Goal: Task Accomplishment & Management: Manage account settings

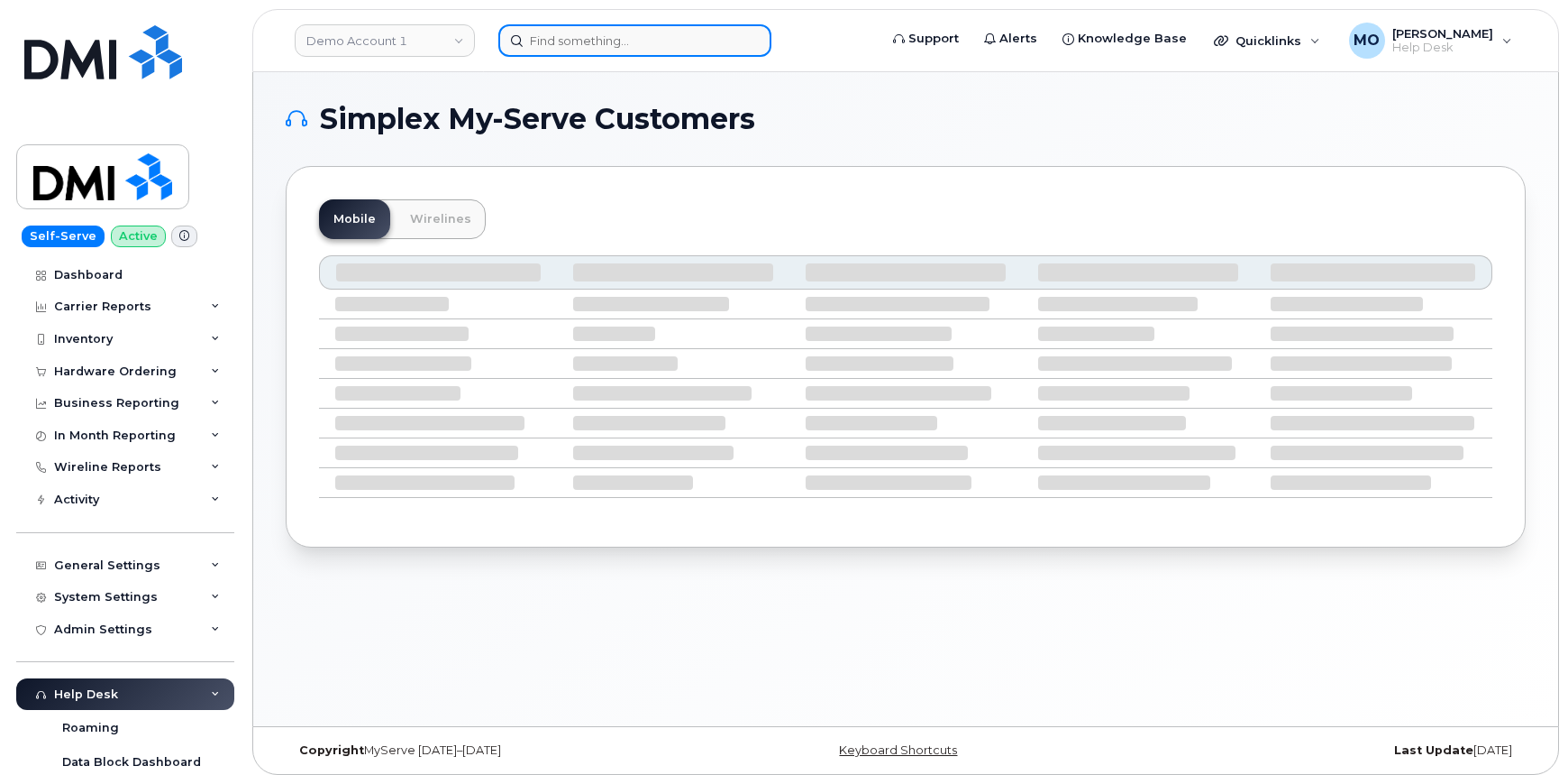
click at [634, 38] on input at bounding box center [635, 40] width 273 height 33
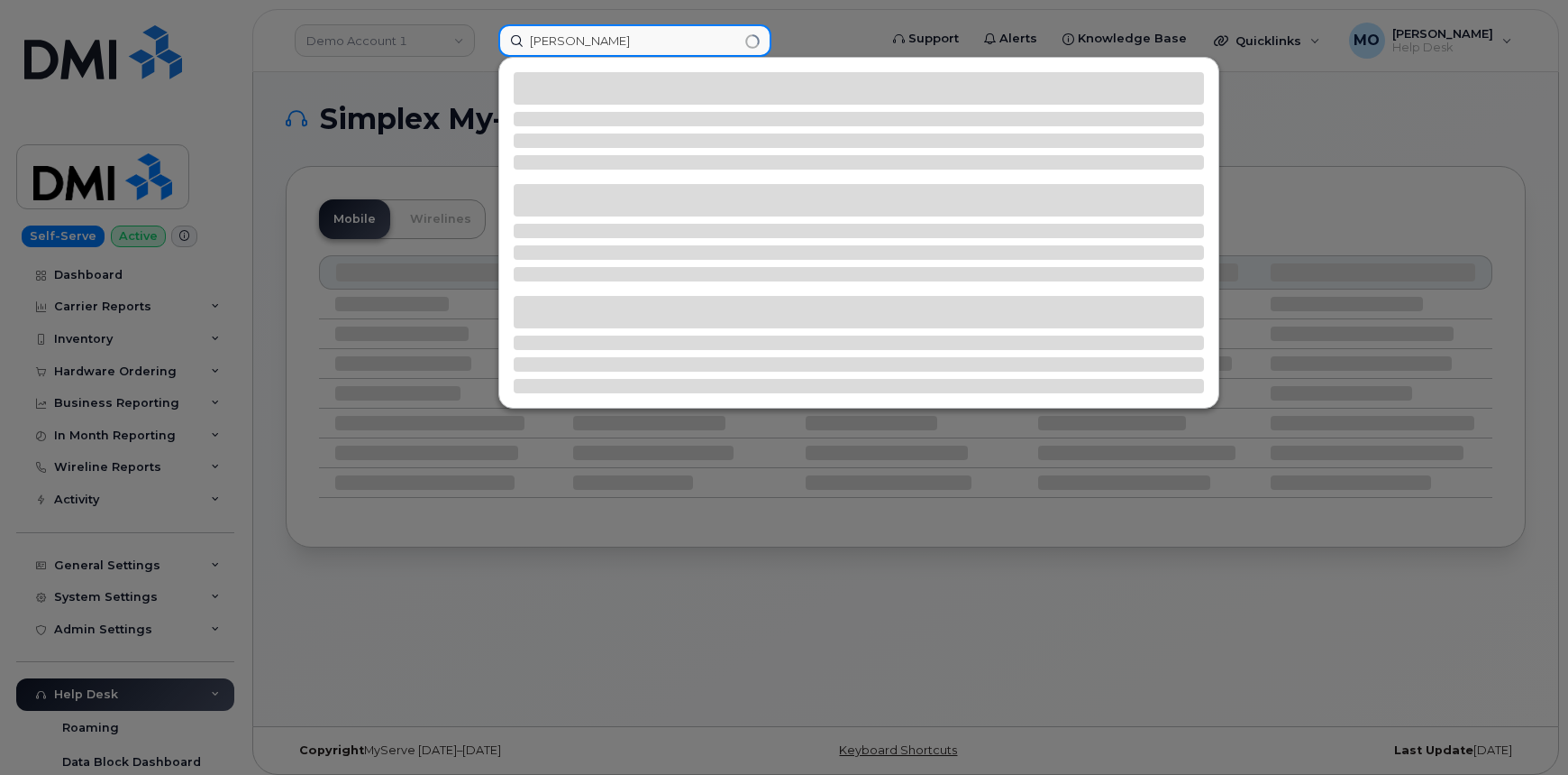
type input "Hannah"
click at [389, 80] on div at bounding box center [784, 387] width 1568 height 775
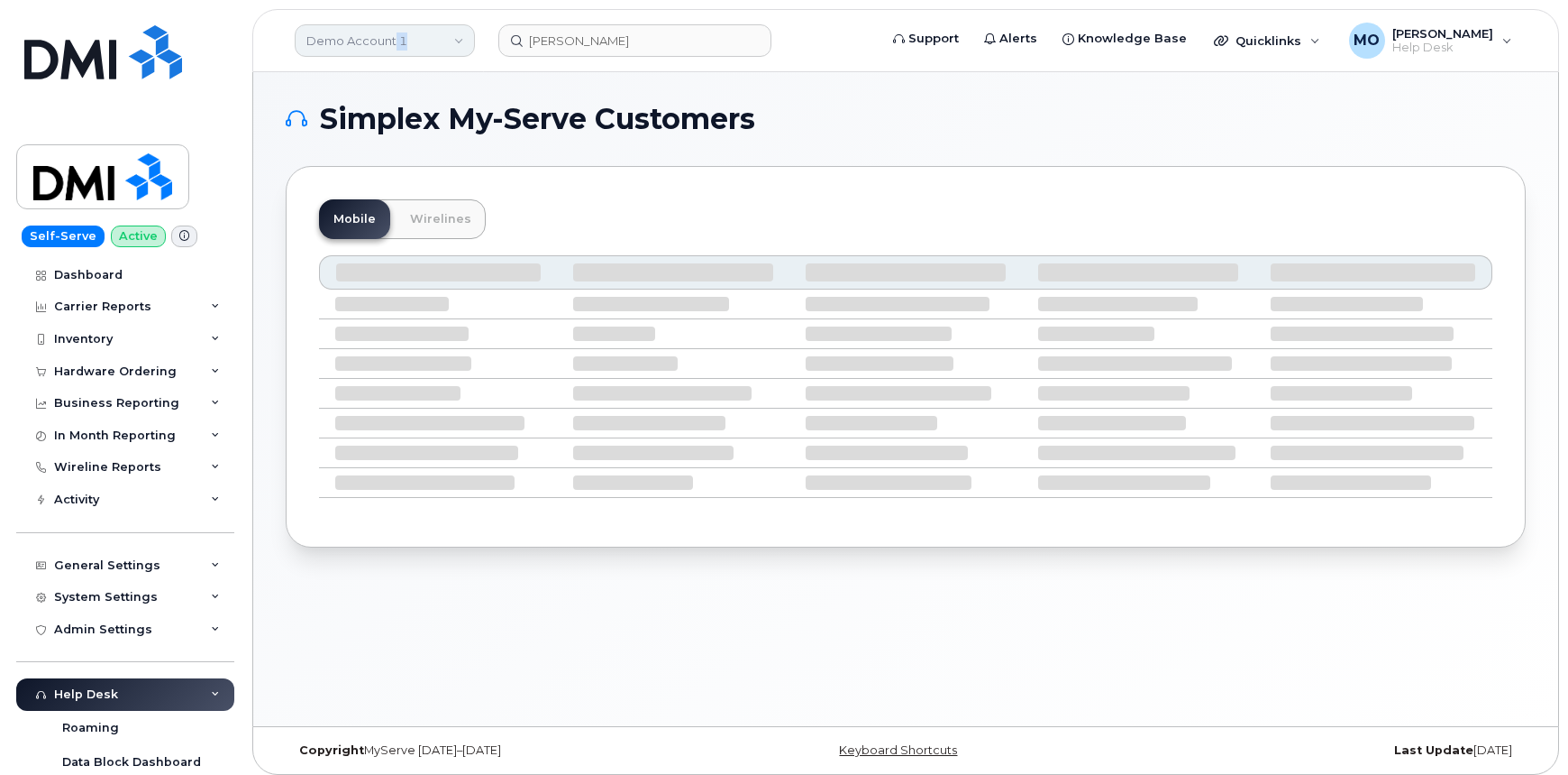
drag, startPoint x: 395, startPoint y: 40, endPoint x: 410, endPoint y: 53, distance: 19.8
click at [411, 54] on link "Demo Account 1" at bounding box center [385, 40] width 181 height 33
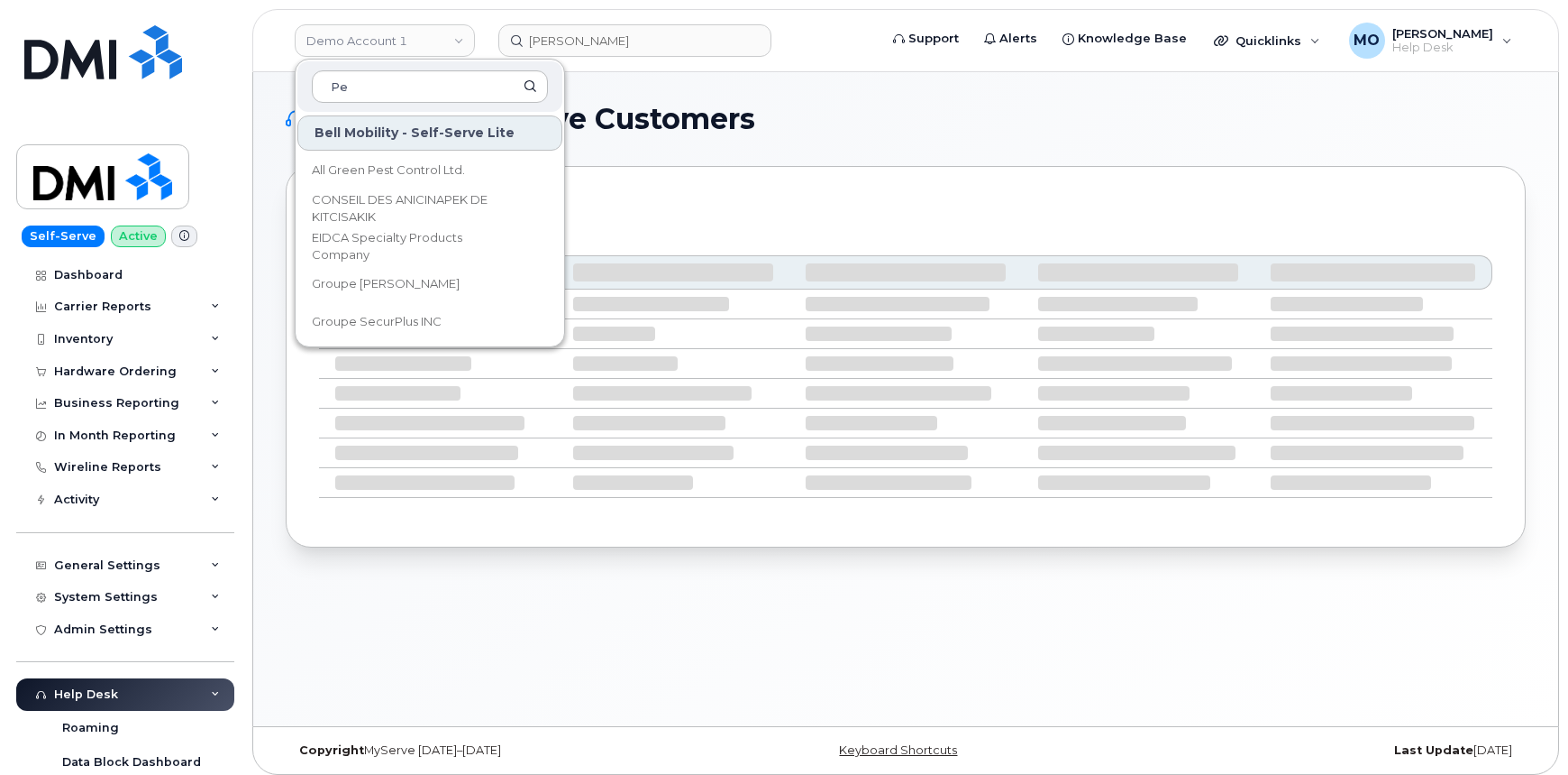
type input "P"
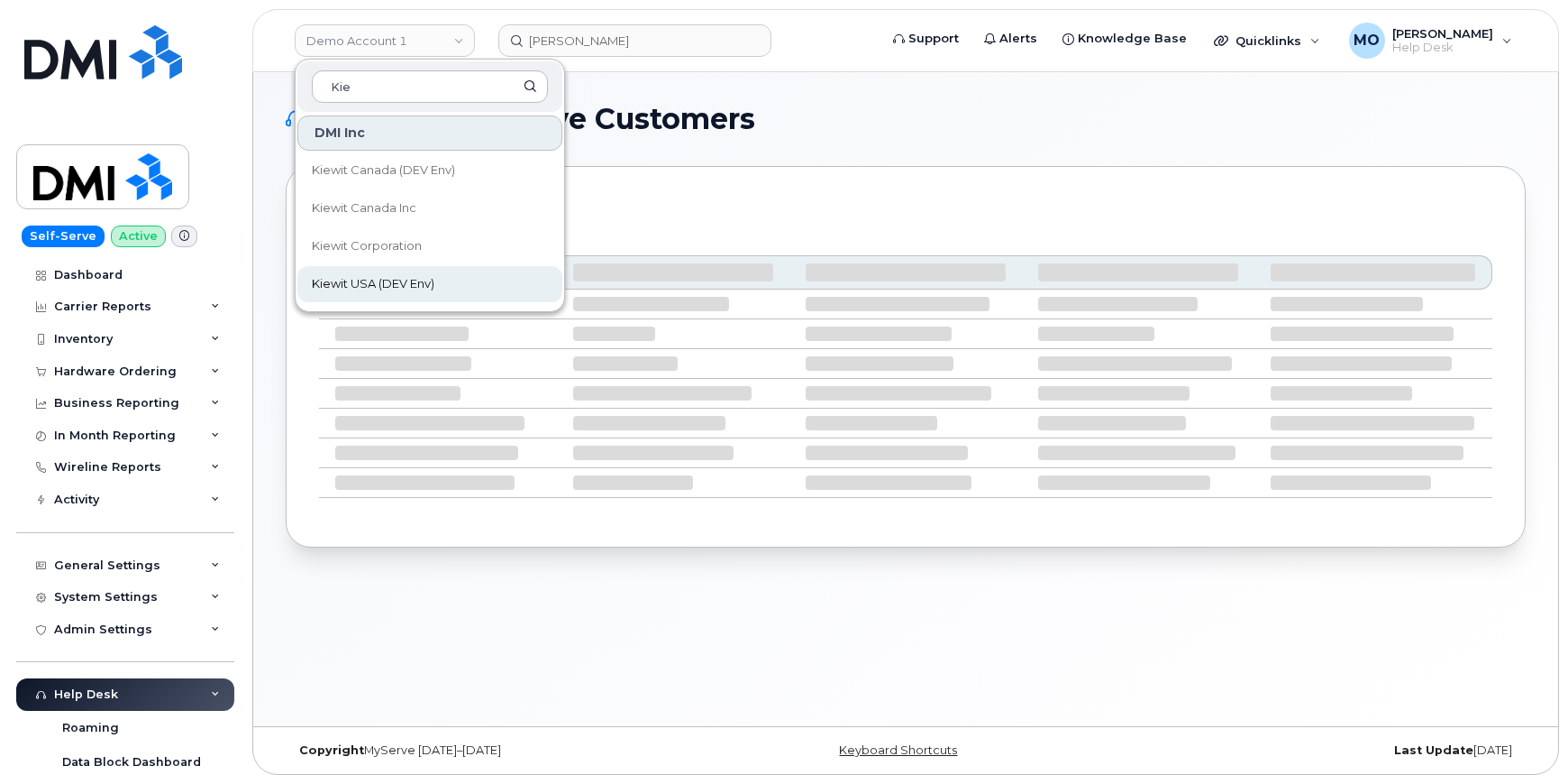
type input "Kie"
click at [486, 290] on link "Kiewit USA (DEV Env)" at bounding box center [429, 283] width 265 height 37
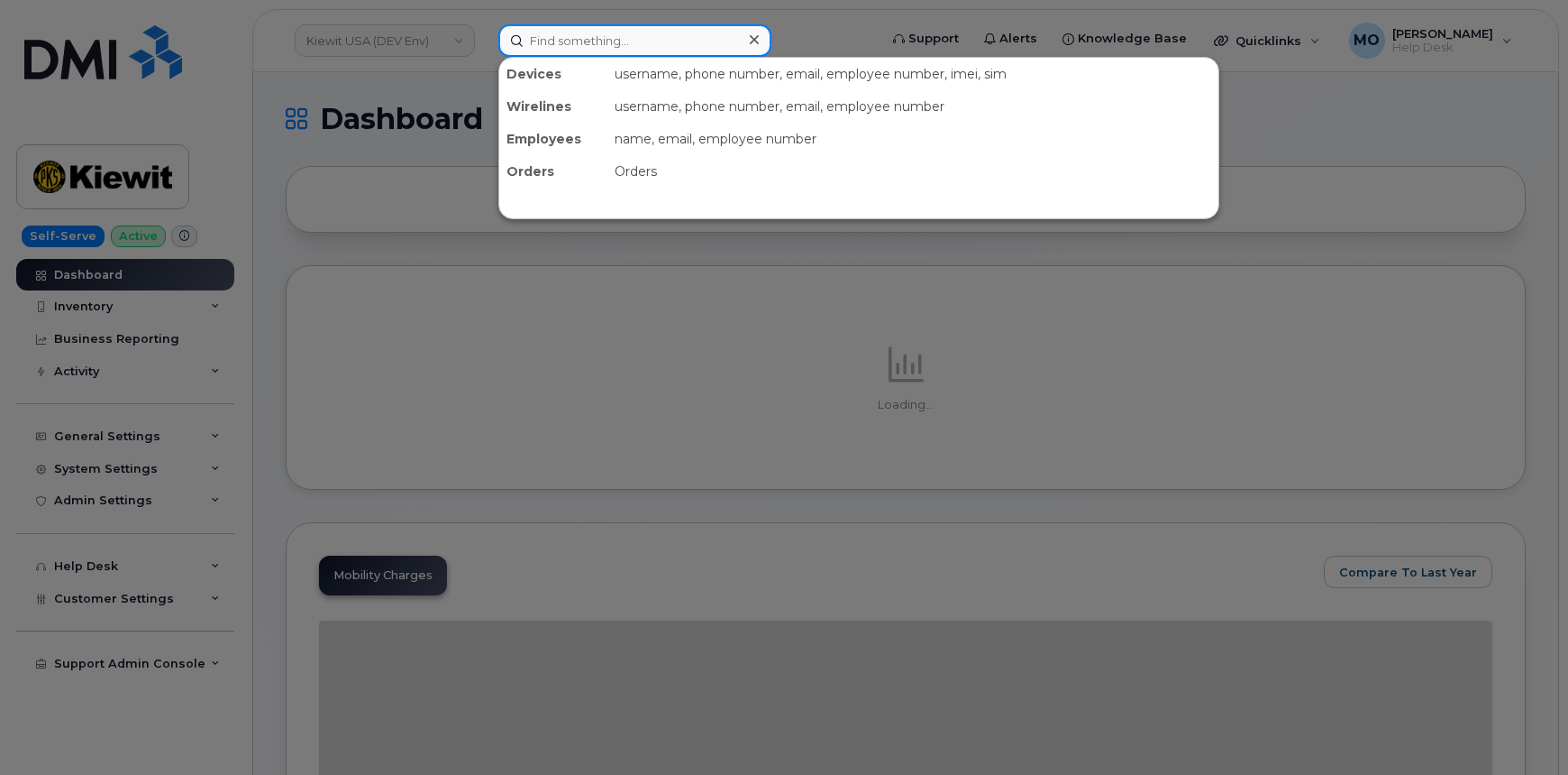
click at [584, 39] on input at bounding box center [635, 40] width 273 height 33
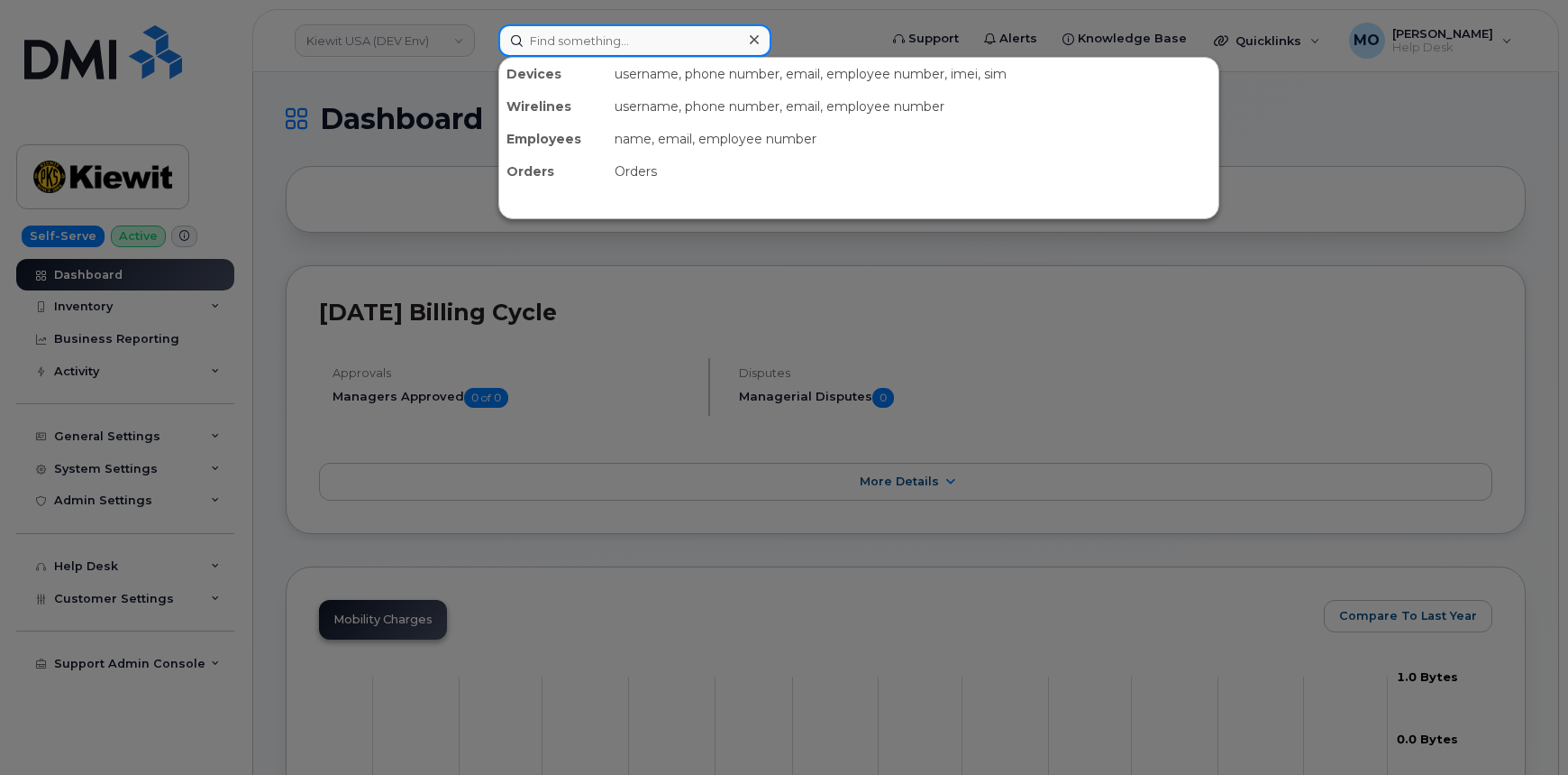
type input "z"
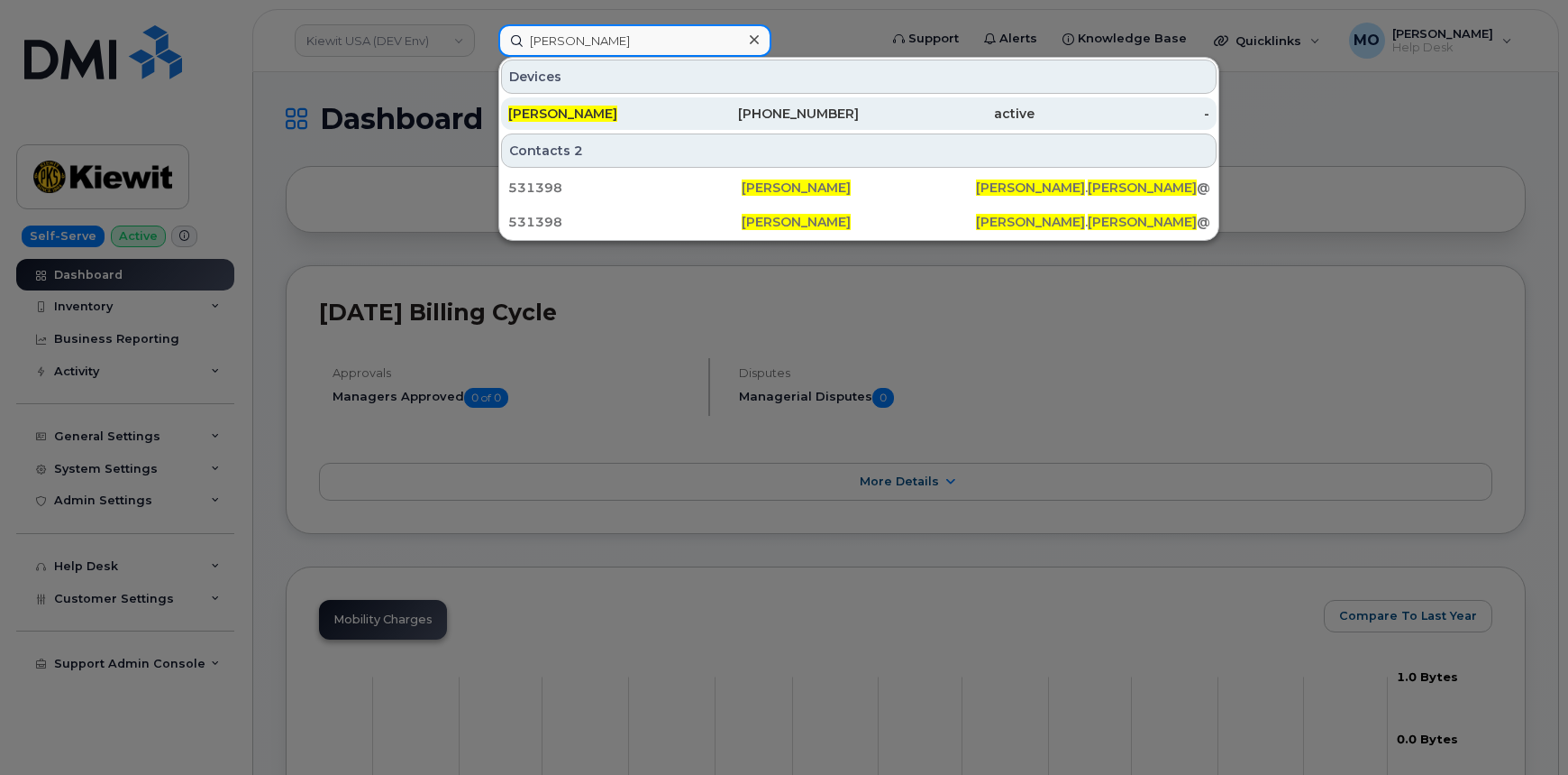
type input "Hannah Christensen"
click at [671, 109] on div "HANNAH CHRISTENSEN" at bounding box center [596, 114] width 176 height 18
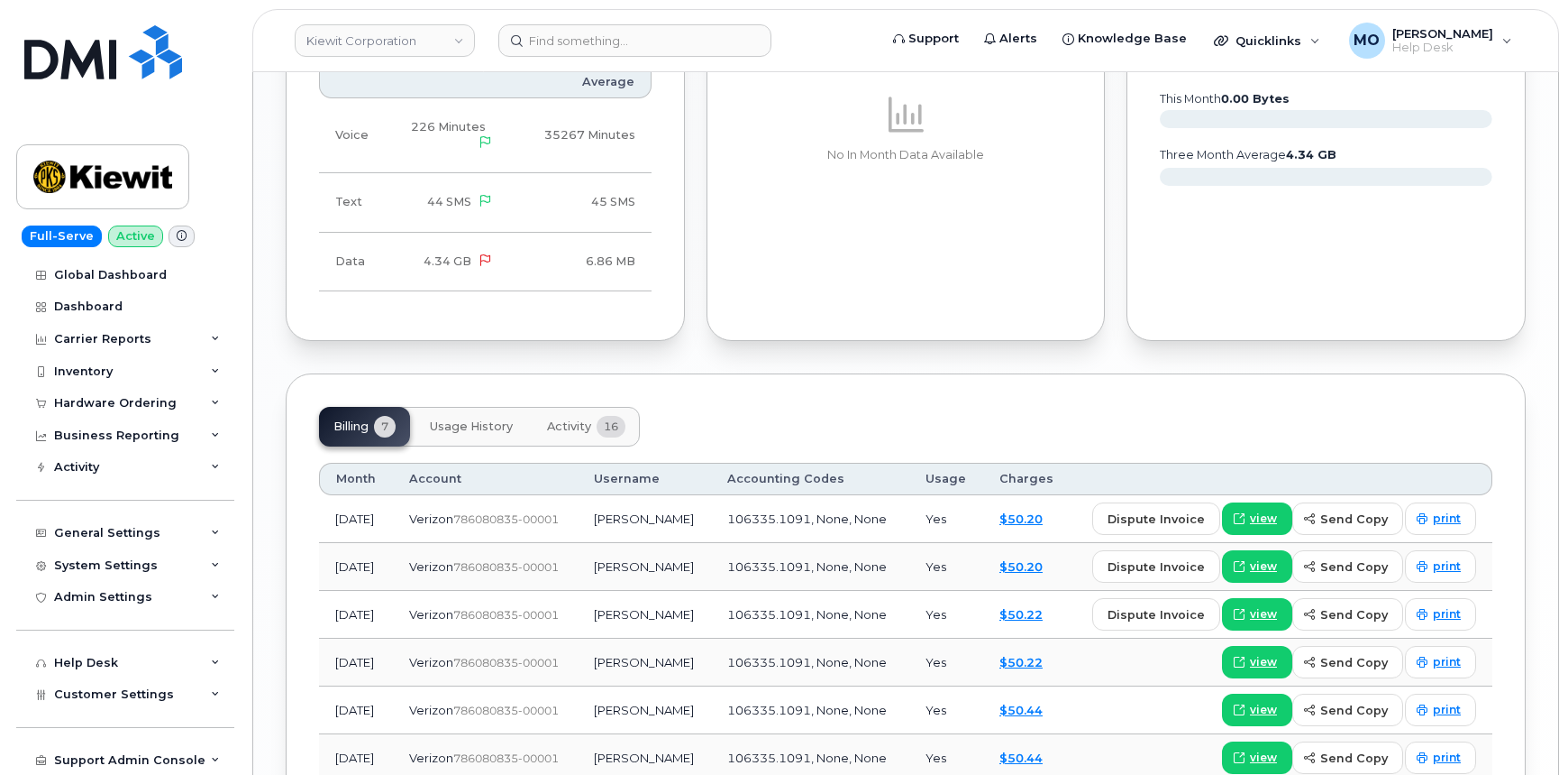
scroll to position [1885, 0]
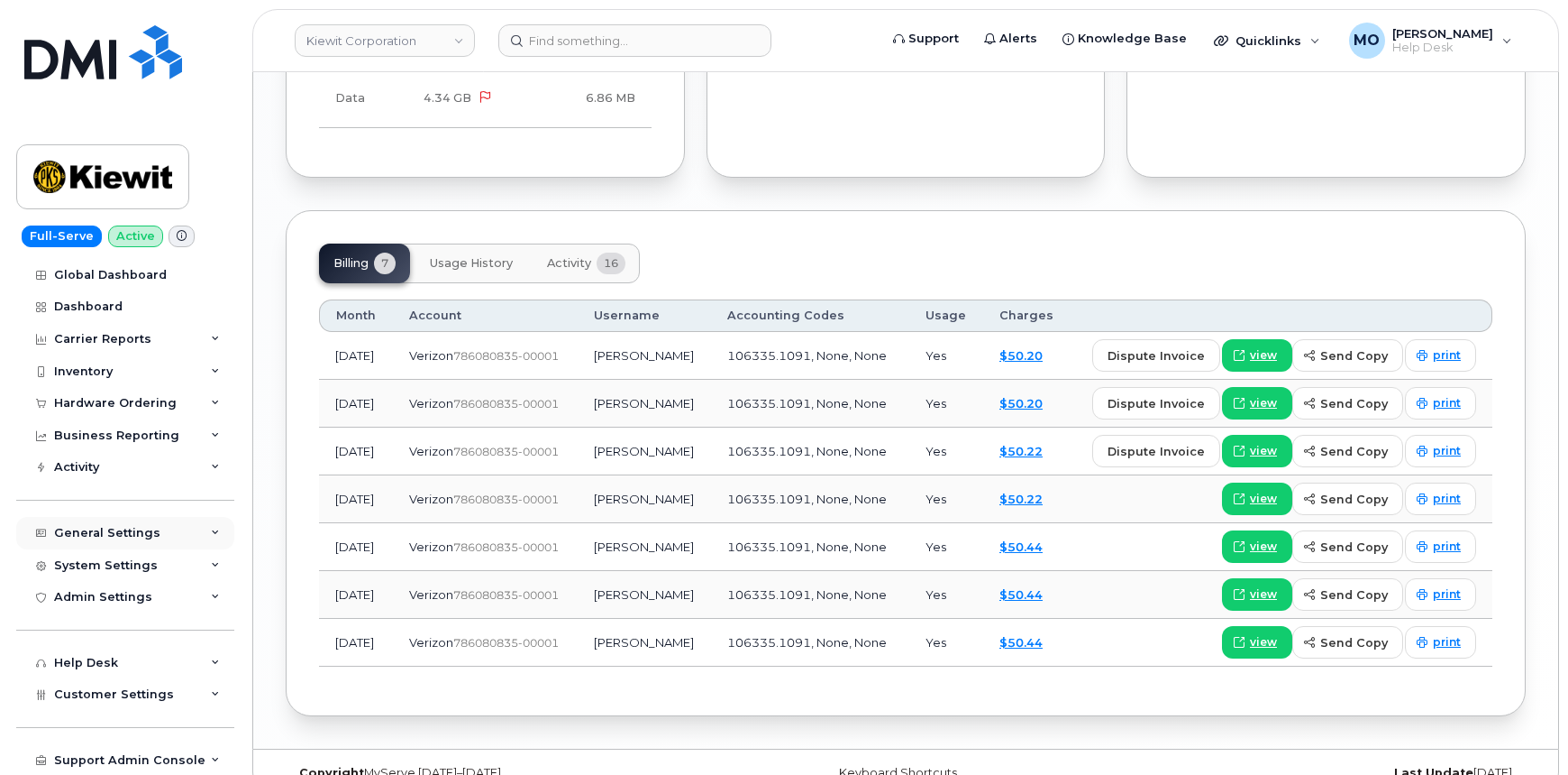
click at [211, 536] on icon at bounding box center [215, 532] width 9 height 9
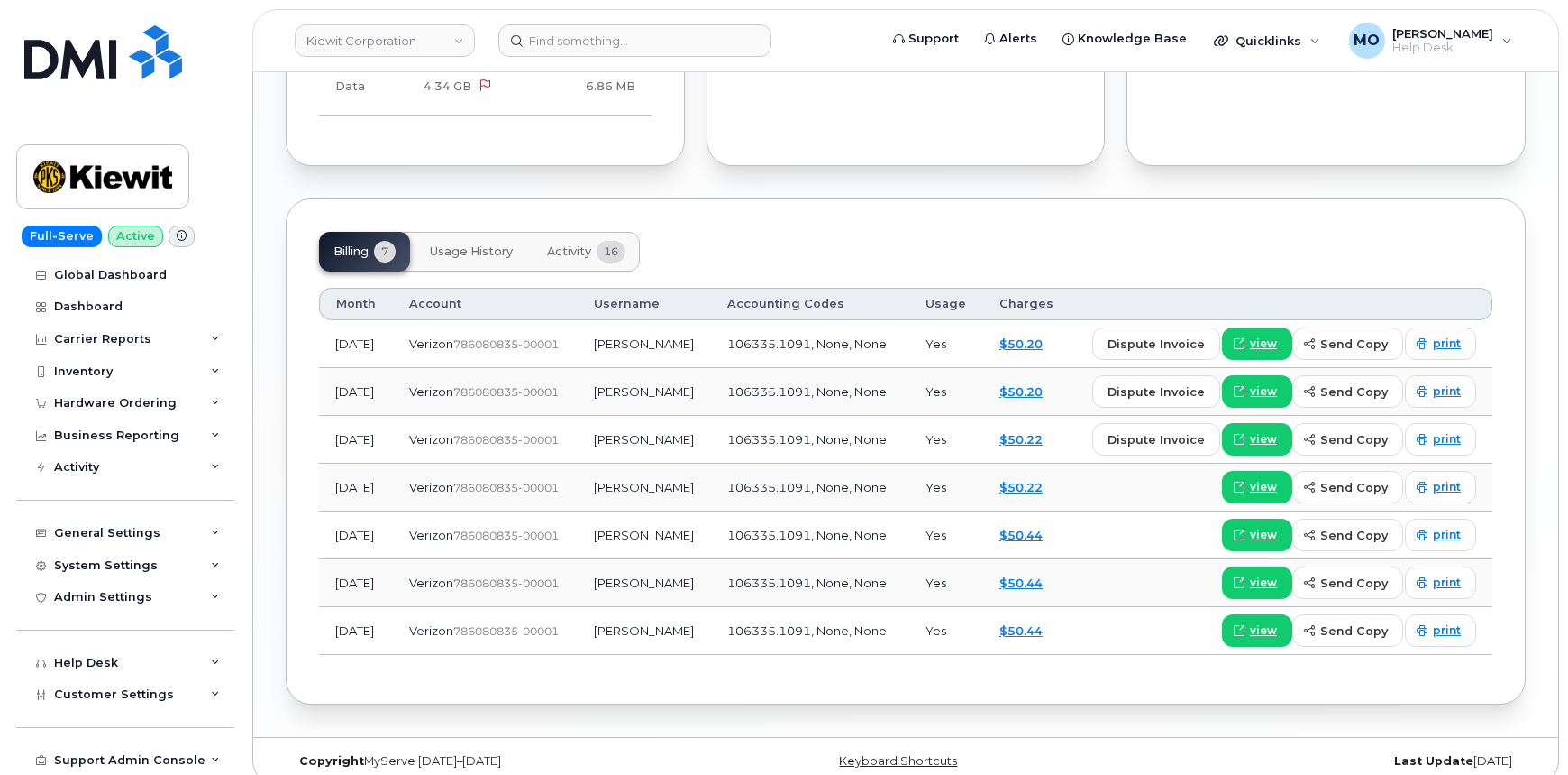
scroll to position [1902, 0]
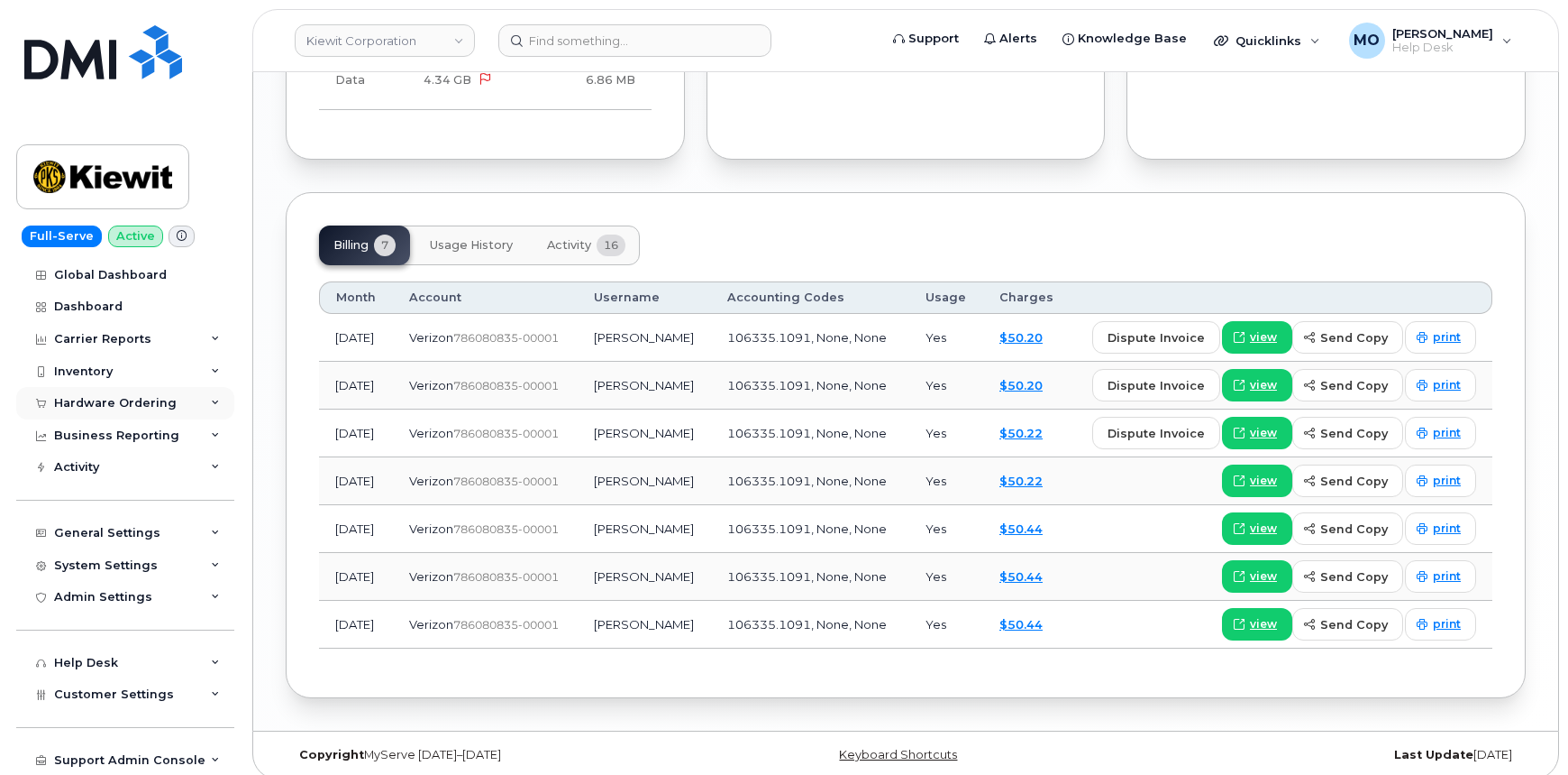
click at [202, 407] on div "Hardware Ordering" at bounding box center [124, 403] width 218 height 33
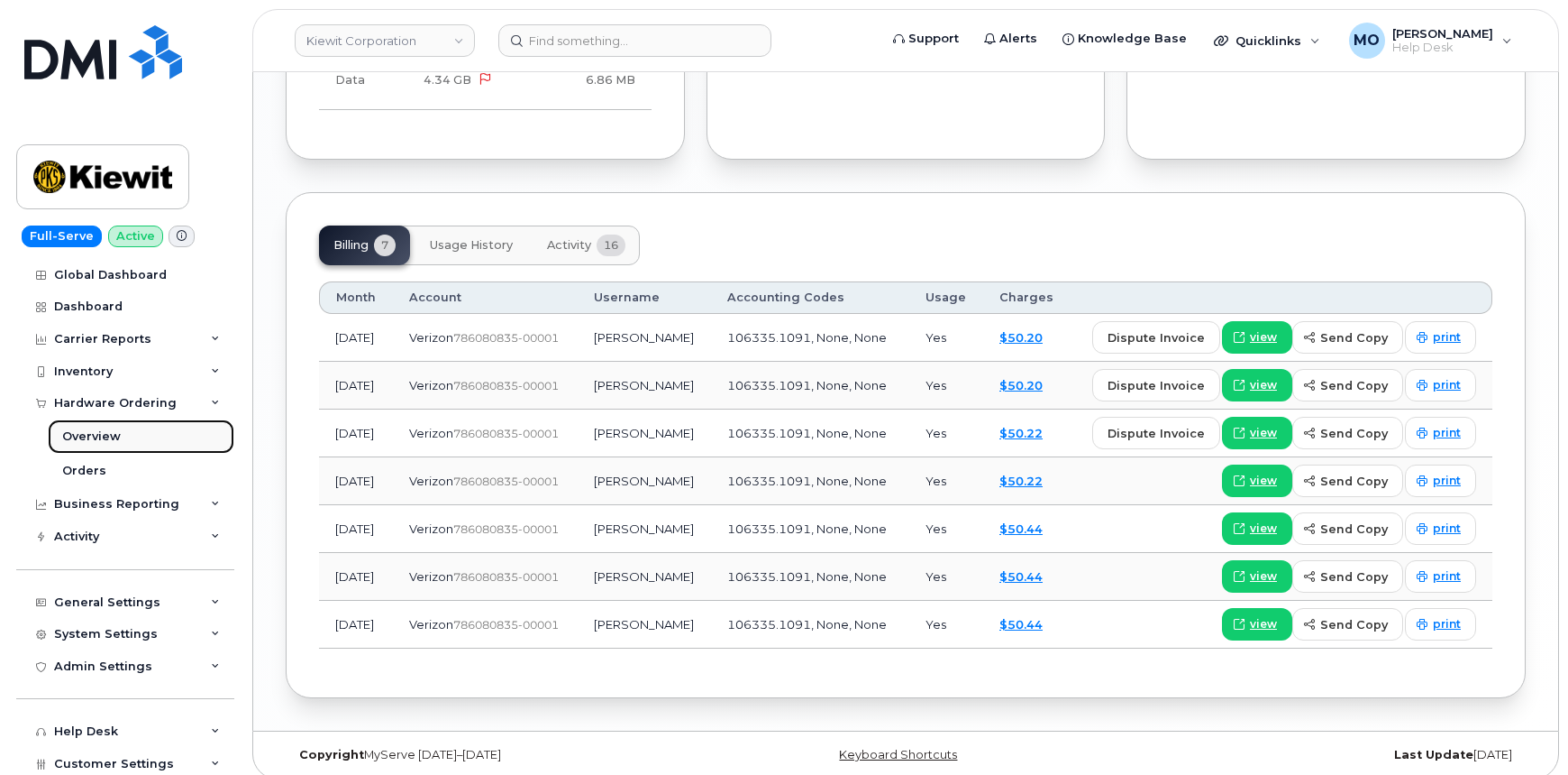
click at [175, 430] on link "Overview" at bounding box center [140, 436] width 187 height 35
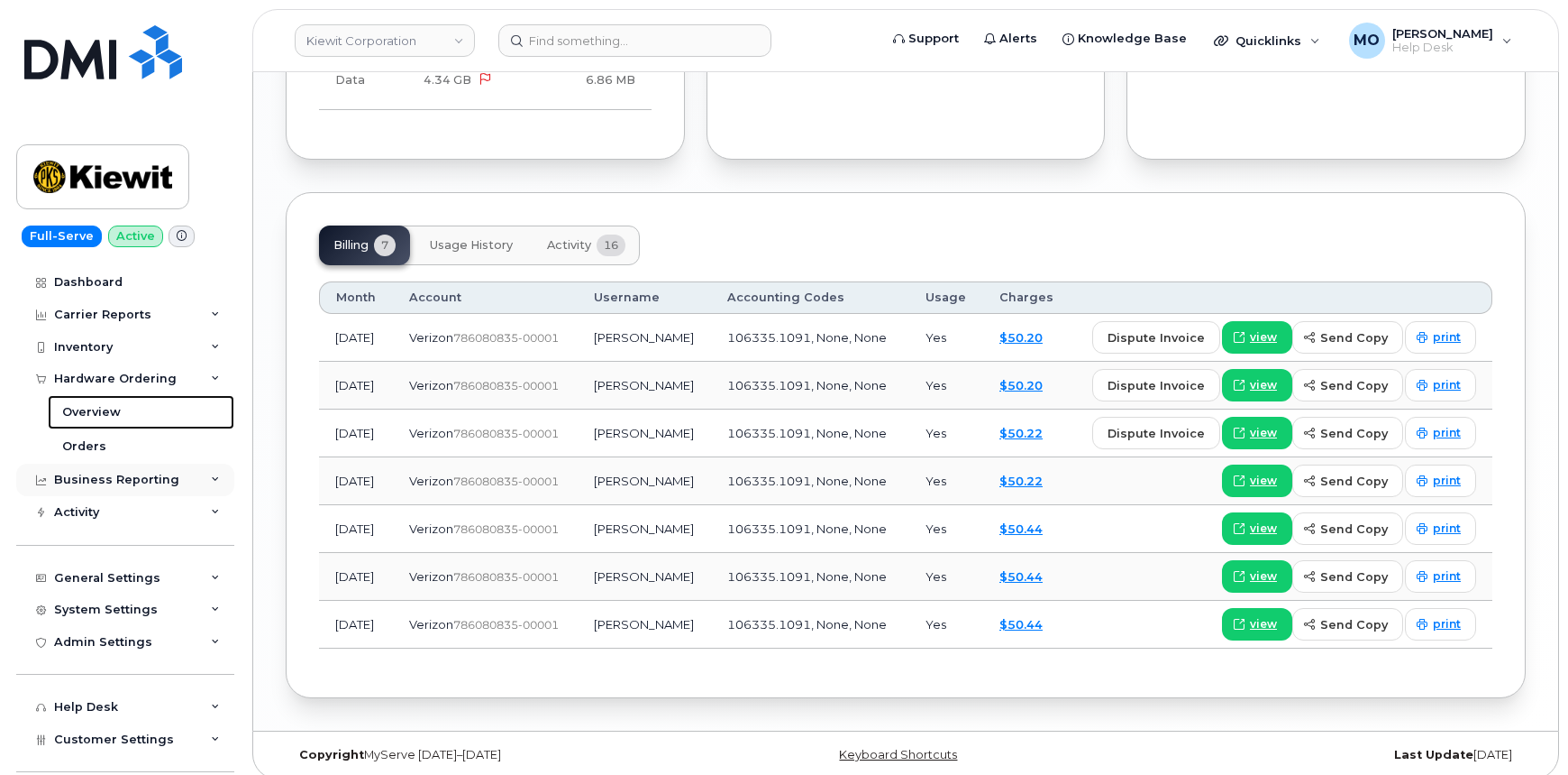
scroll to position [0, 0]
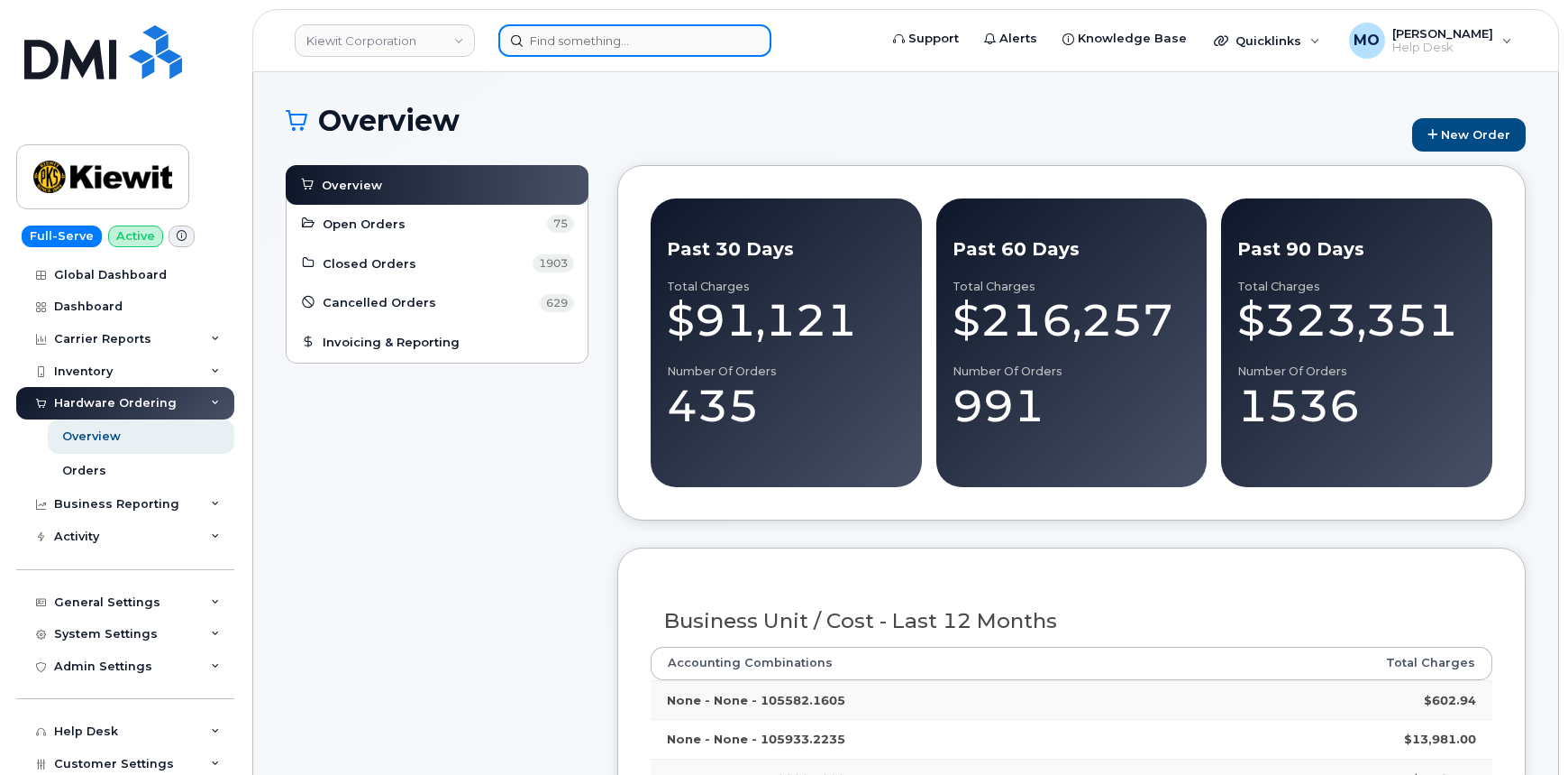
click at [636, 39] on input at bounding box center [635, 40] width 273 height 33
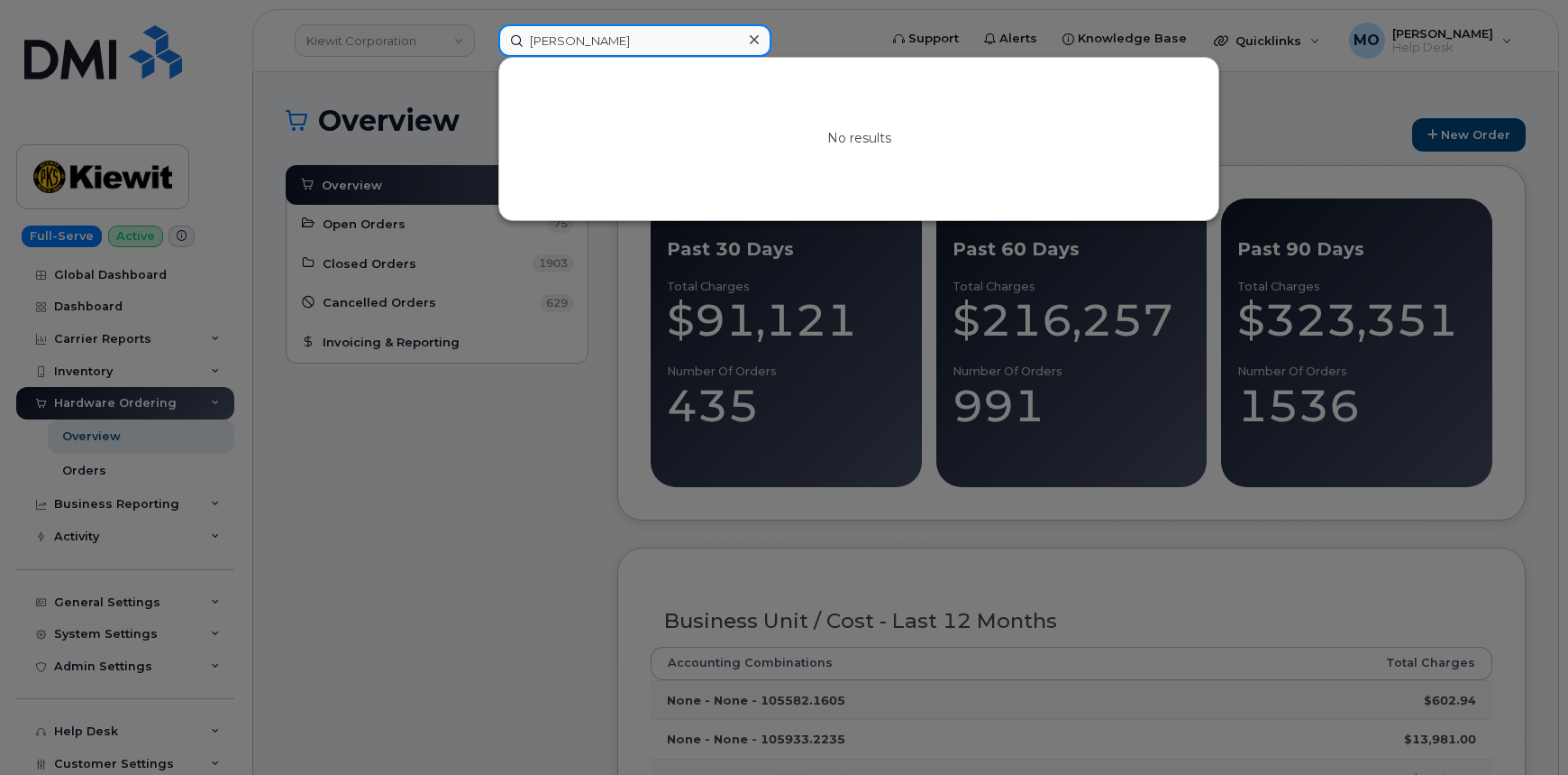
click at [566, 39] on input "[PERSON_NAME]" at bounding box center [635, 40] width 273 height 33
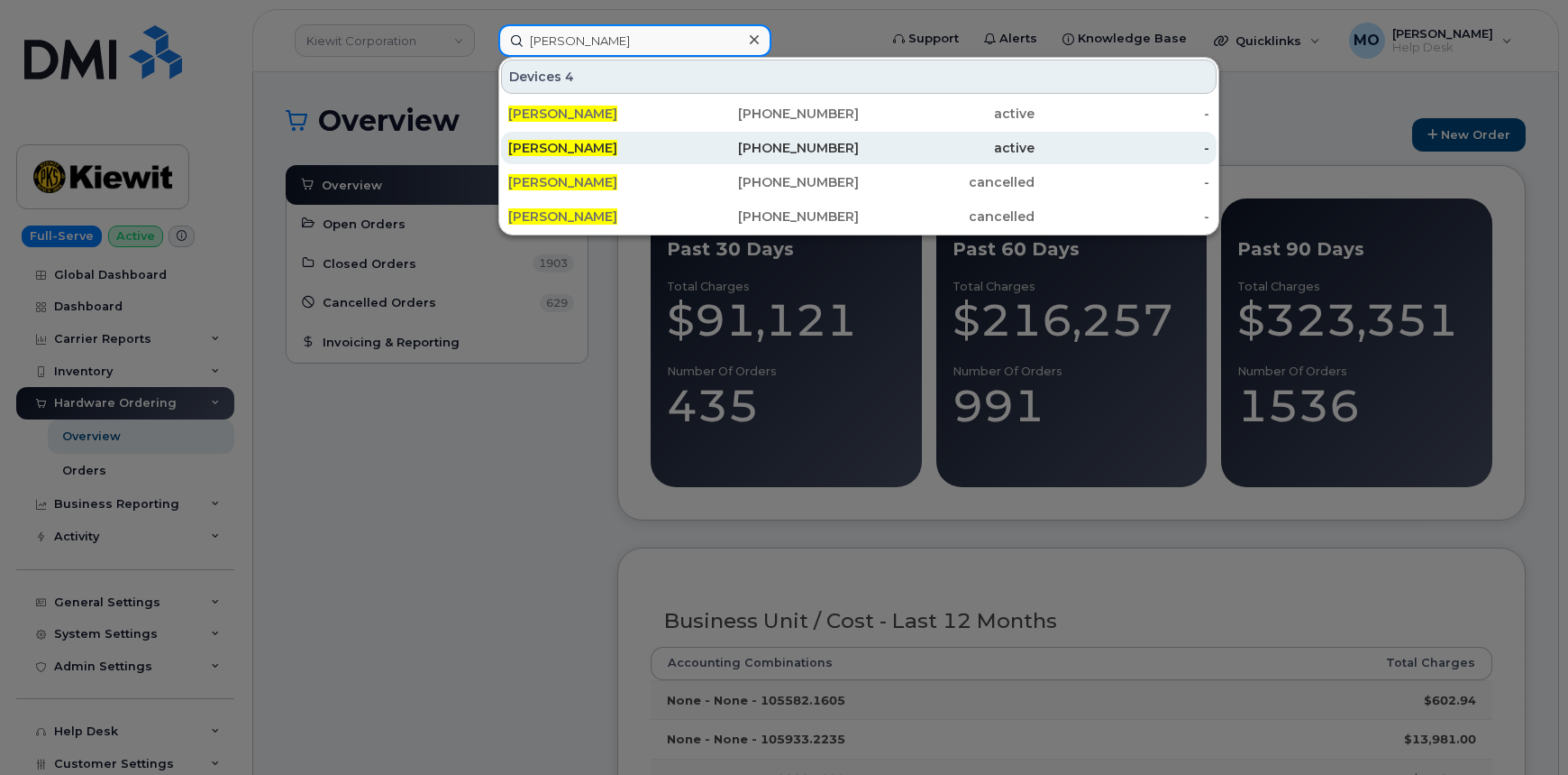
type input "[PERSON_NAME]"
click at [671, 146] on div "[PERSON_NAME]" at bounding box center [596, 148] width 176 height 18
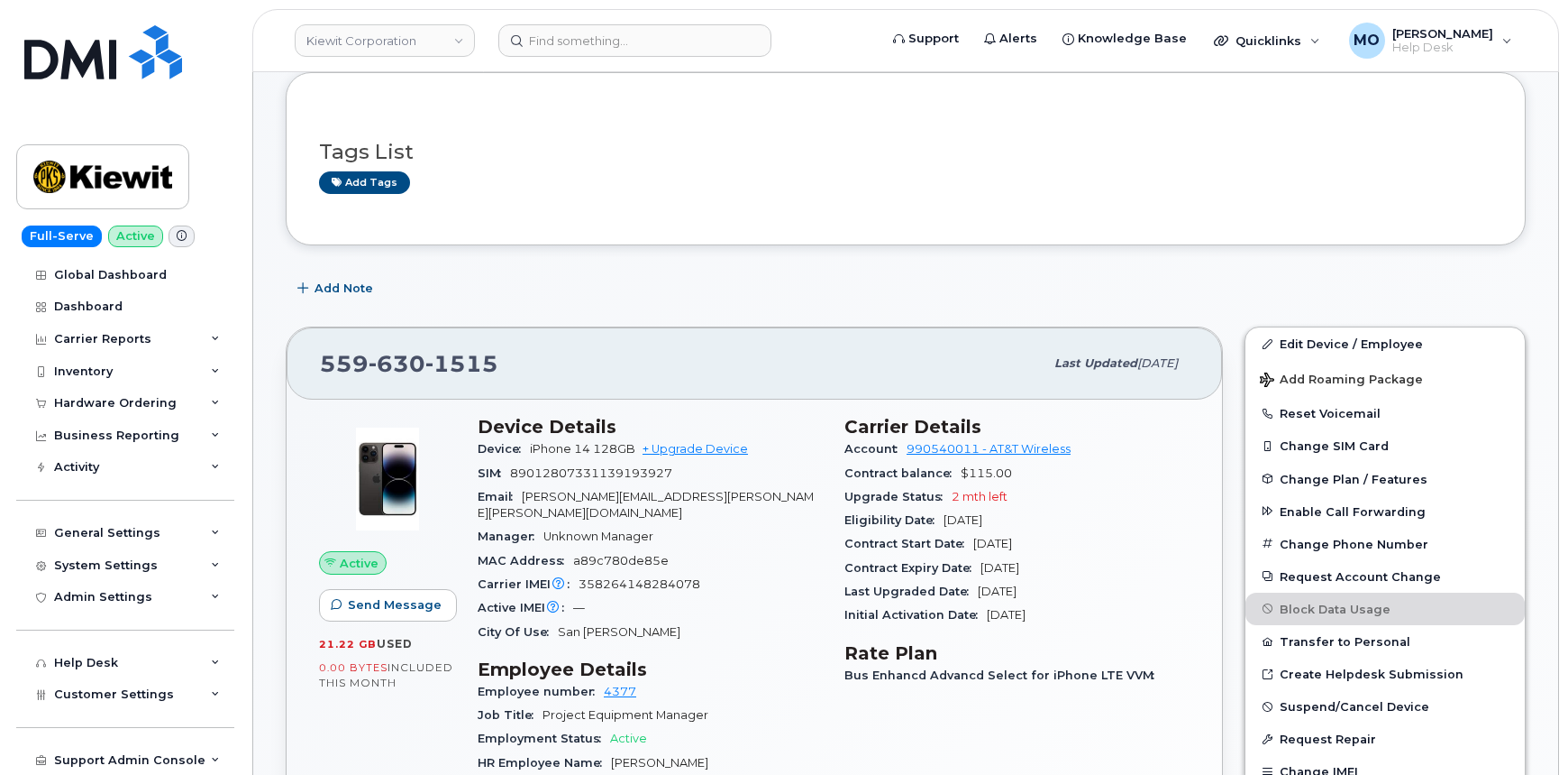
scroll to position [245, 0]
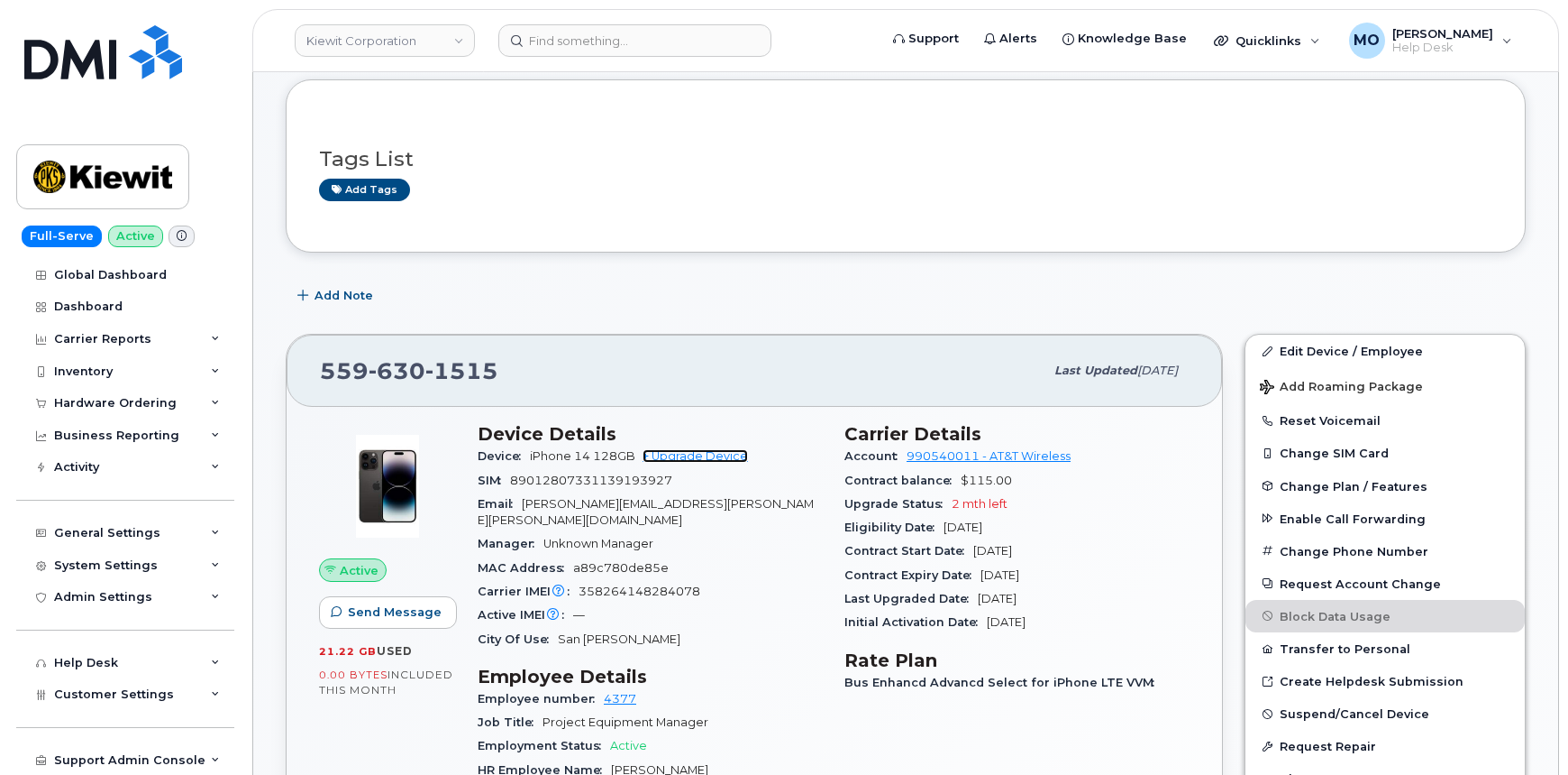
click at [715, 461] on link "+ Upgrade Device" at bounding box center [695, 456] width 106 height 14
click at [712, 458] on link "+ Upgrade Device" at bounding box center [695, 456] width 106 height 14
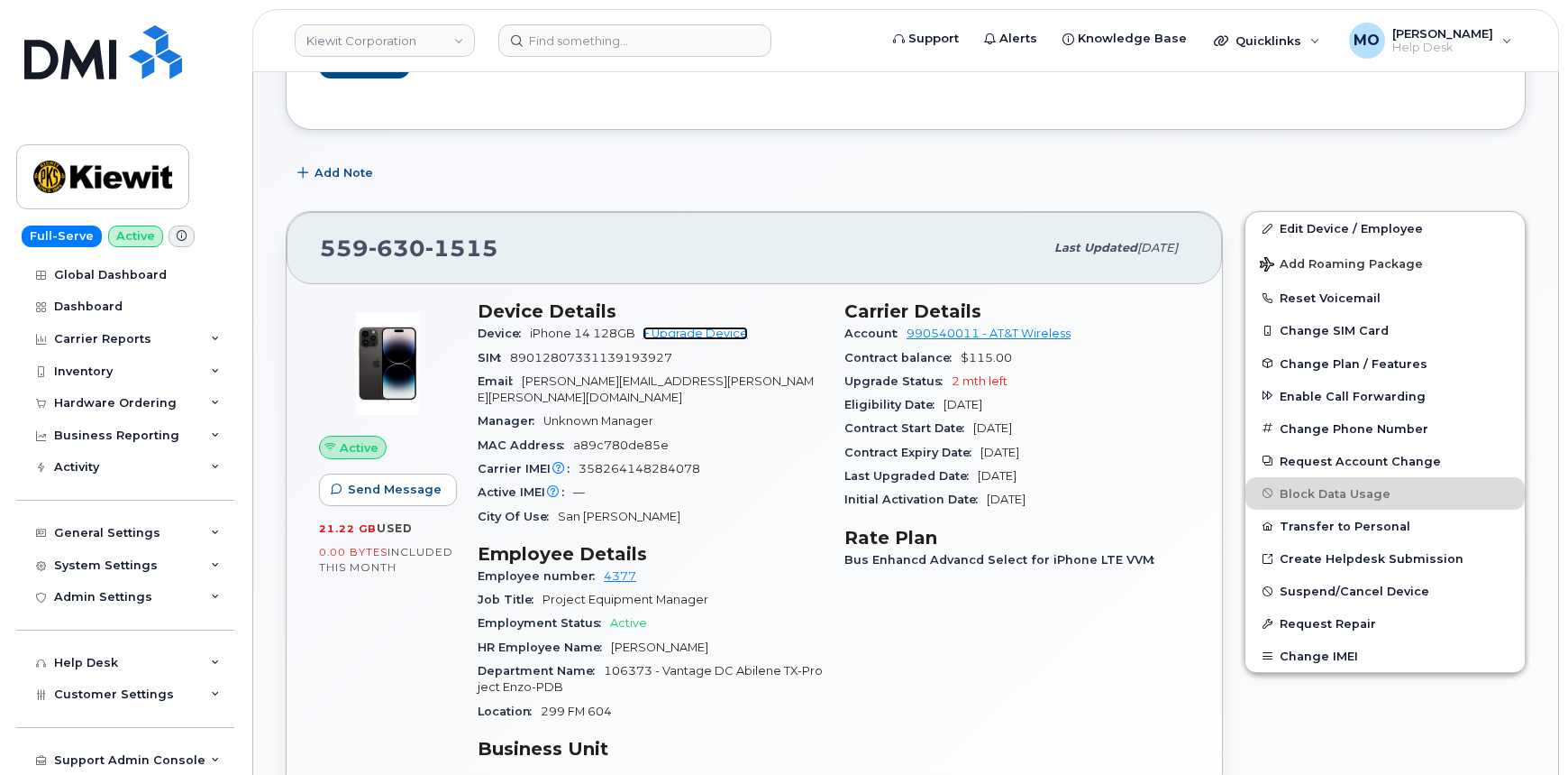
scroll to position [410, 0]
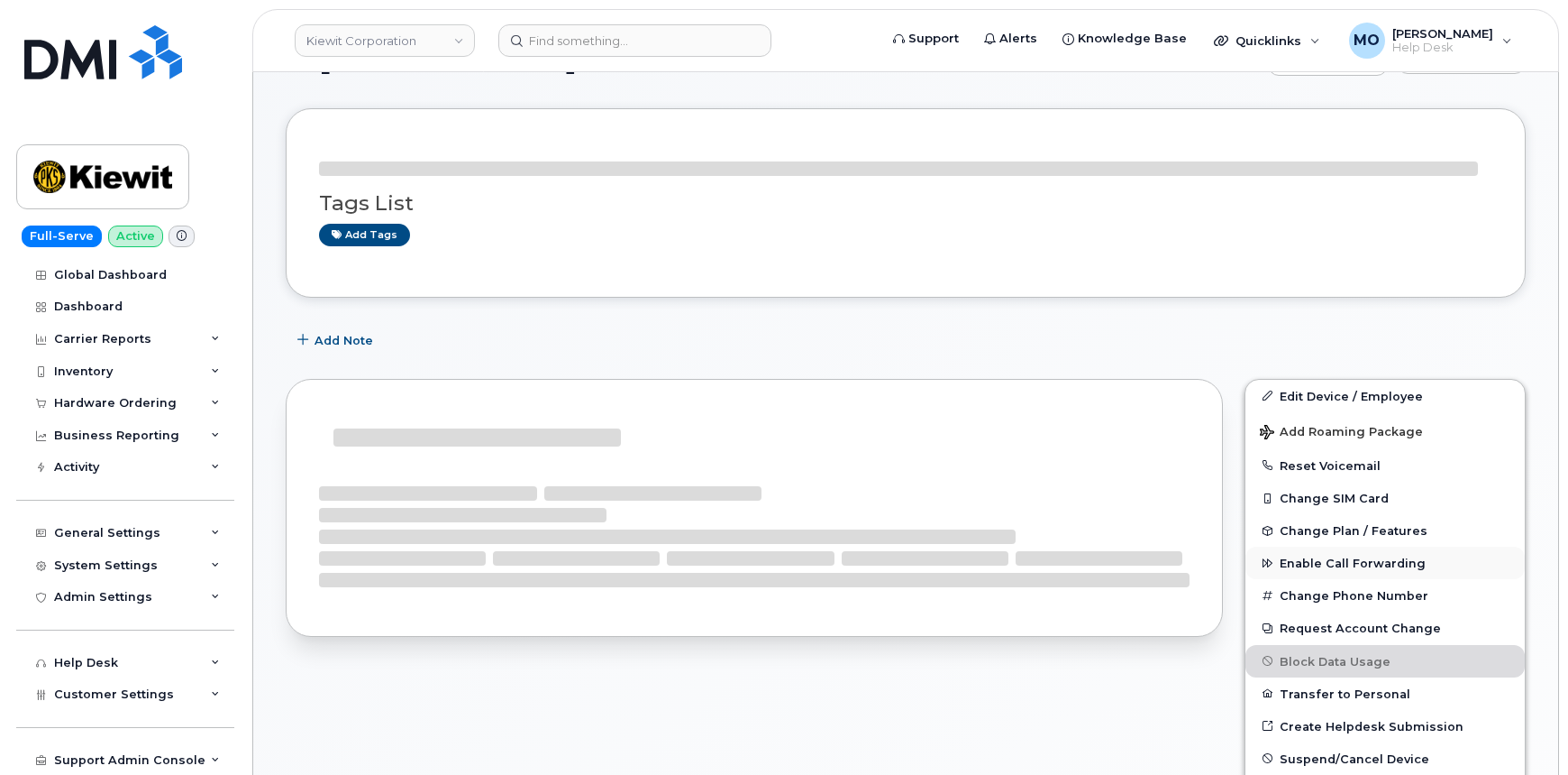
scroll to position [328, 0]
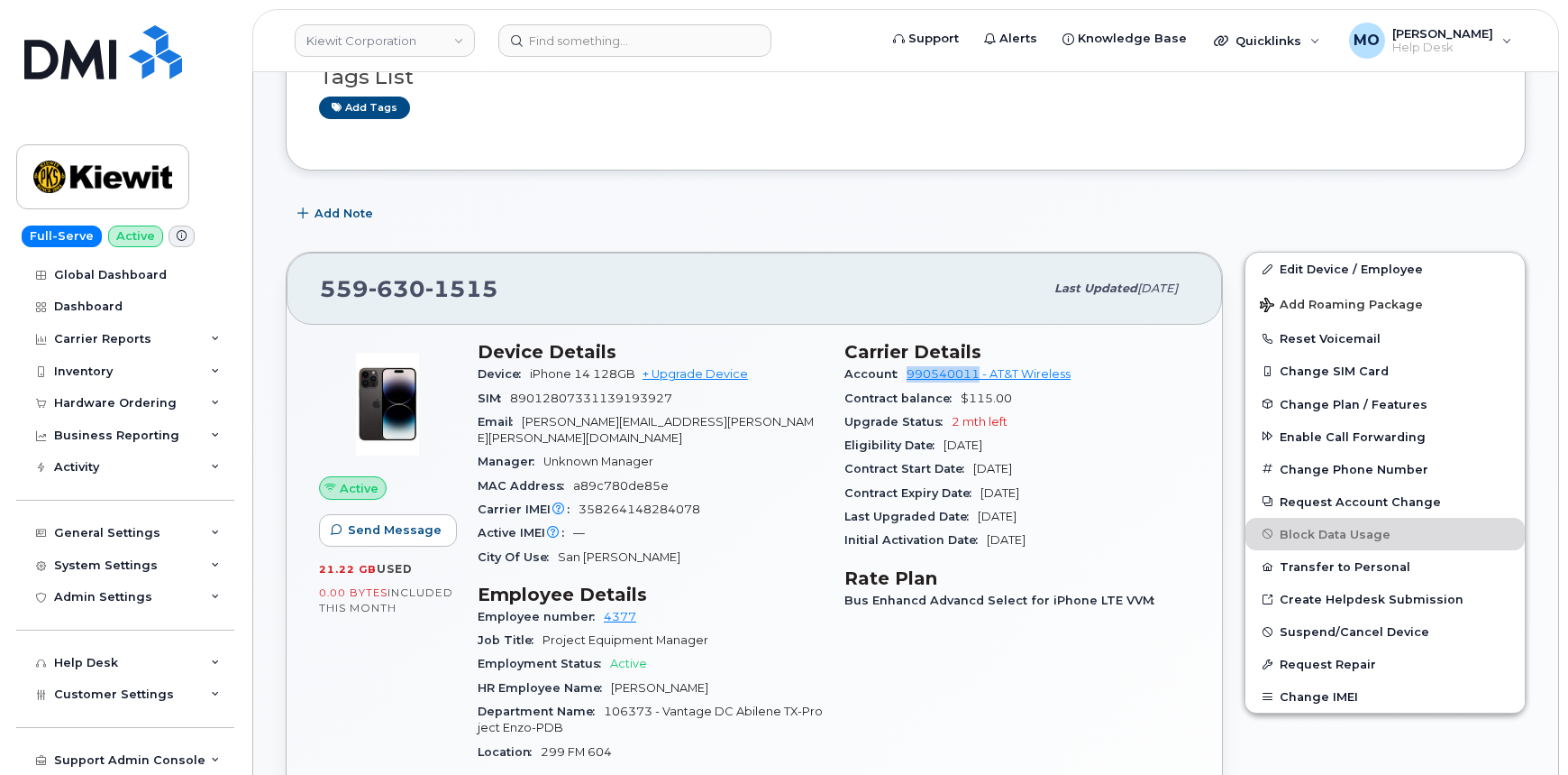
drag, startPoint x: 897, startPoint y: 373, endPoint x: 979, endPoint y: 369, distance: 82.1
click at [979, 369] on div "Account 990540011 - AT&T Wireless" at bounding box center [1017, 374] width 345 height 24
copy link "990540011"
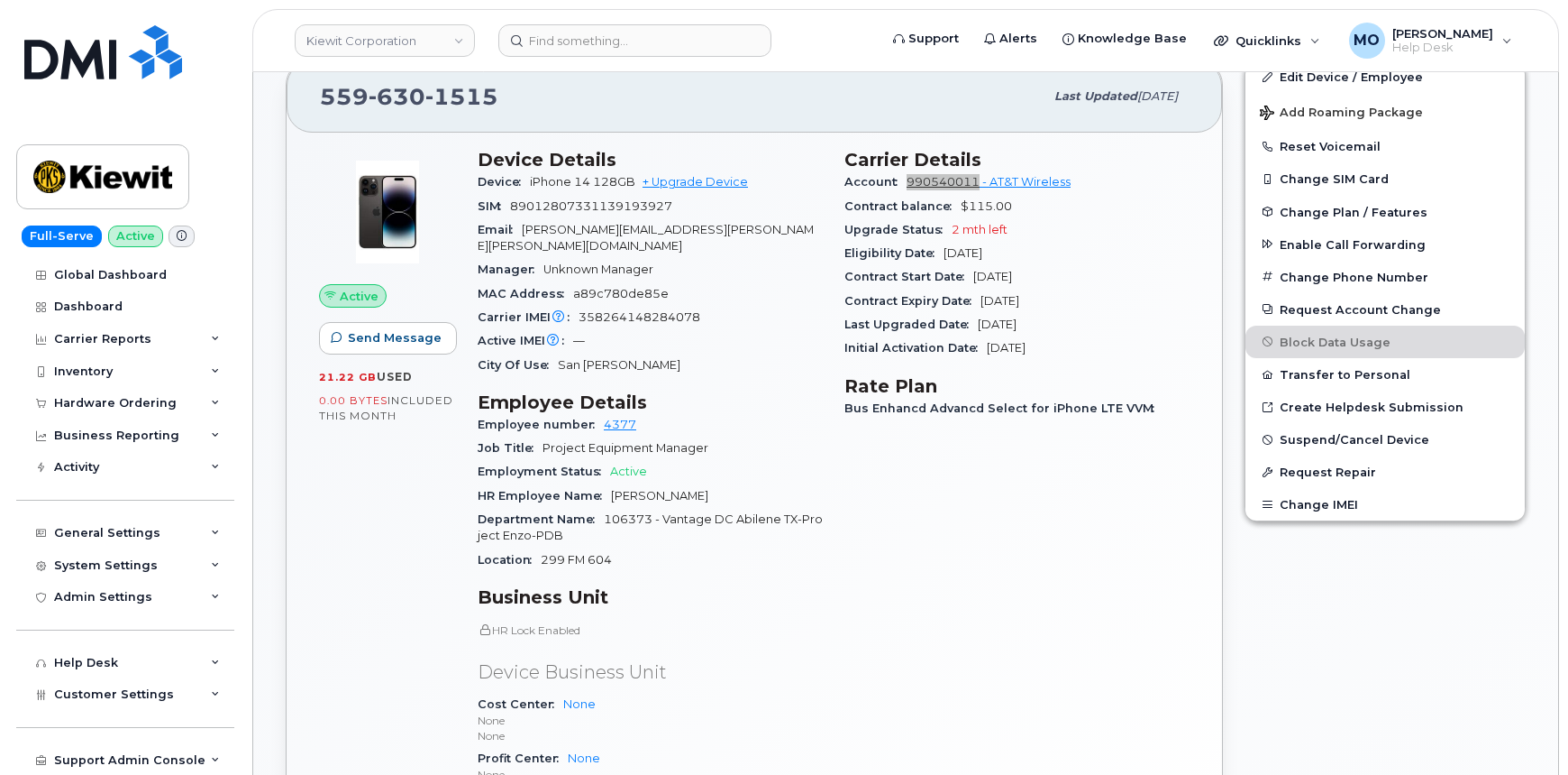
scroll to position [492, 0]
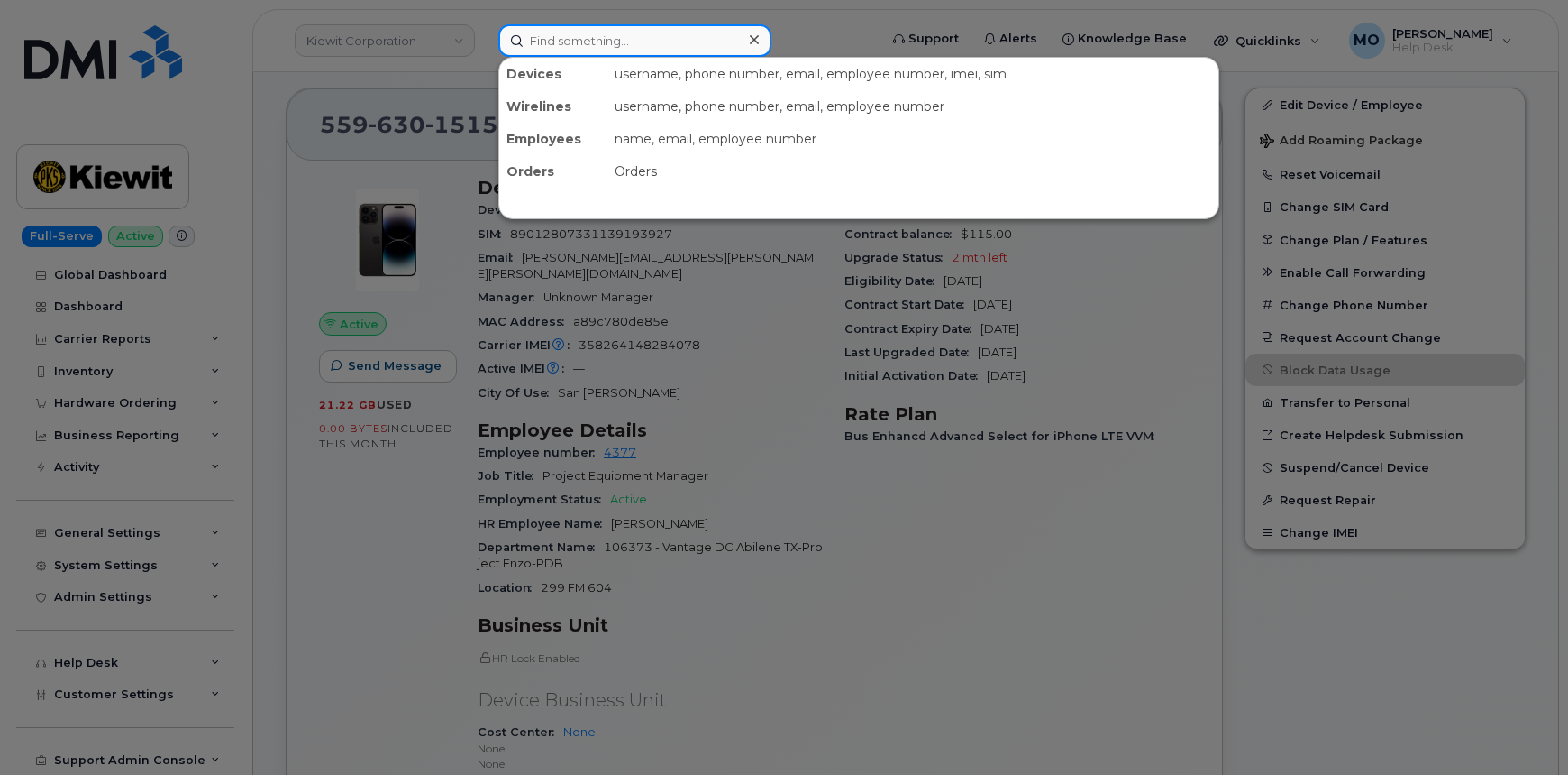
click at [570, 46] on input at bounding box center [635, 40] width 273 height 33
click at [936, 644] on div at bounding box center [784, 387] width 1568 height 775
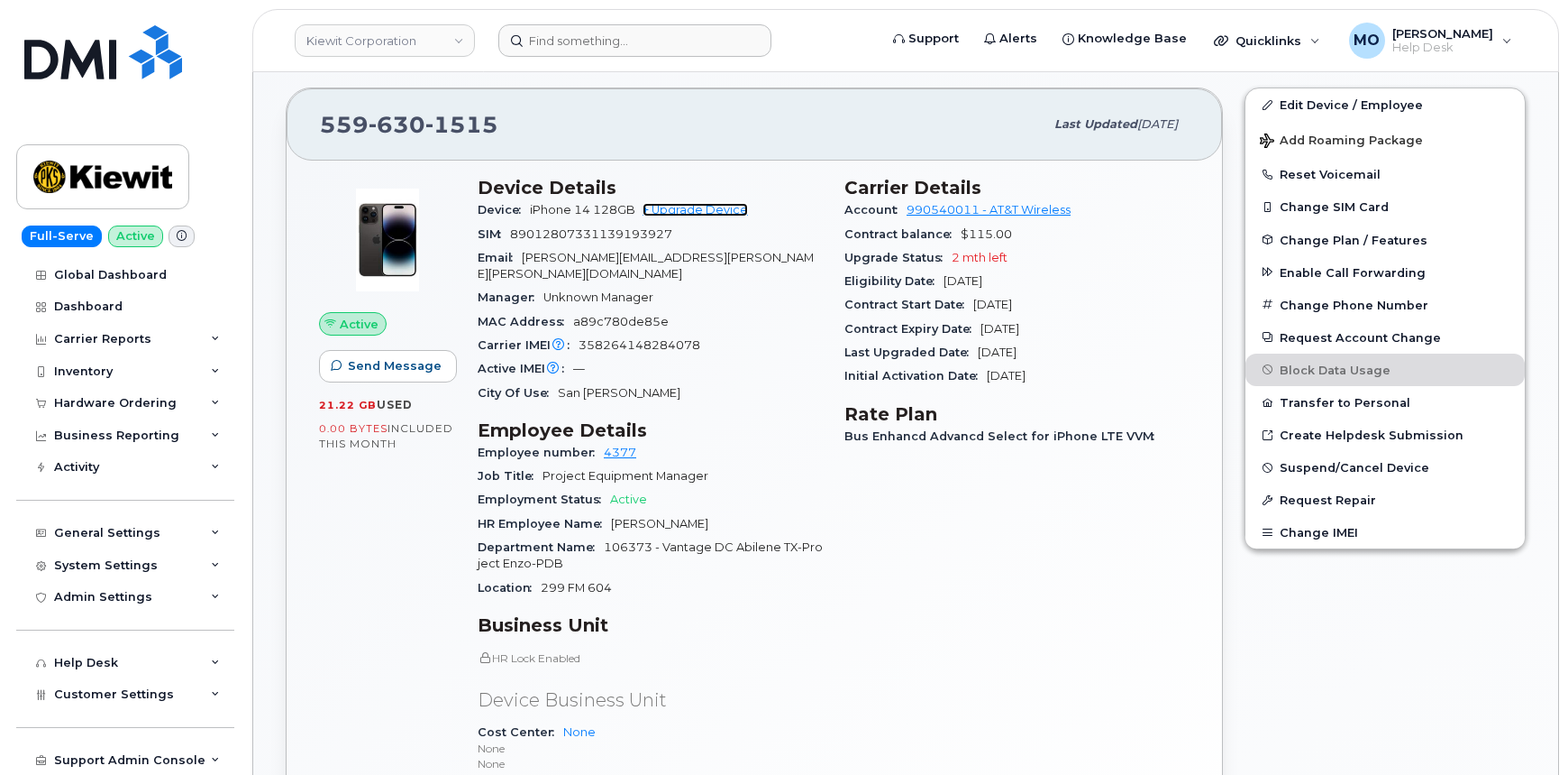
click at [719, 214] on link "+ Upgrade Device" at bounding box center [695, 209] width 106 height 14
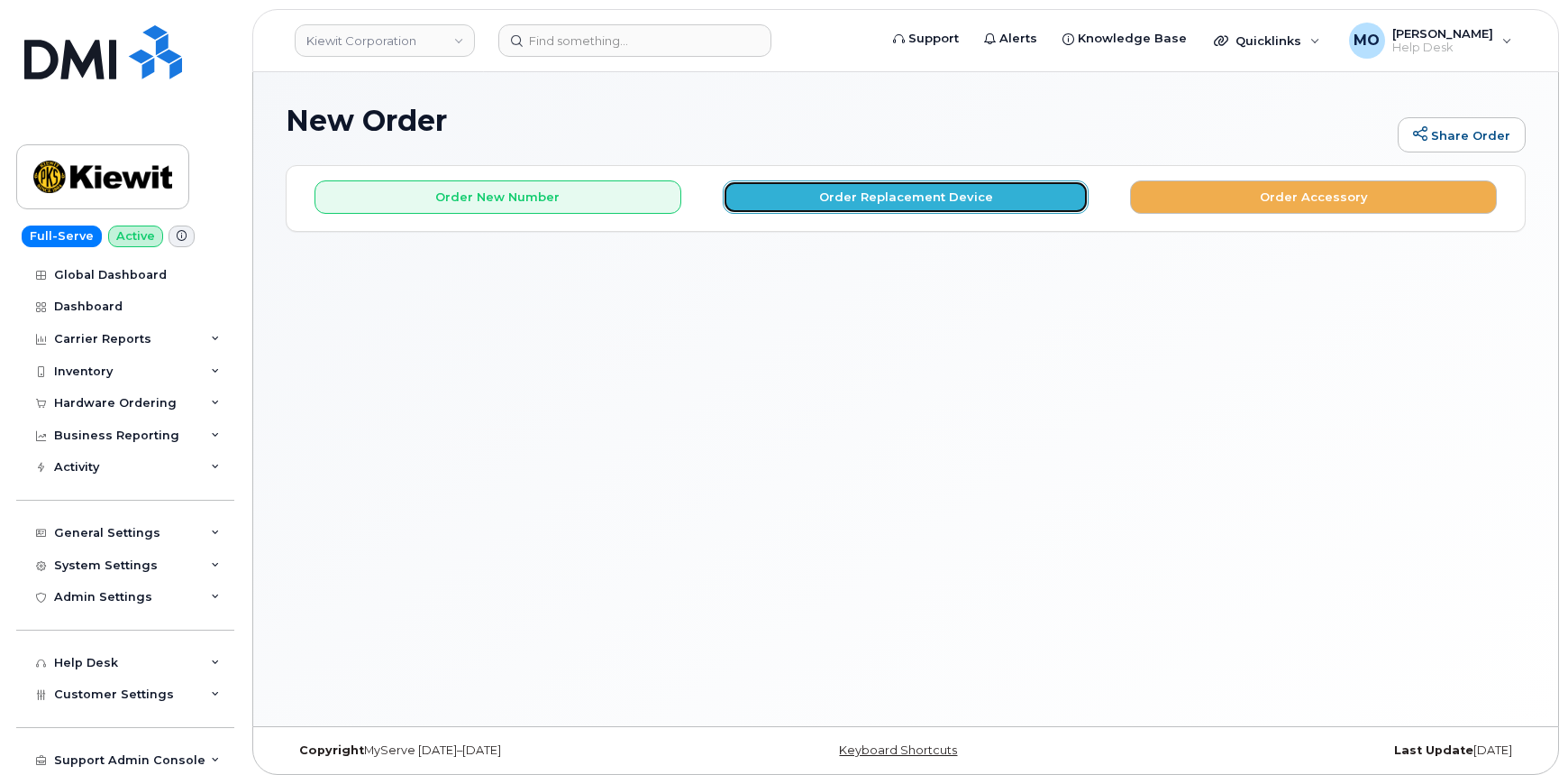
click at [1008, 203] on button "Order Replacement Device" at bounding box center [906, 197] width 367 height 34
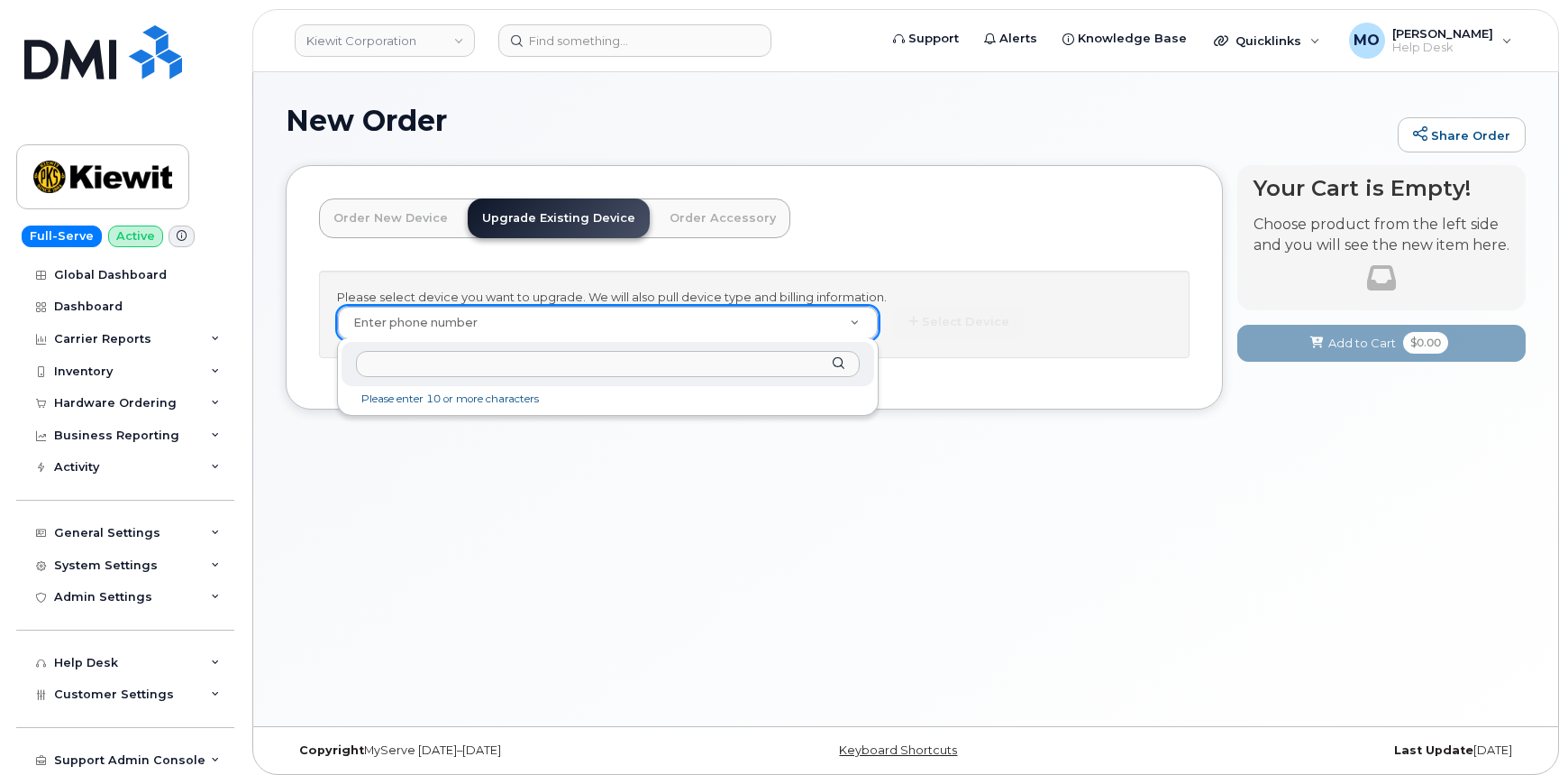
paste input "5596301515"
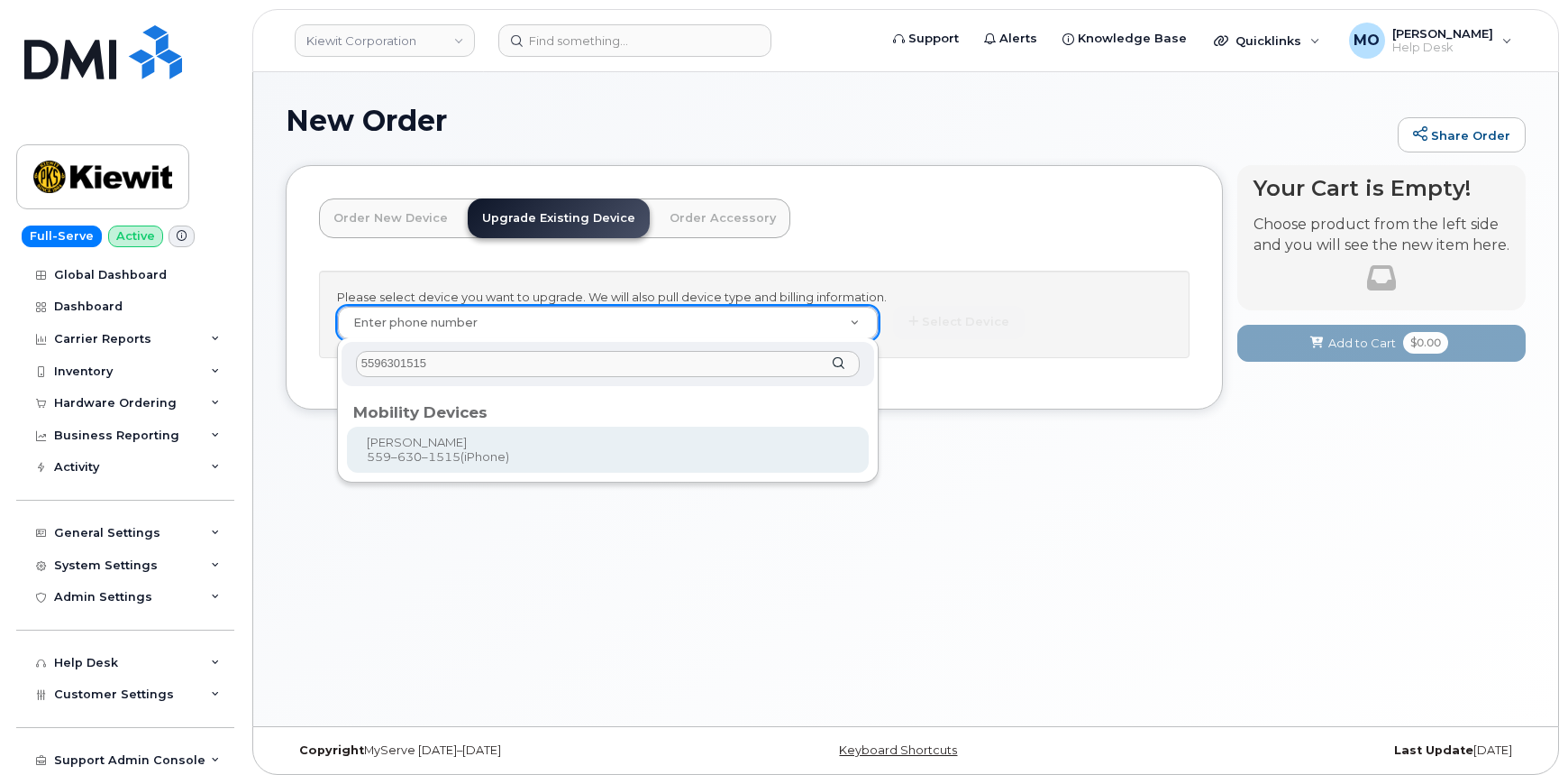
type input "5596301515"
type input "1120380"
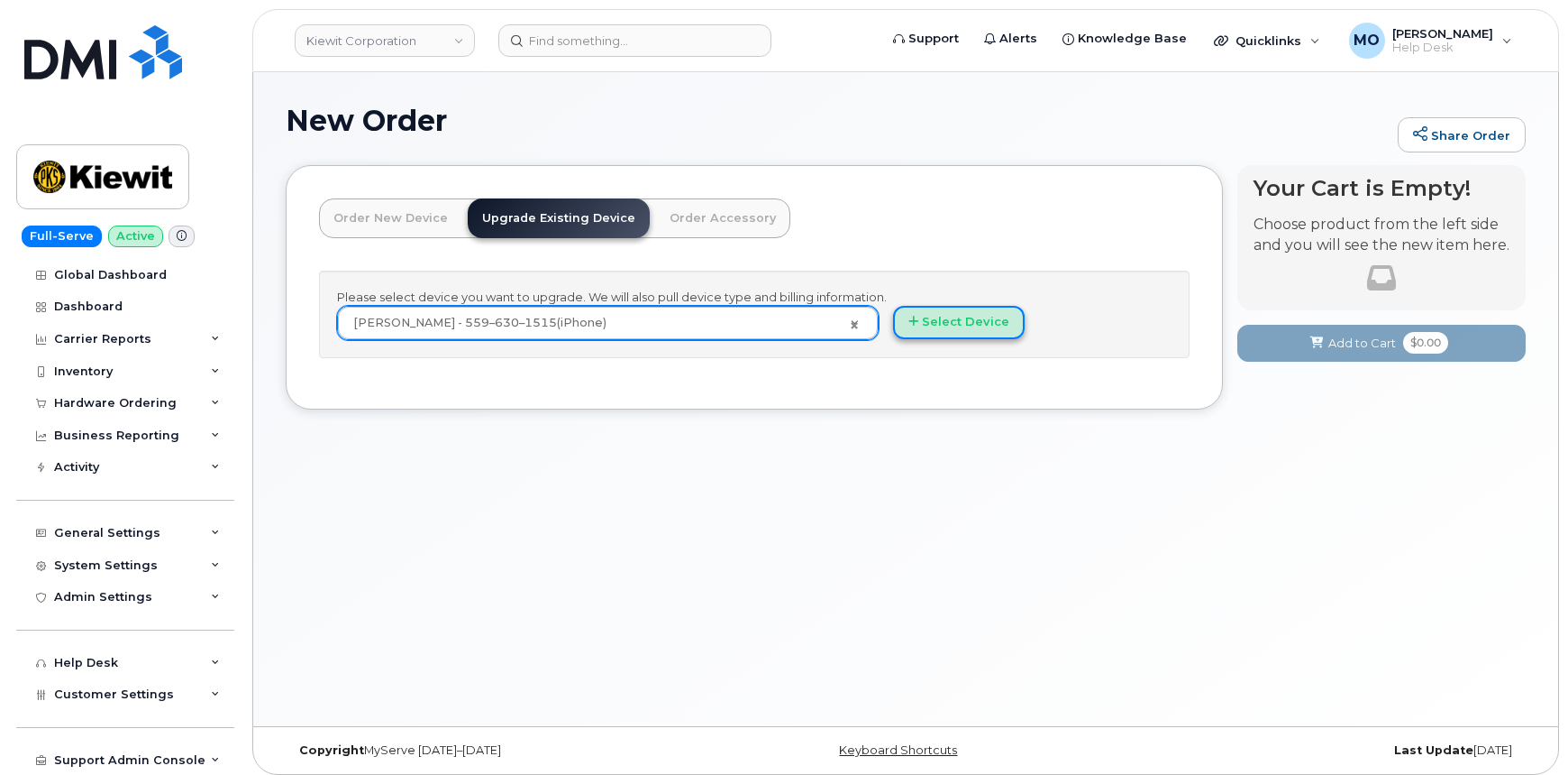
click at [941, 317] on button "Select Device" at bounding box center [958, 323] width 131 height 34
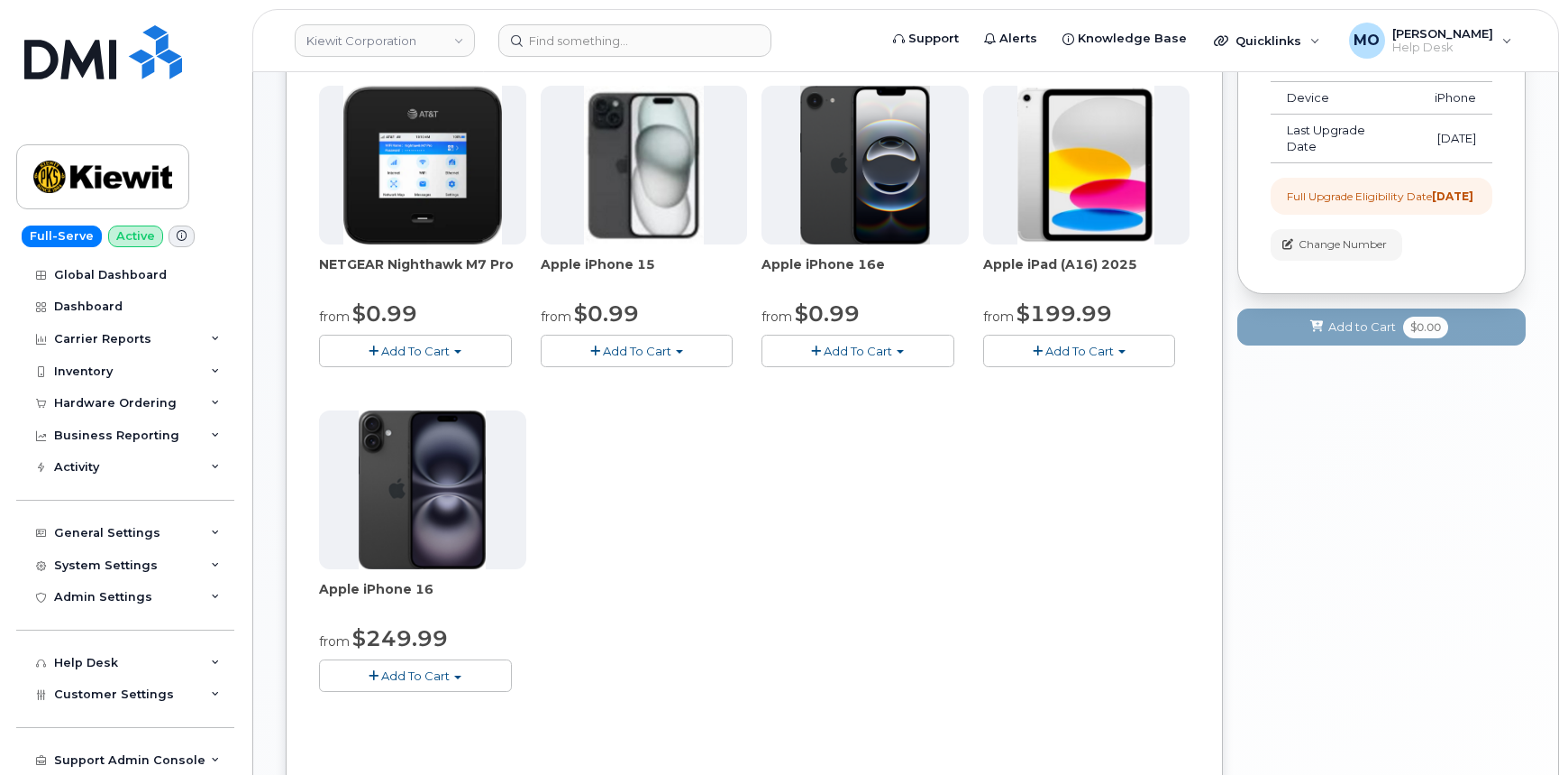
scroll to position [184, 0]
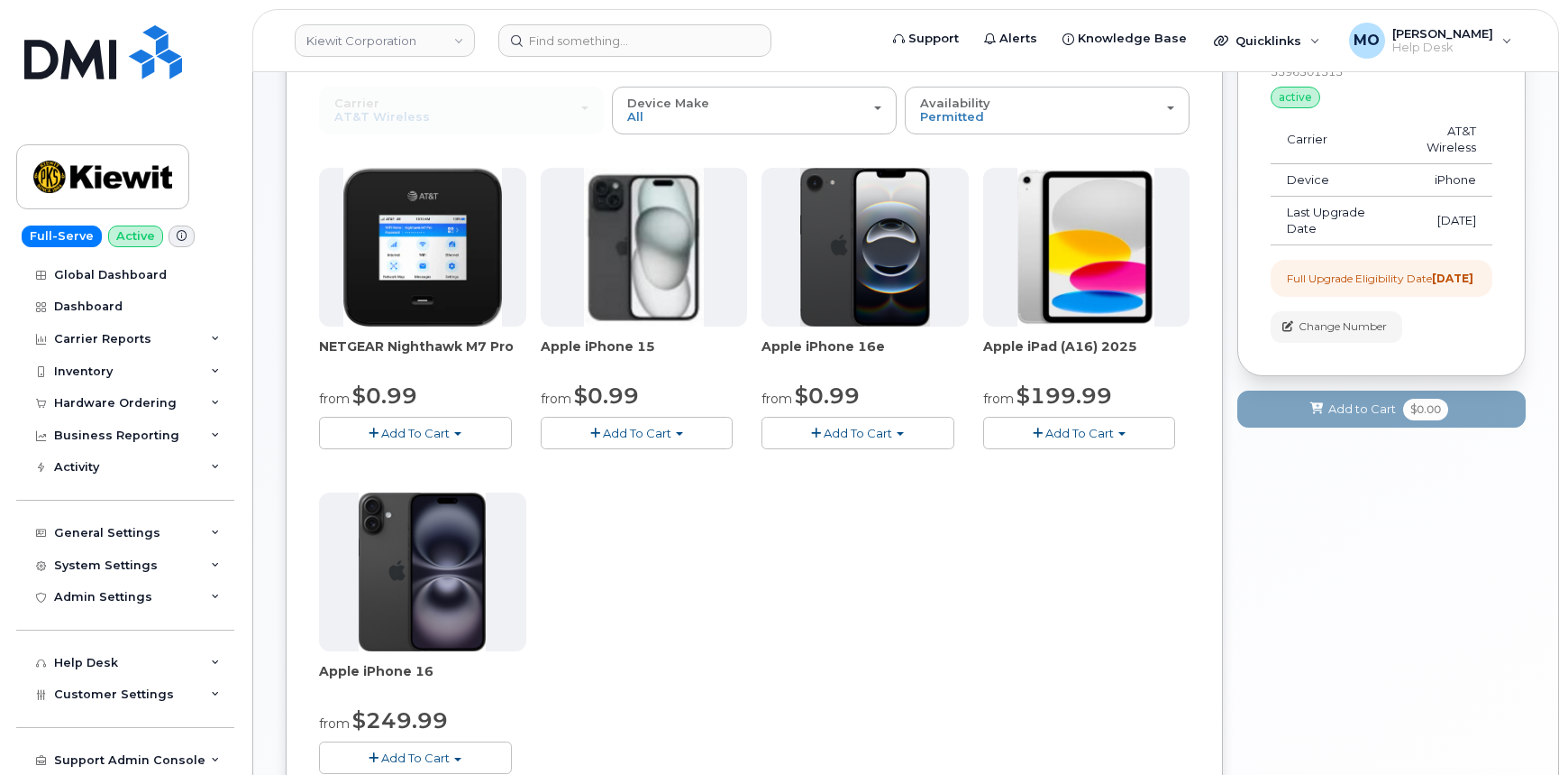
click at [858, 431] on span "Add To Cart" at bounding box center [858, 432] width 68 height 15
click at [858, 430] on span "Add To Cart" at bounding box center [858, 432] width 68 height 15
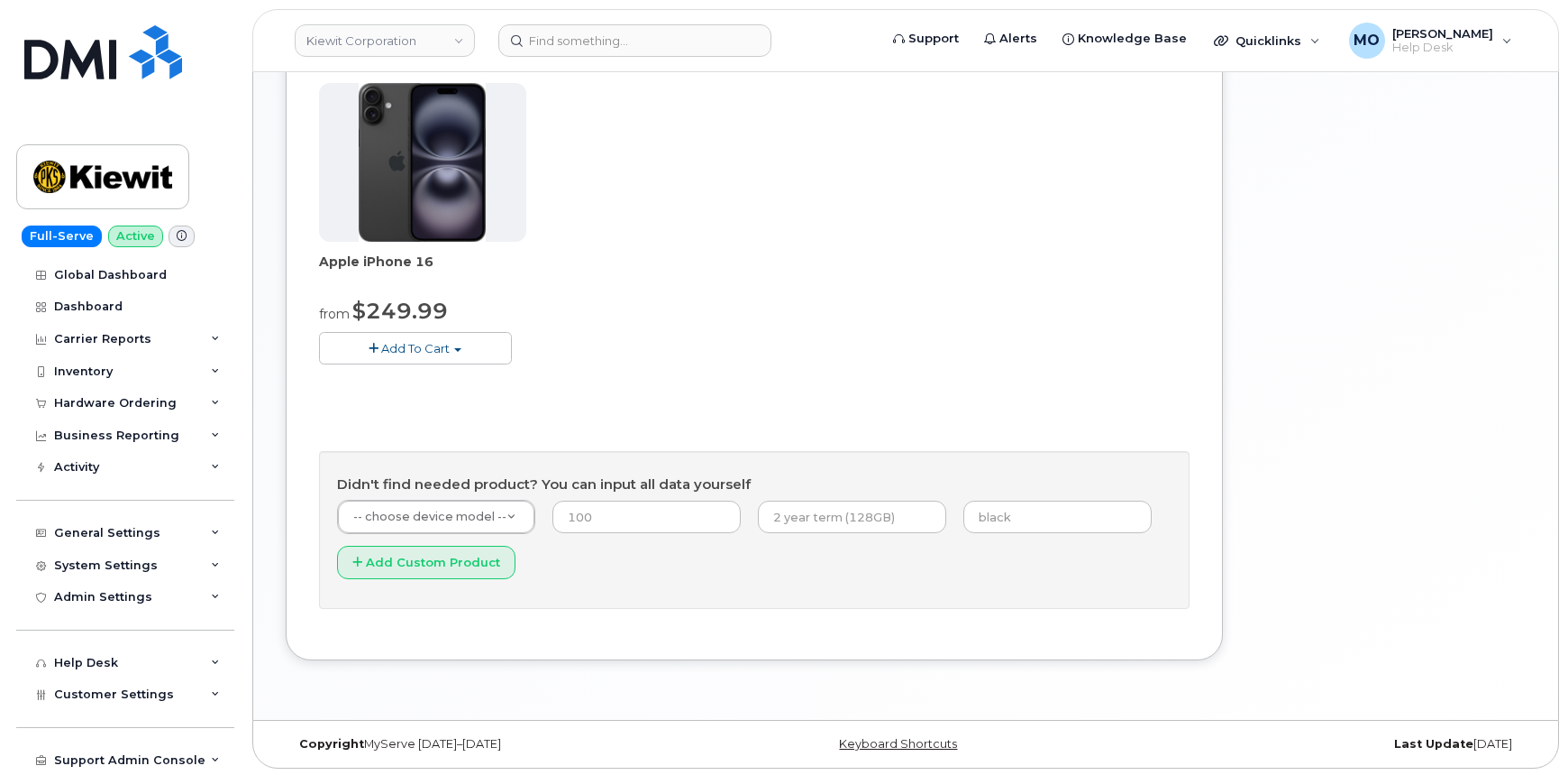
scroll to position [594, 0]
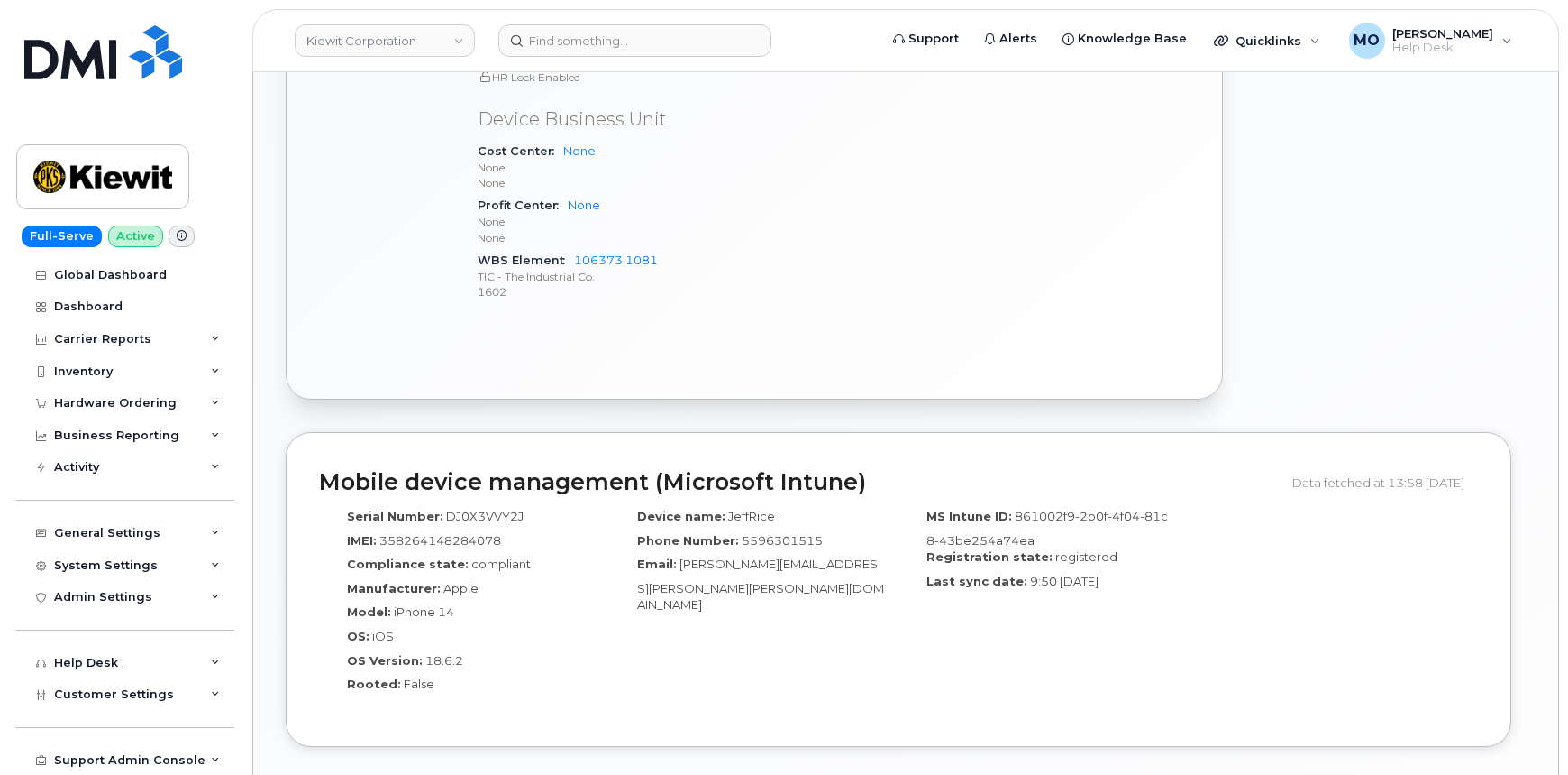
scroll to position [1065, 0]
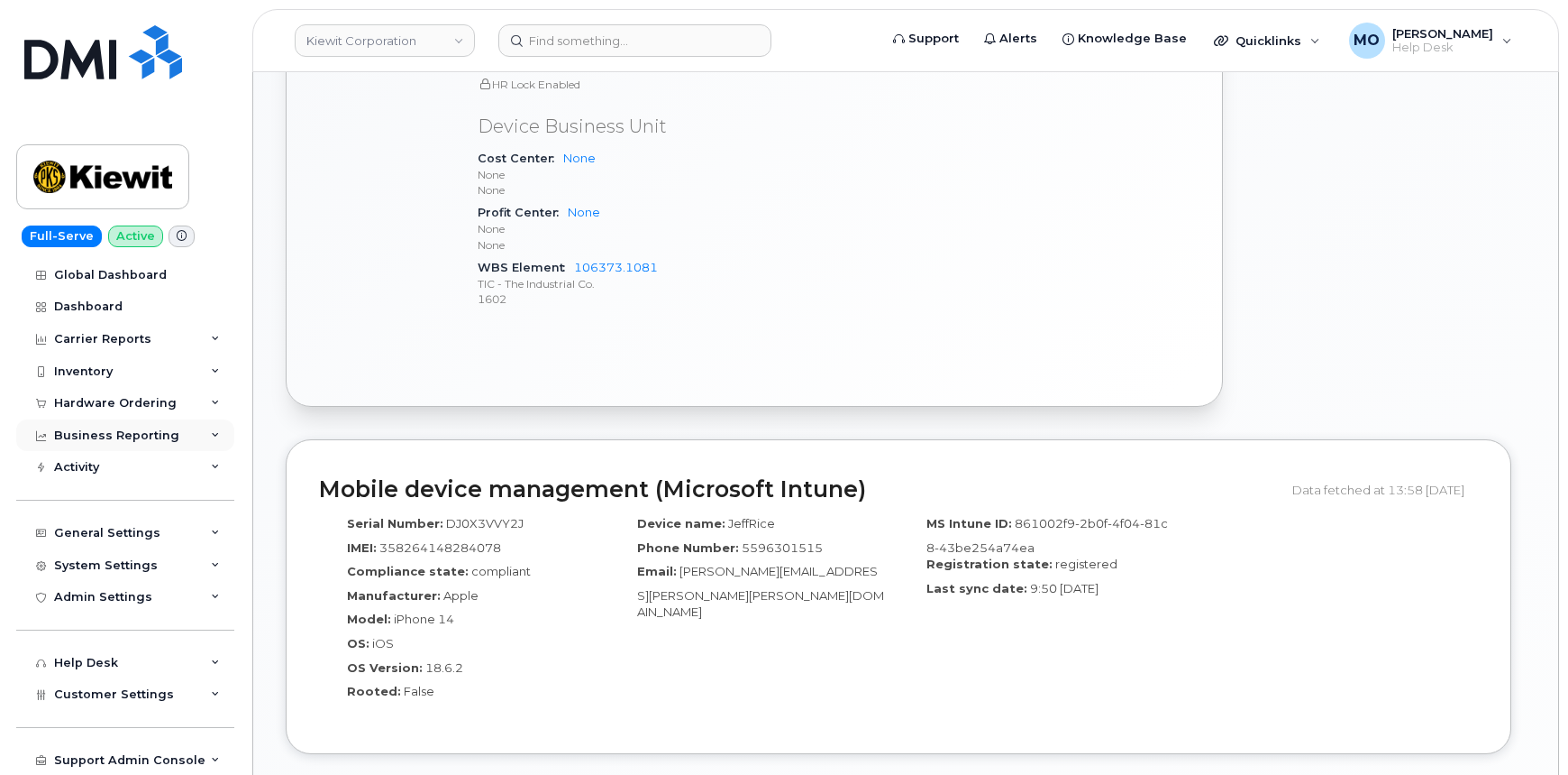
click at [205, 446] on div "Business Reporting" at bounding box center [124, 435] width 218 height 33
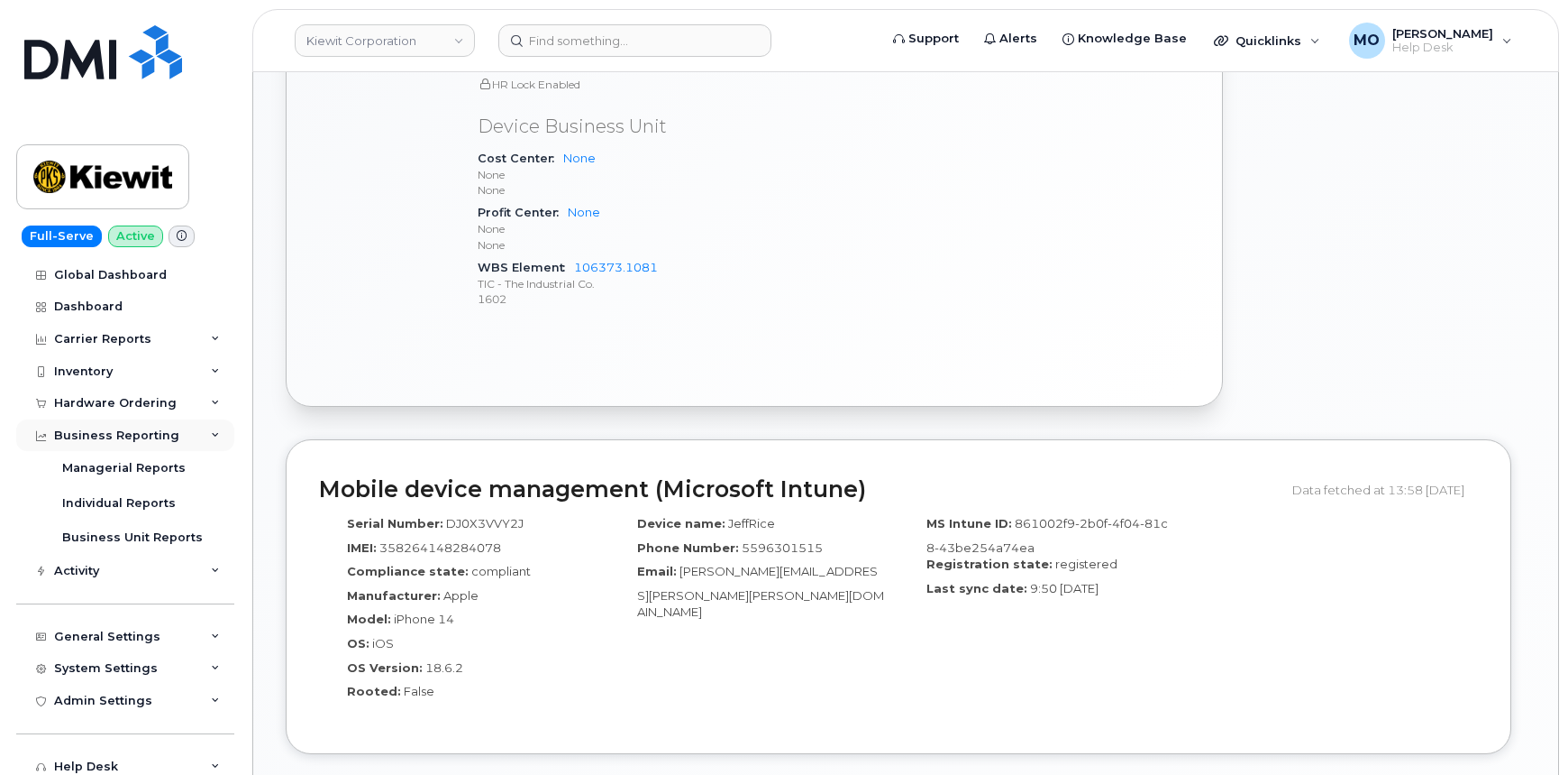
click at [205, 446] on div "Business Reporting" at bounding box center [124, 435] width 218 height 33
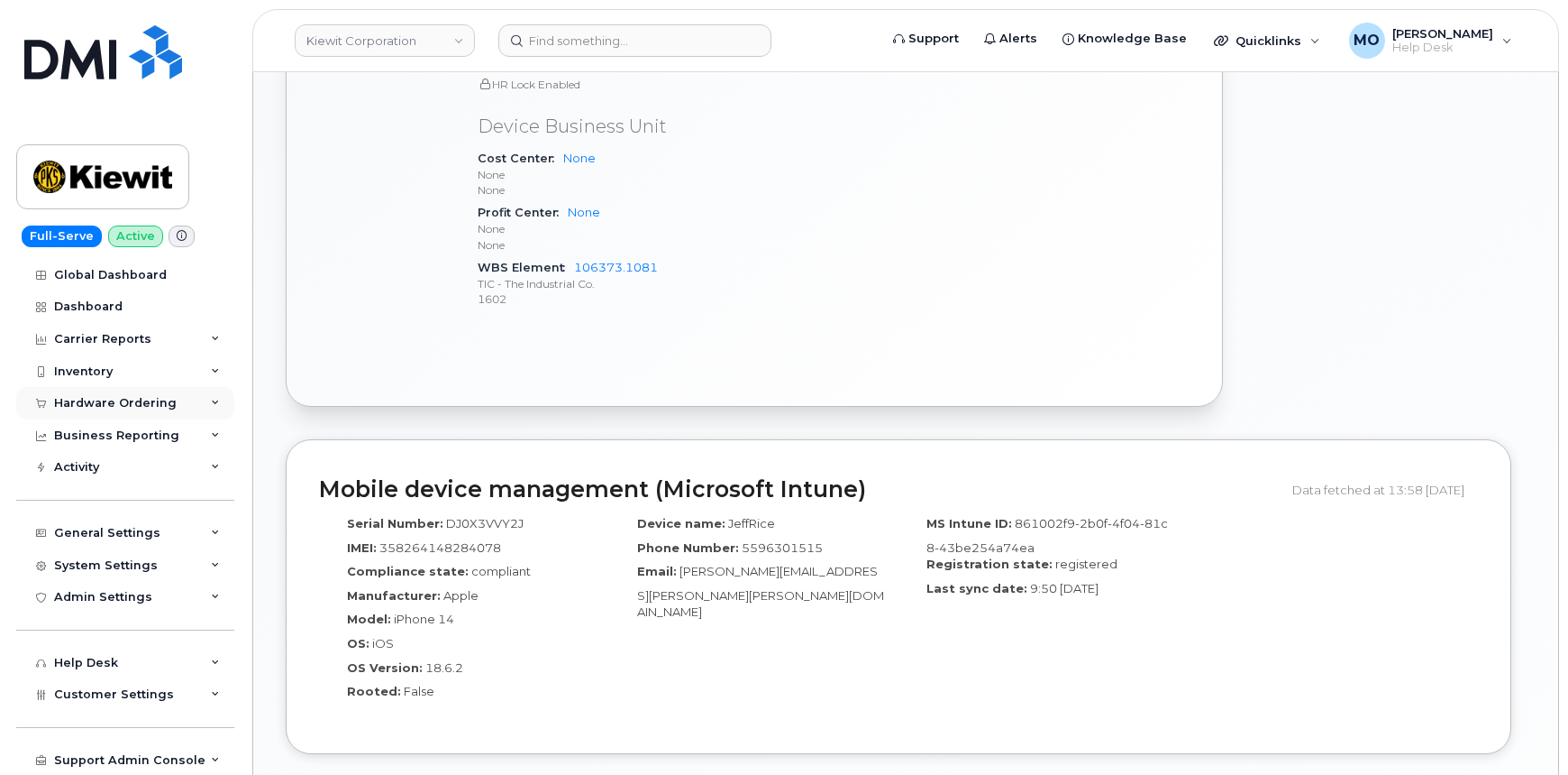
click at [203, 399] on div "Hardware Ordering" at bounding box center [124, 403] width 218 height 33
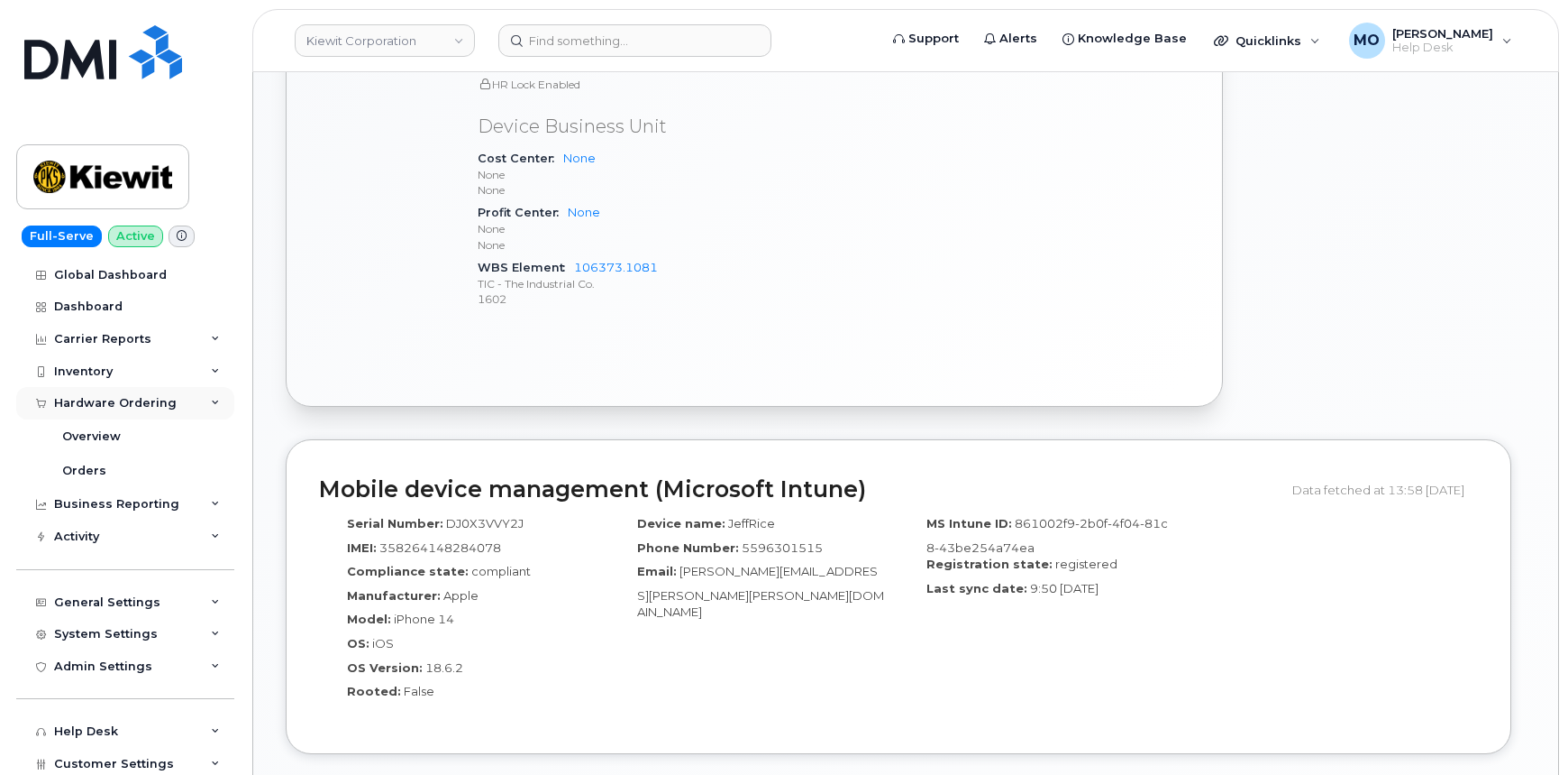
click at [203, 399] on div "Hardware Ordering" at bounding box center [124, 403] width 218 height 33
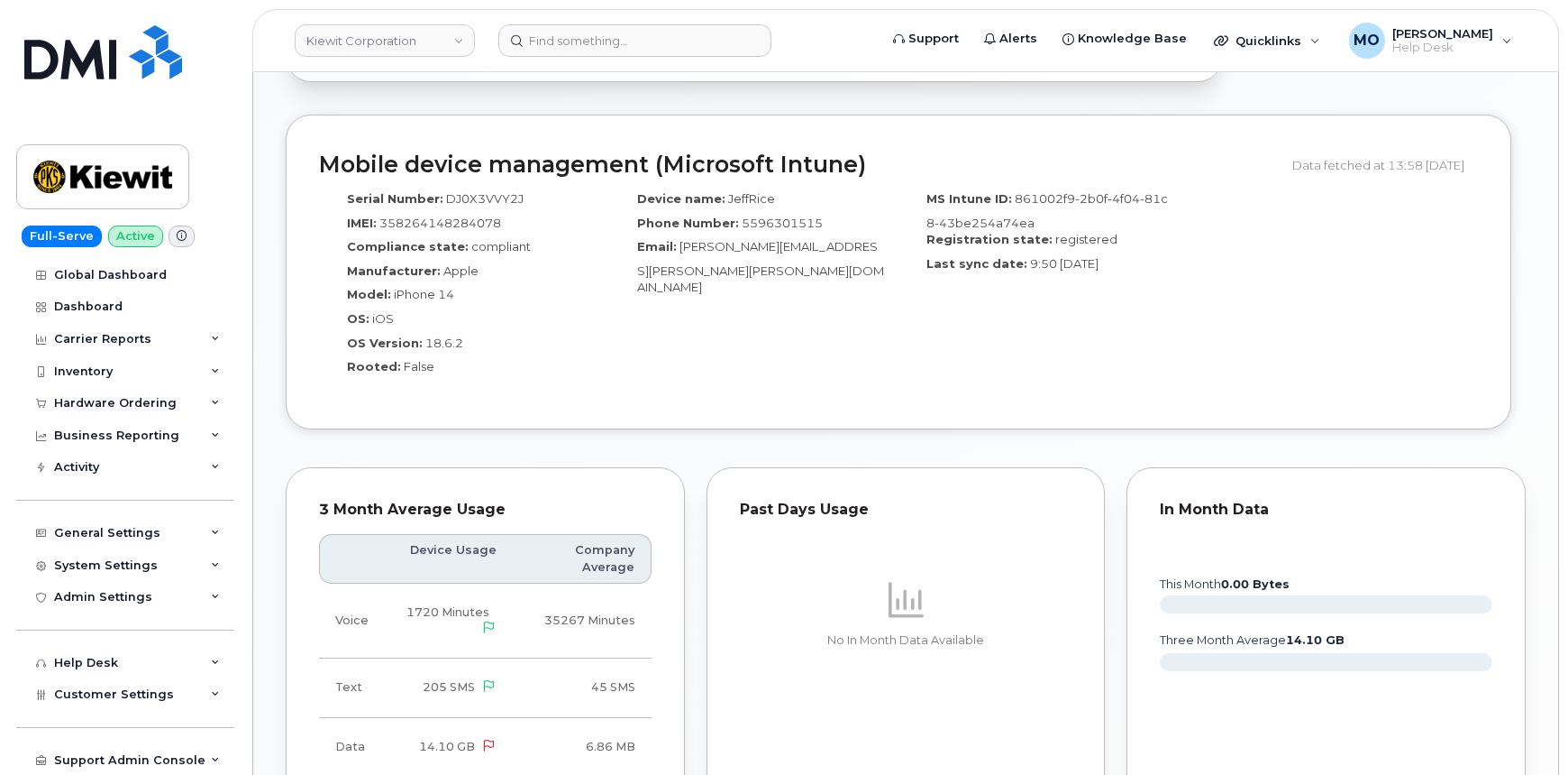
scroll to position [1393, 0]
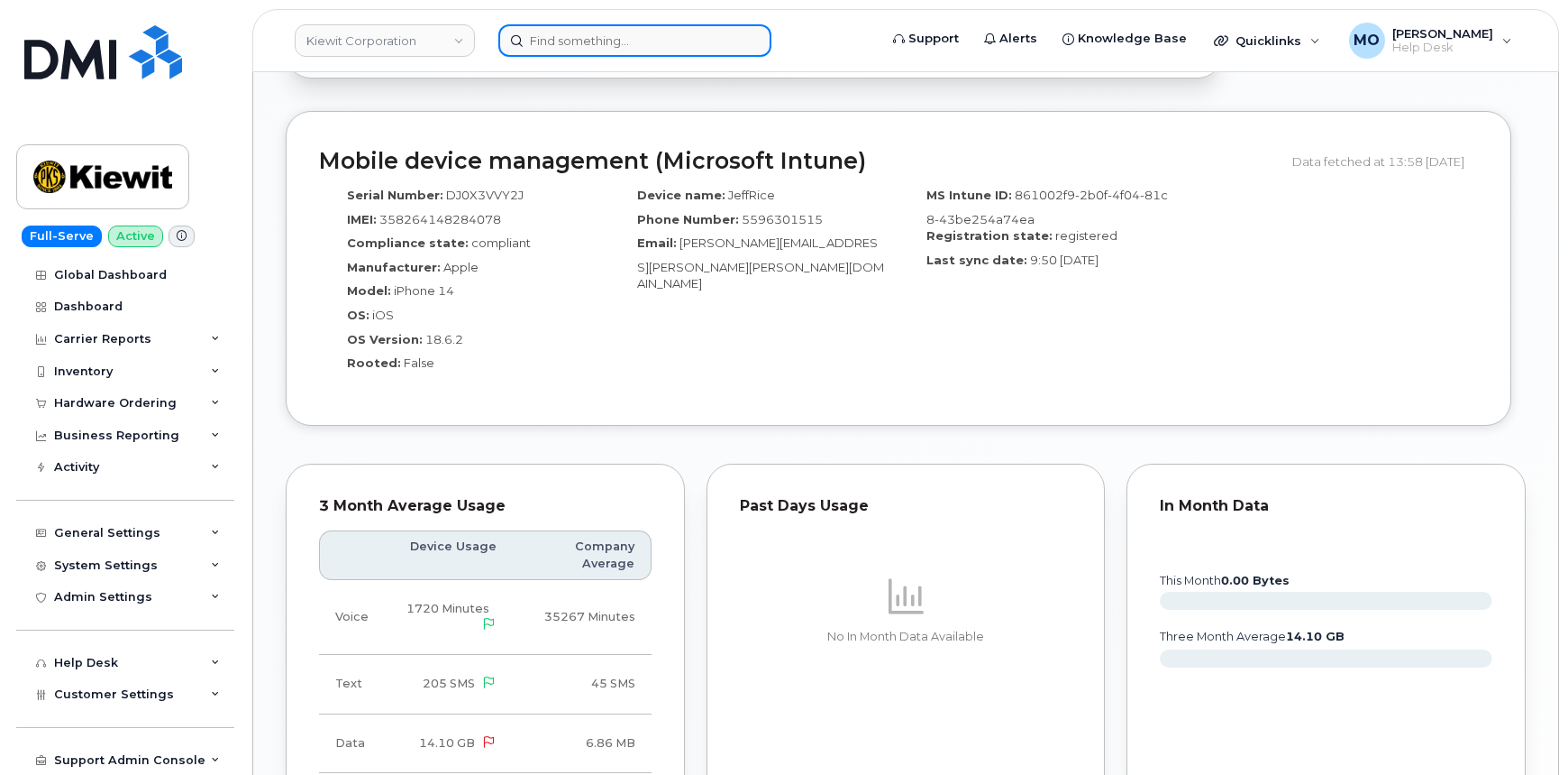
click at [665, 45] on input at bounding box center [635, 40] width 273 height 33
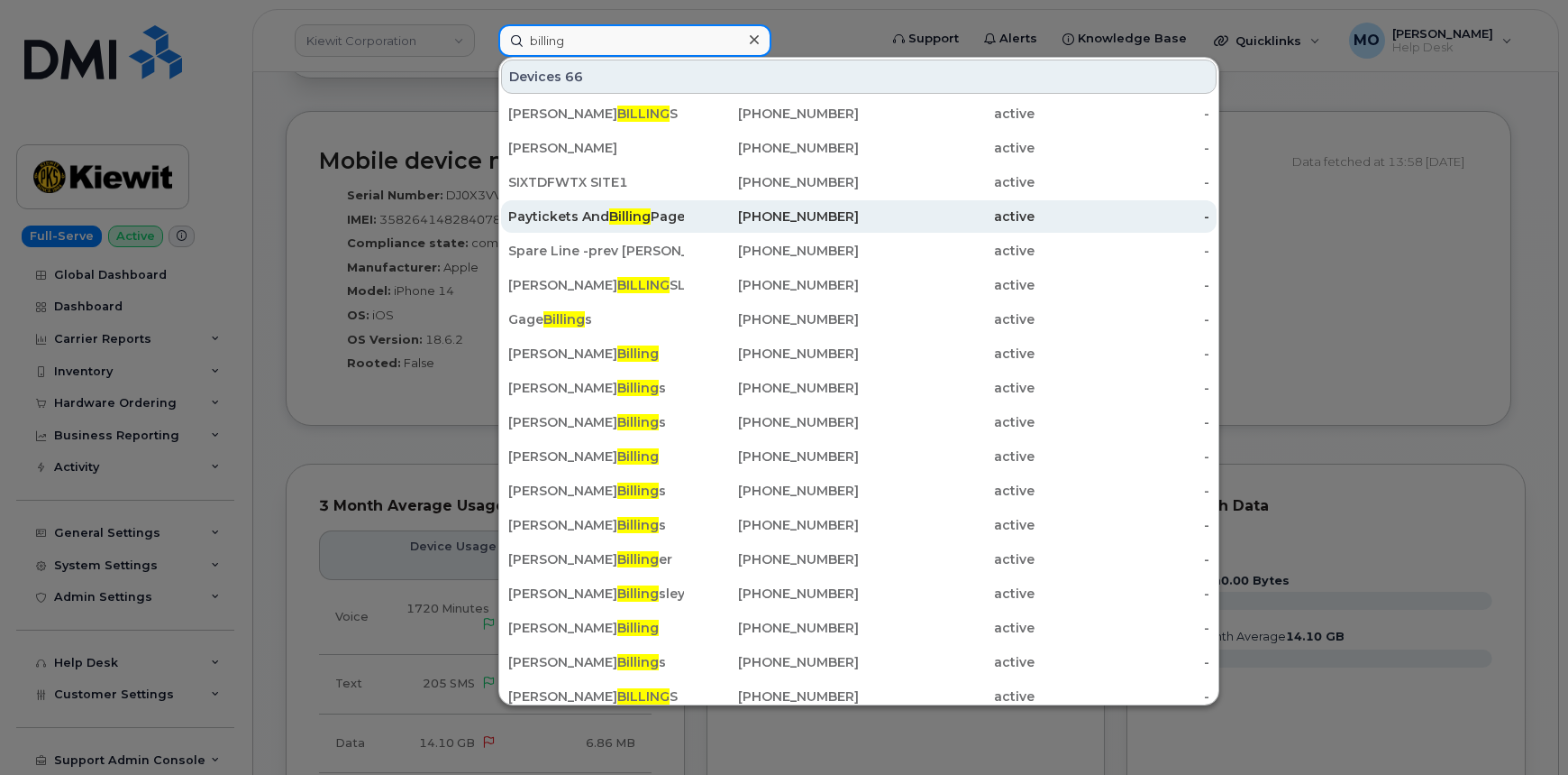
type input "billing"
click at [818, 223] on div "416-697-4535" at bounding box center [772, 216] width 176 height 18
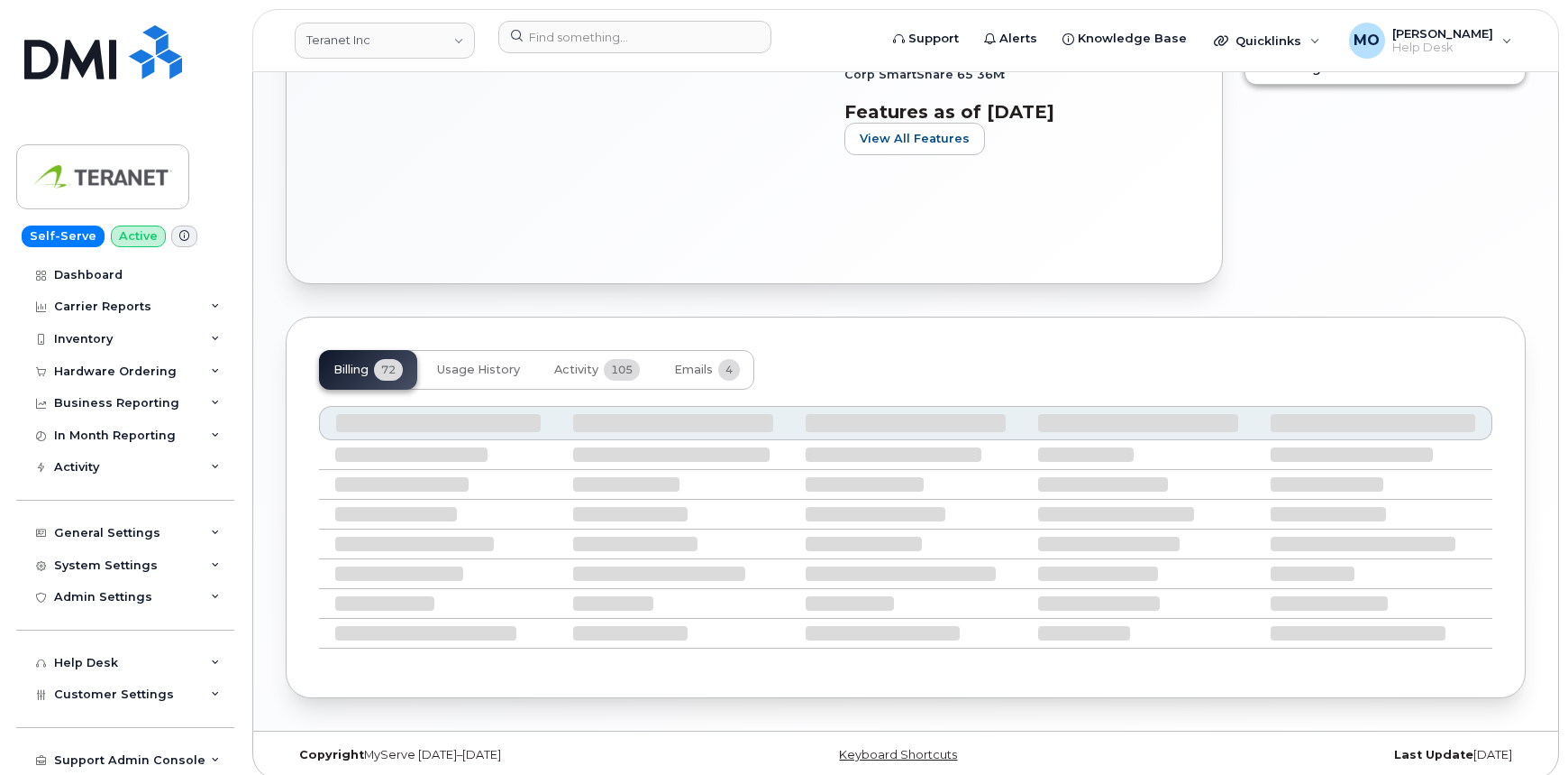
scroll to position [849, 0]
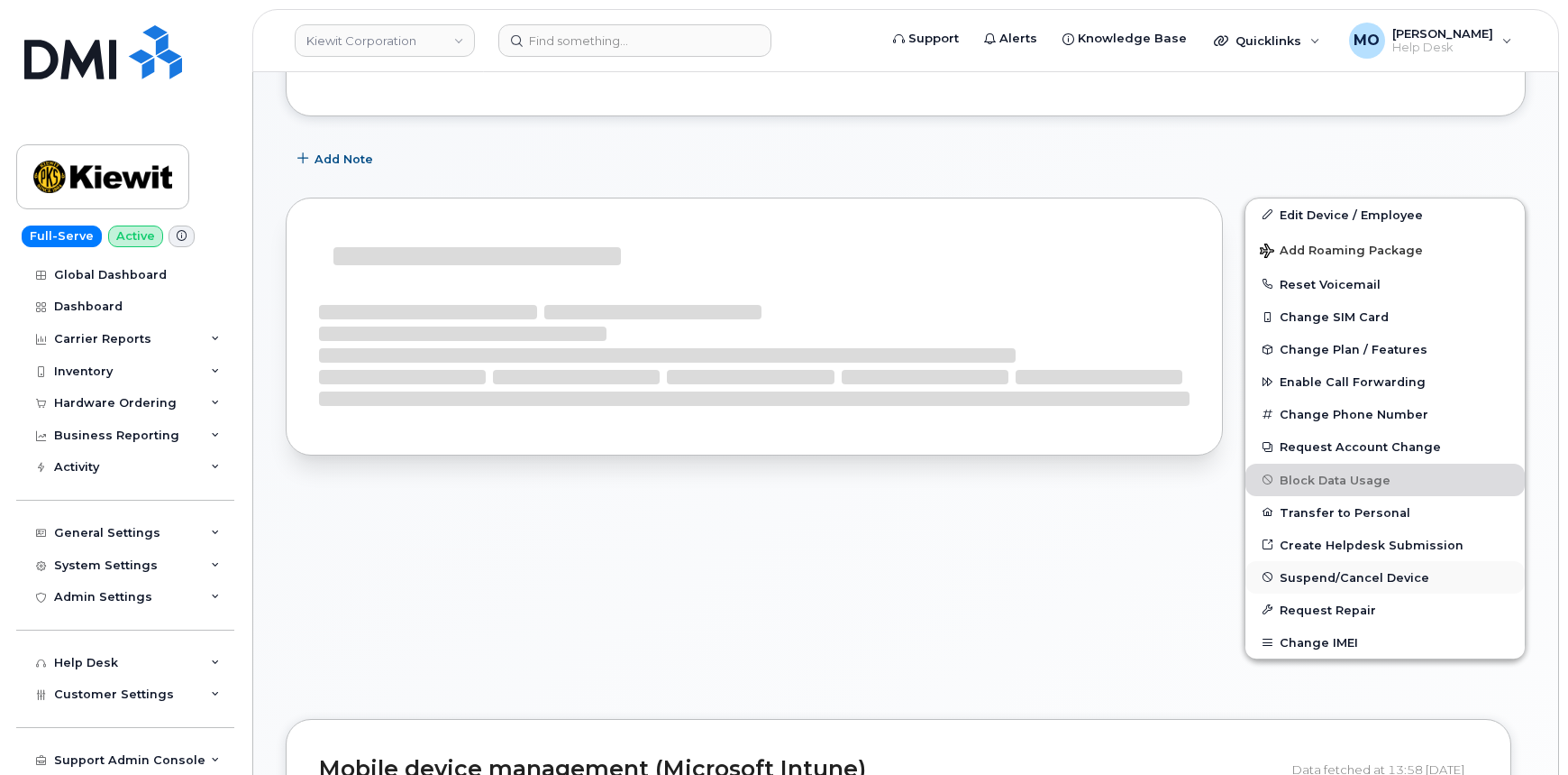
scroll to position [382, 0]
click at [1166, 474] on div at bounding box center [755, 339] width 937 height 285
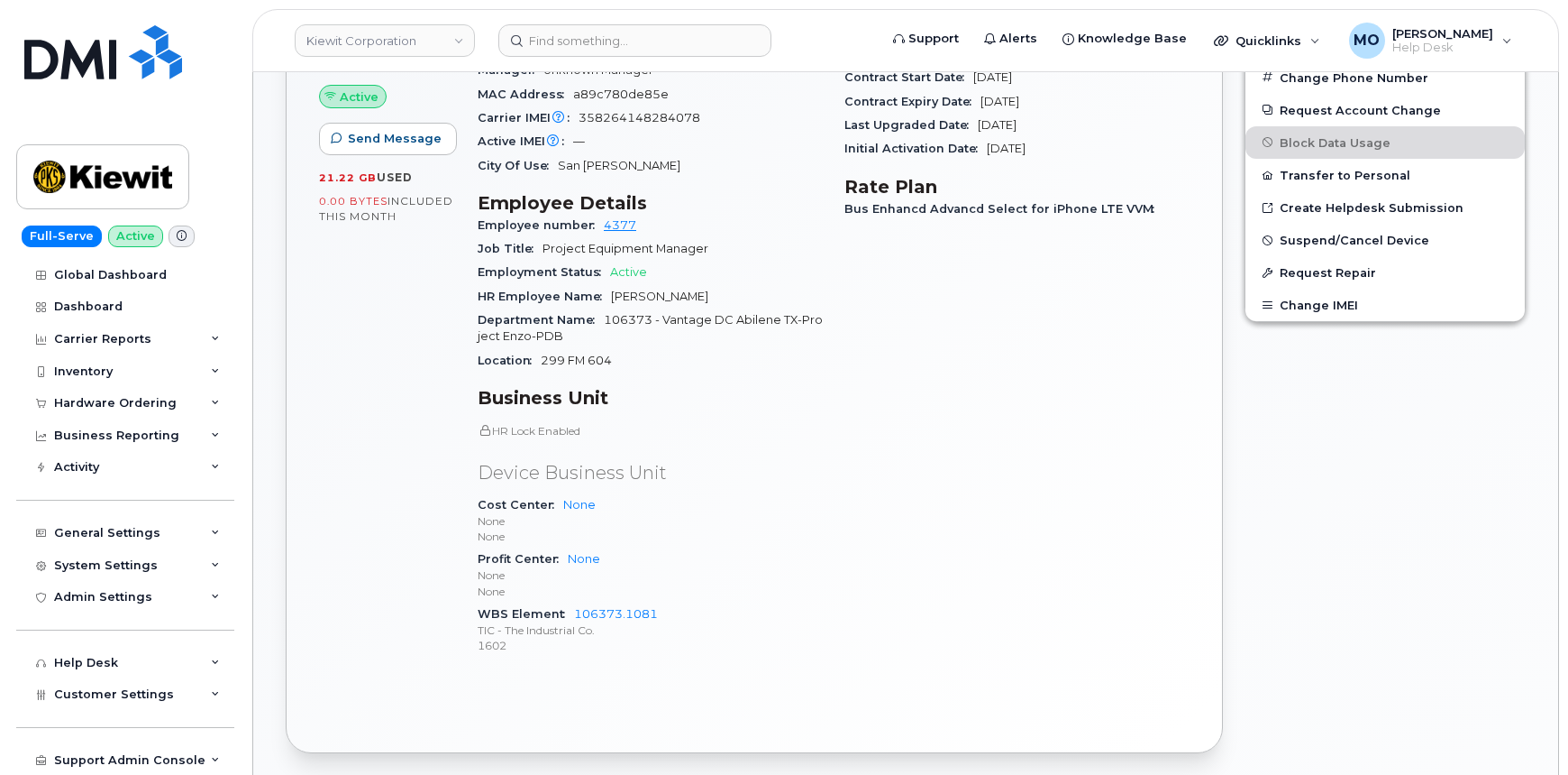
scroll to position [717, 0]
drag, startPoint x: 542, startPoint y: 343, endPoint x: 650, endPoint y: 349, distance: 108.2
click at [639, 350] on div "Location 299 FM 604" at bounding box center [650, 362] width 345 height 24
copy span "299 FM 604"
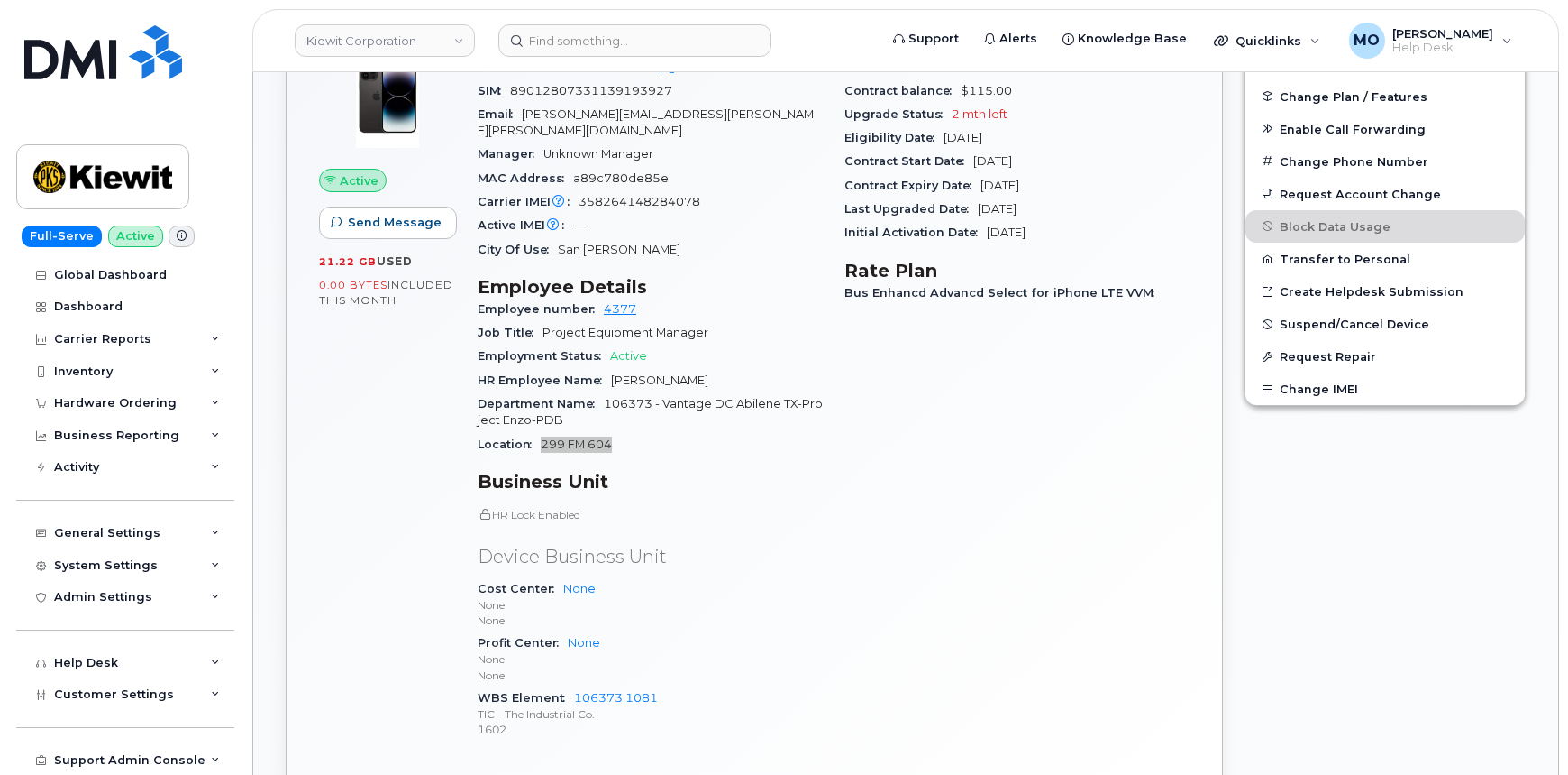
scroll to position [553, 0]
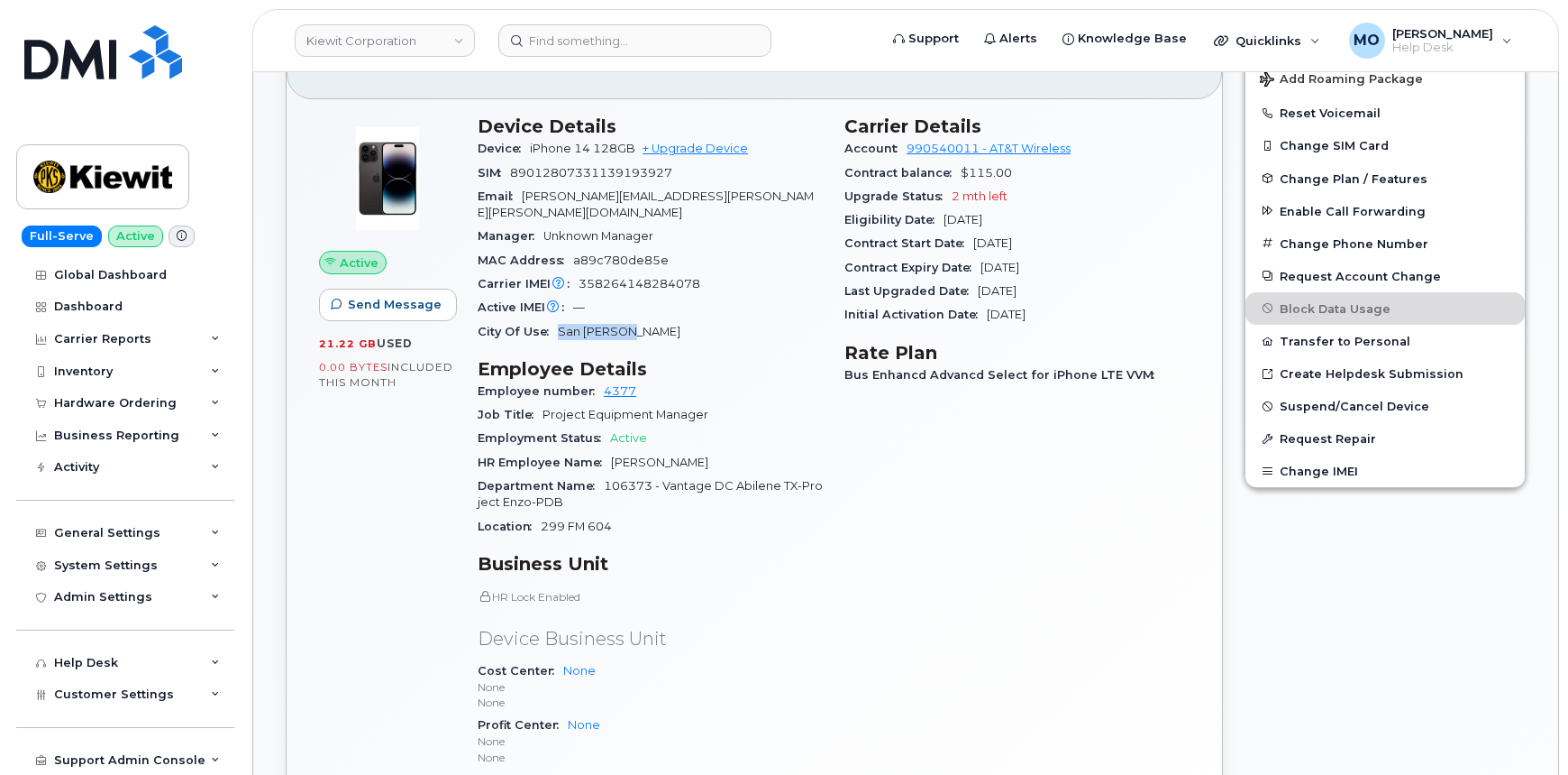
drag, startPoint x: 556, startPoint y: 311, endPoint x: 641, endPoint y: 320, distance: 85.5
click at [641, 320] on div "City Of Use San Joaquin" at bounding box center [650, 332] width 345 height 24
copy span "San Joaquin"
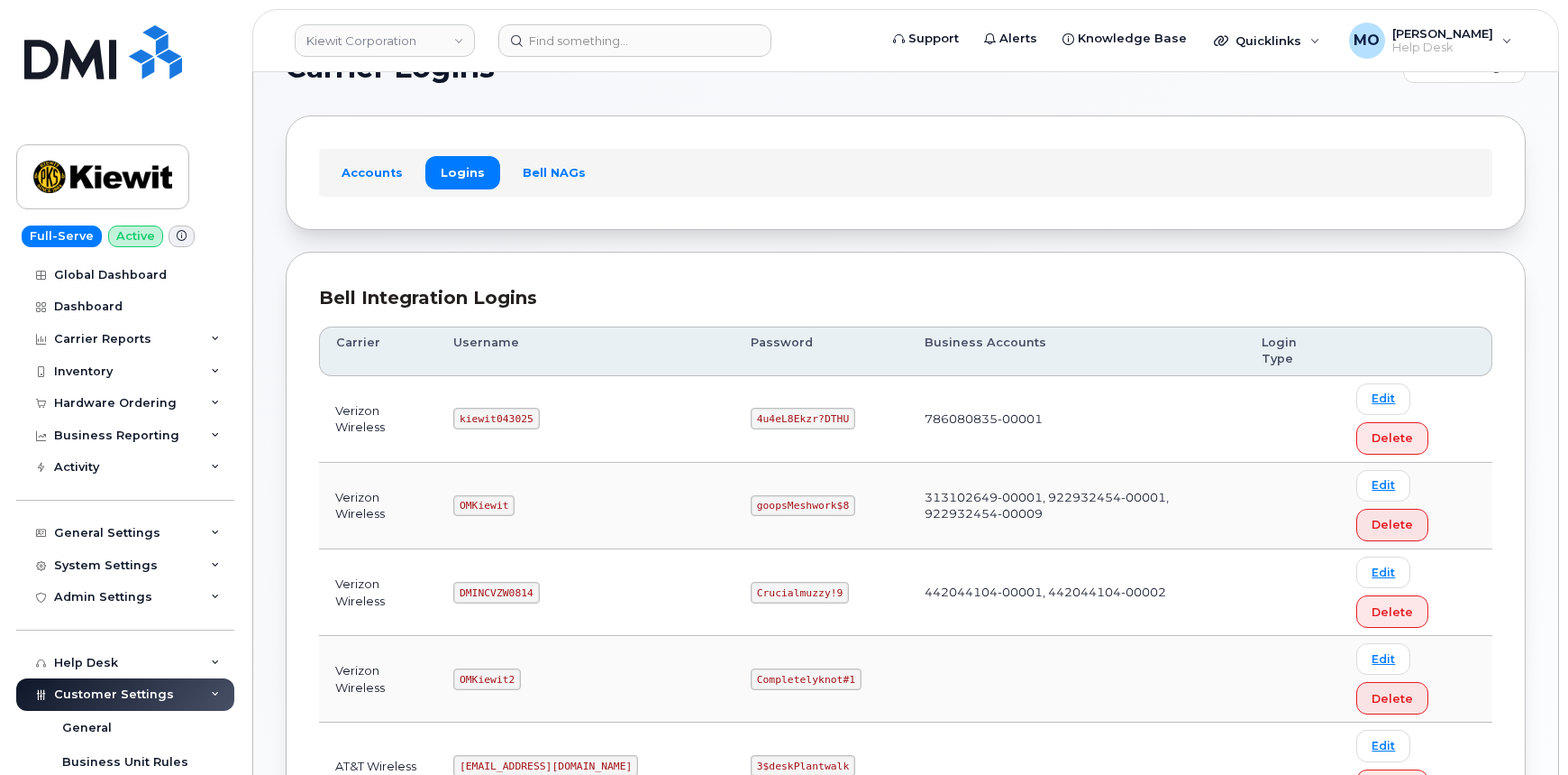
scroll to position [81, 0]
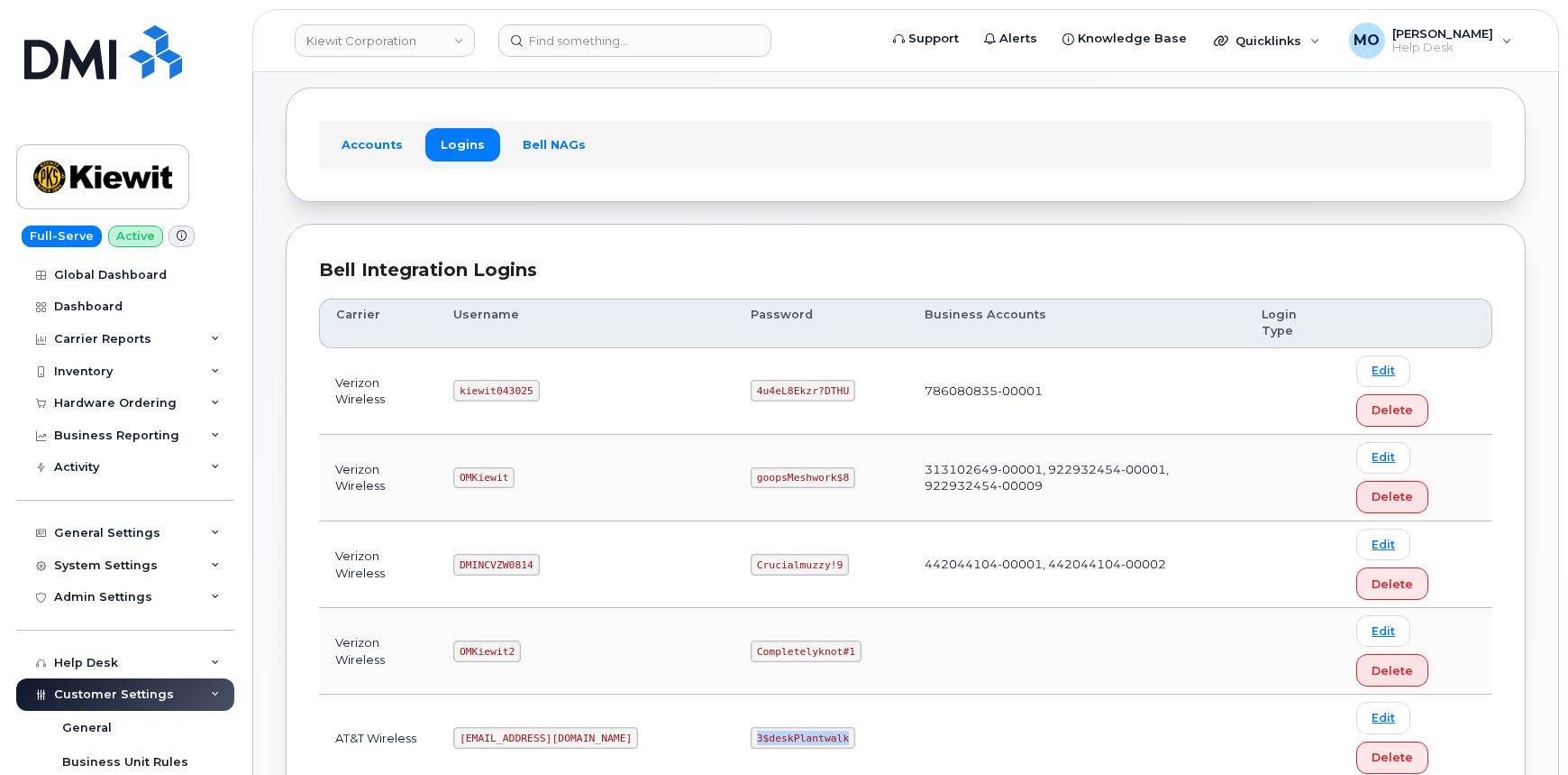
drag, startPoint x: 680, startPoint y: 541, endPoint x: 803, endPoint y: 552, distance: 123.5
click at [803, 694] on td "3$deskPlantwalk" at bounding box center [821, 737] width 174 height 87
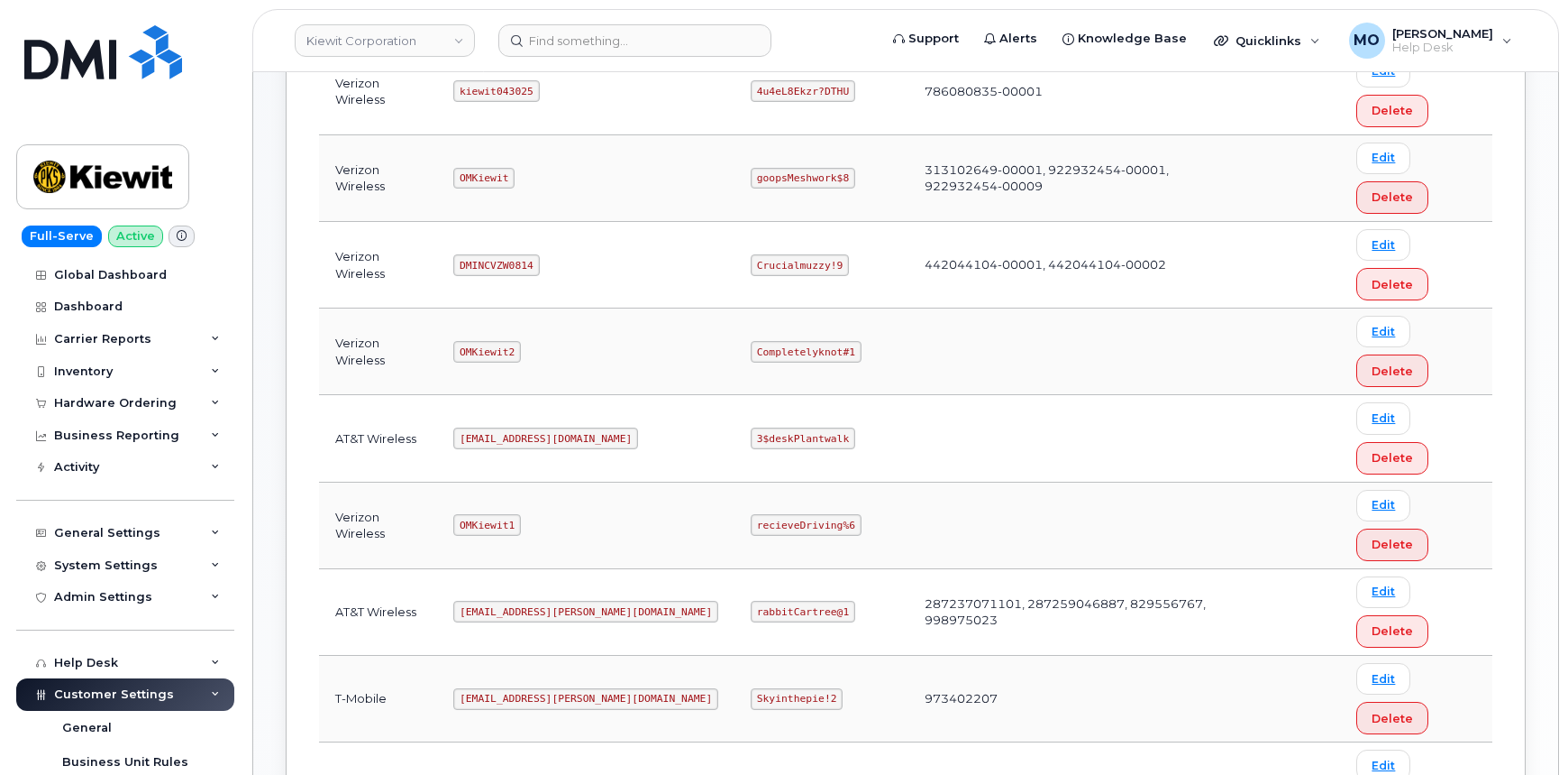
scroll to position [410, 0]
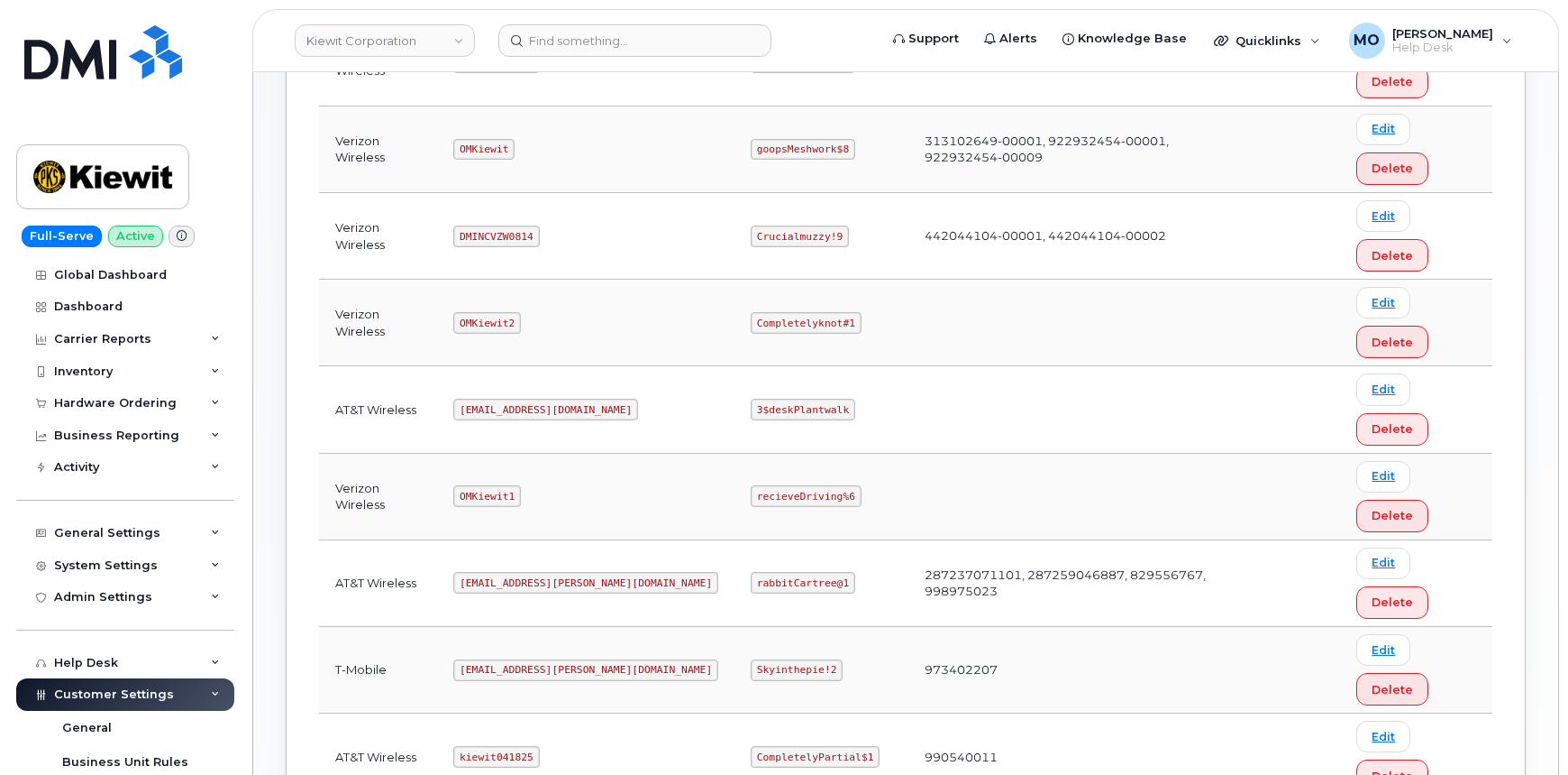
drag, startPoint x: 683, startPoint y: 448, endPoint x: 828, endPoint y: 475, distance: 147.5
copy code "CompletelyPartially$2"
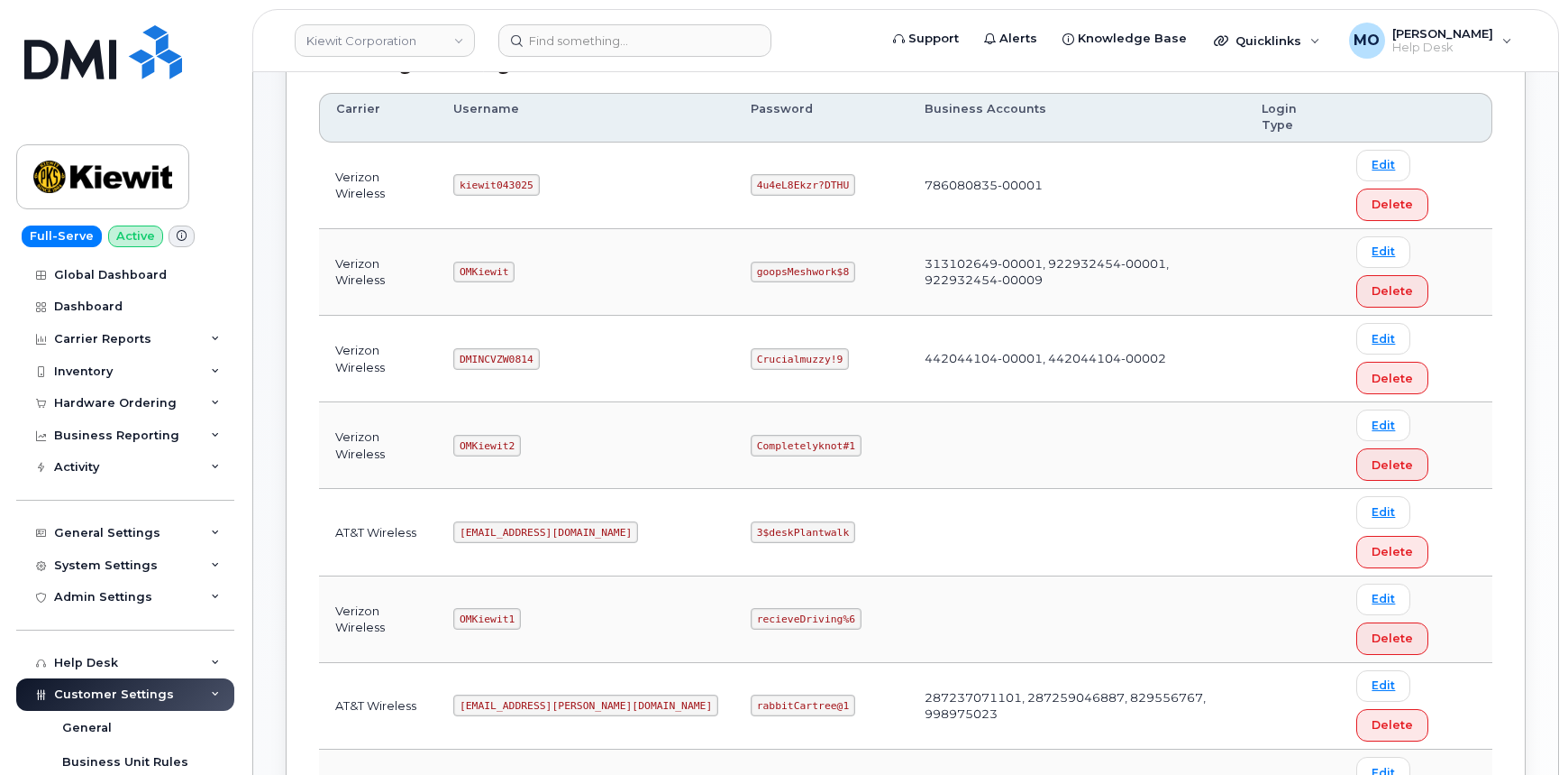
scroll to position [328, 0]
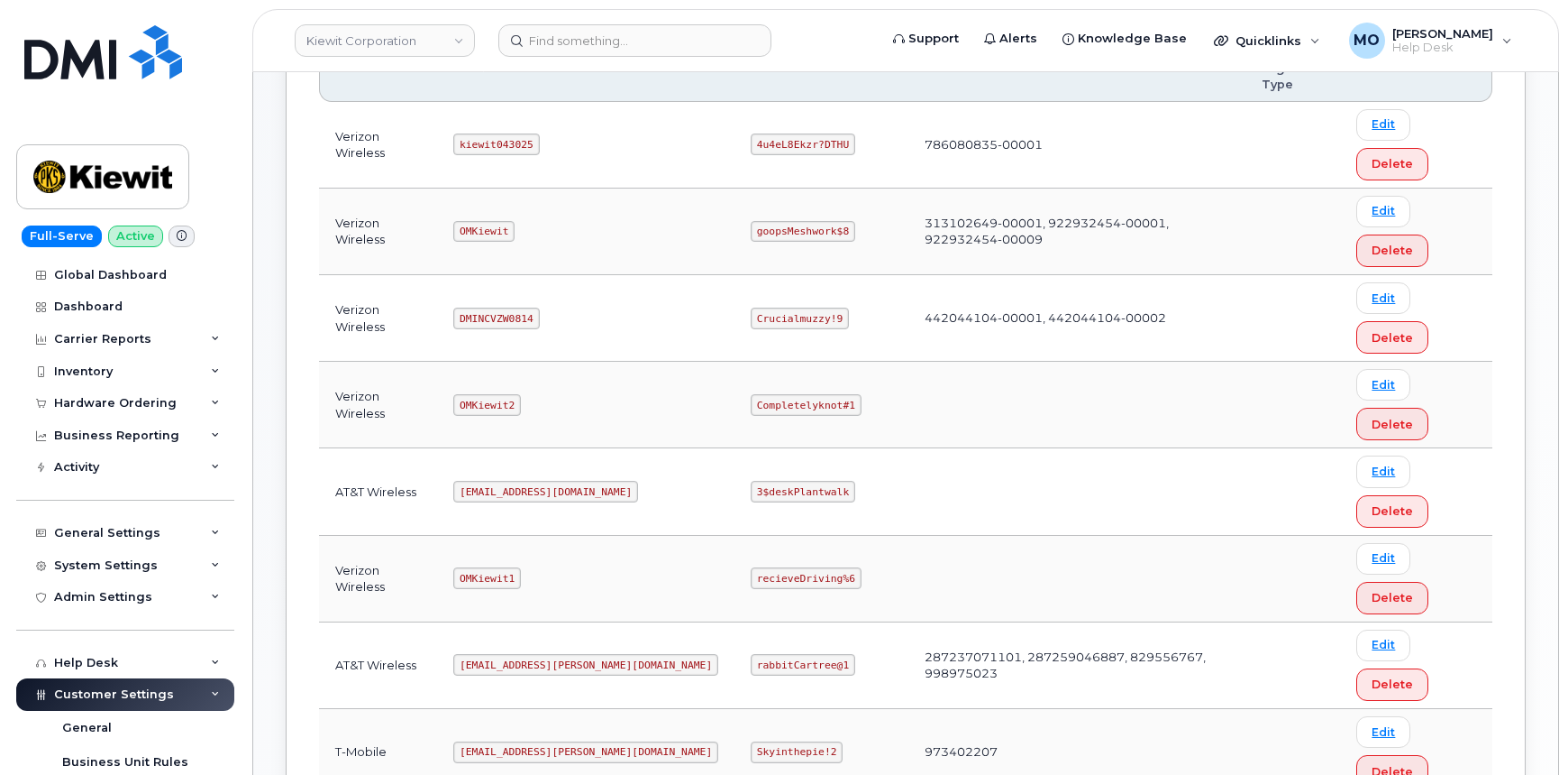
drag, startPoint x: 665, startPoint y: 536, endPoint x: 658, endPoint y: 560, distance: 25.0
drag, startPoint x: 685, startPoint y: 538, endPoint x: 823, endPoint y: 541, distance: 138.0
copy code "CompletelyPartially$2"
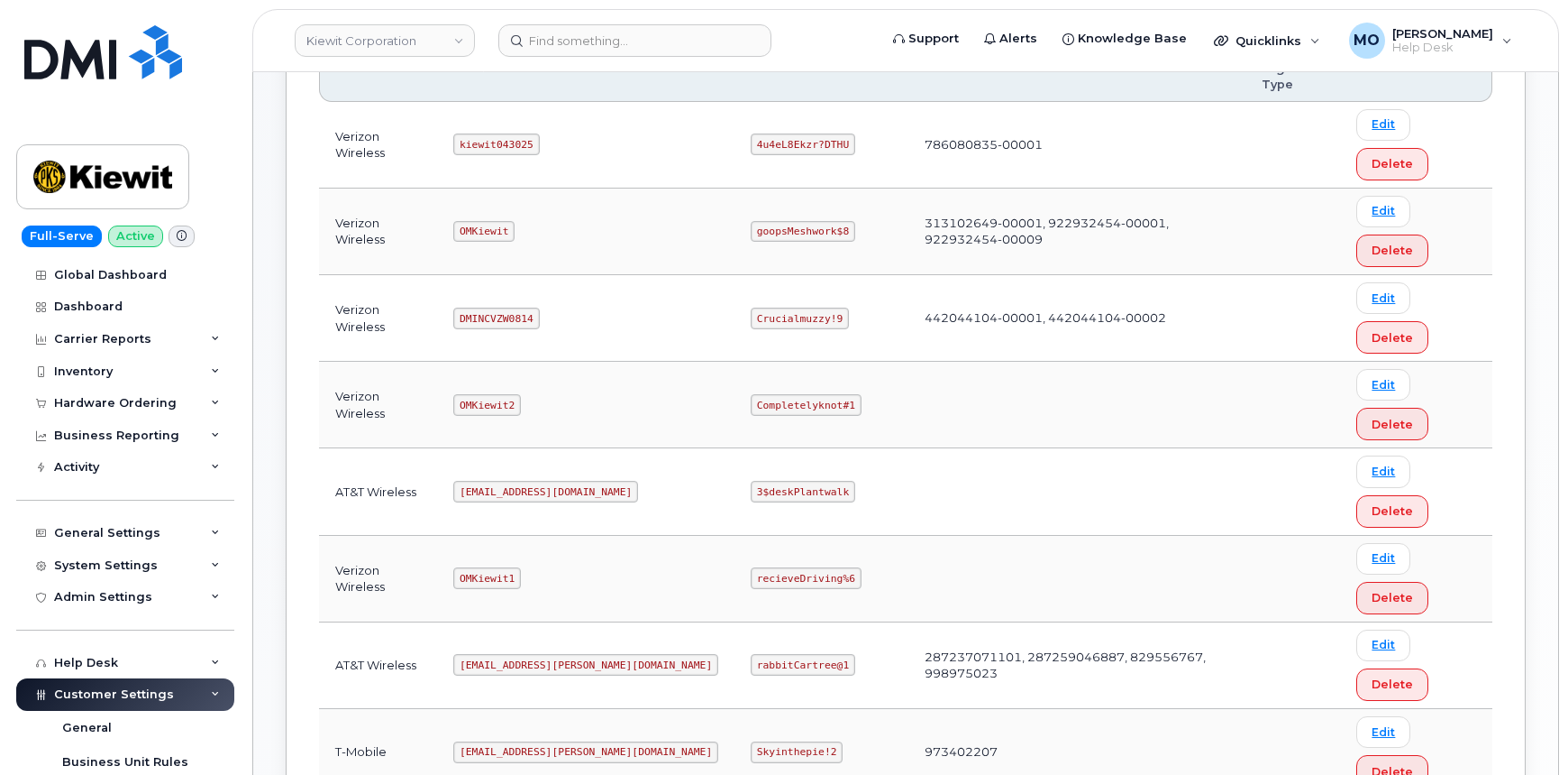
copy code "CompletelyPartially$2"
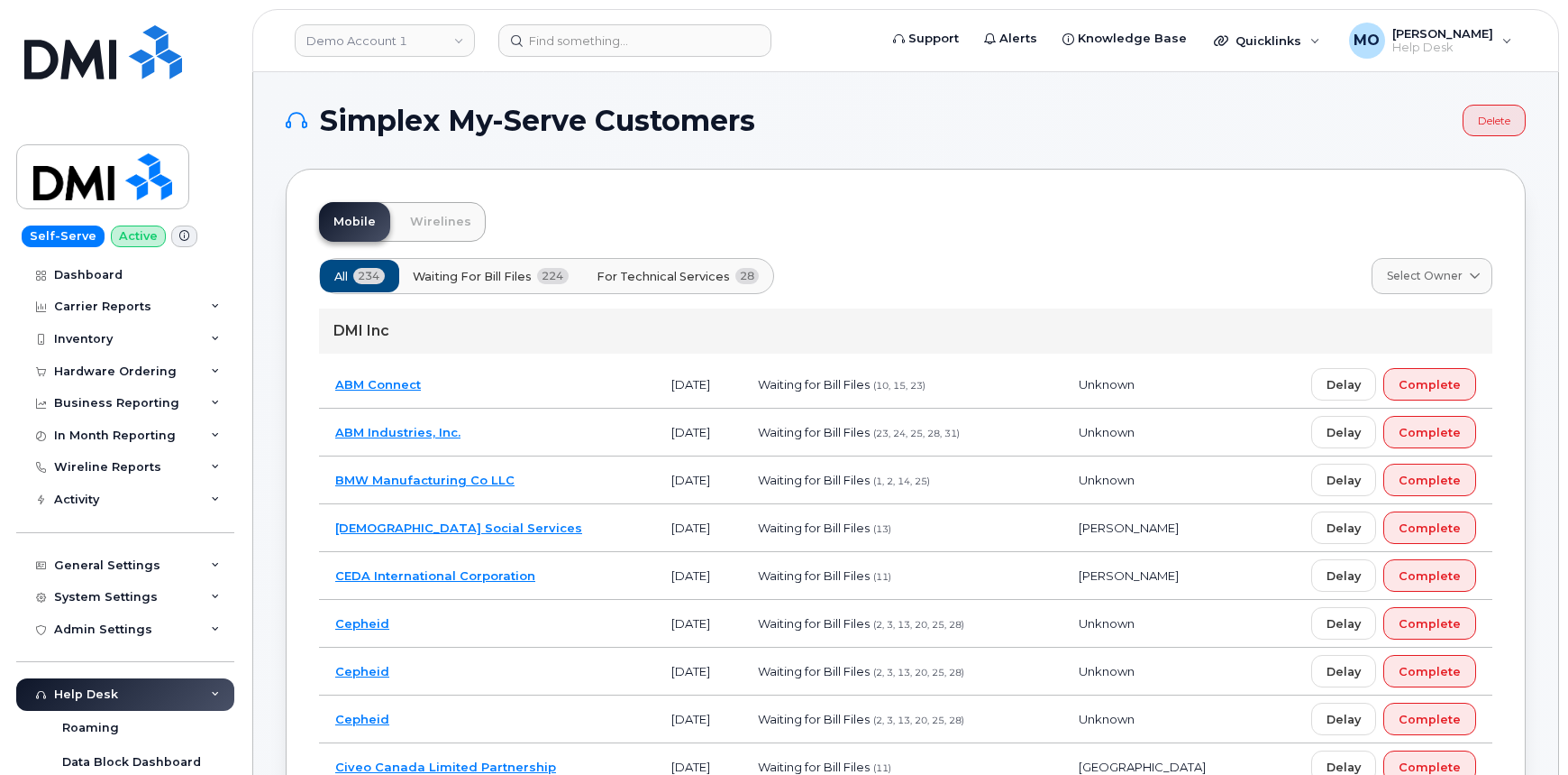
click at [1014, 230] on div "Mobile Wirelines" at bounding box center [905, 222] width 1173 height 39
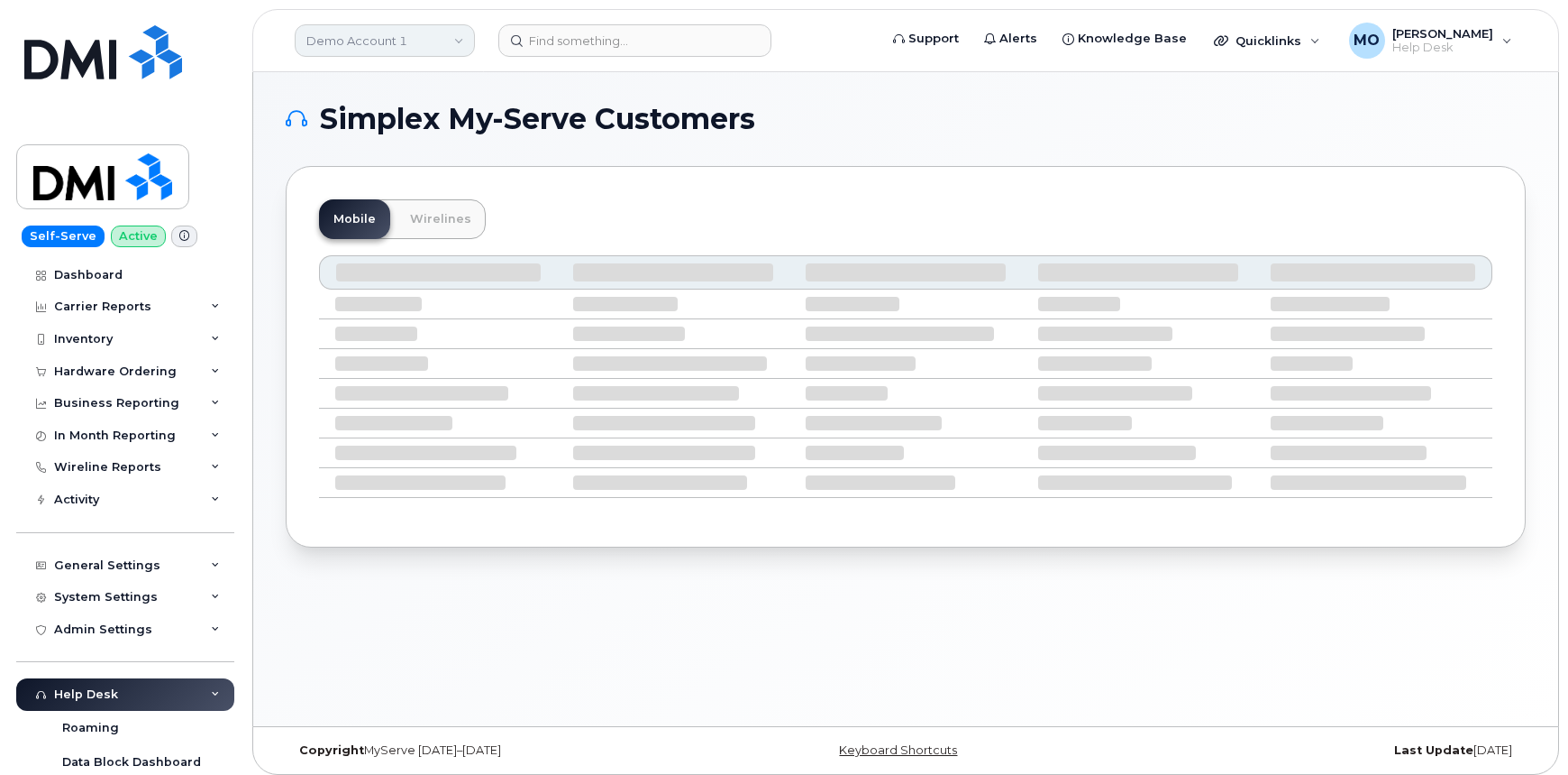
click at [449, 48] on link "Demo Account 1" at bounding box center [385, 40] width 181 height 33
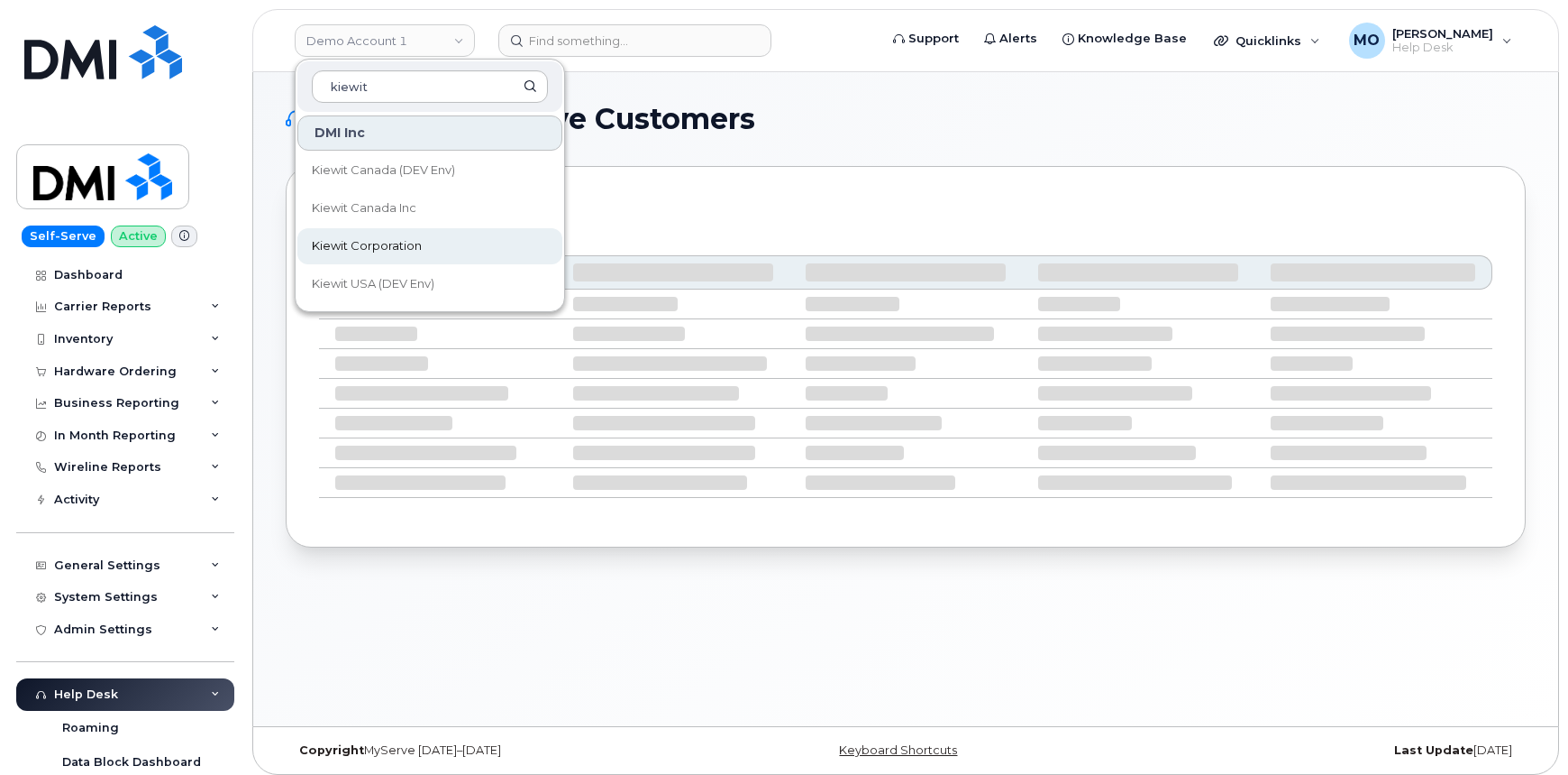
type input "kiewit"
click at [393, 256] on link "Kiewit Corporation" at bounding box center [429, 246] width 265 height 37
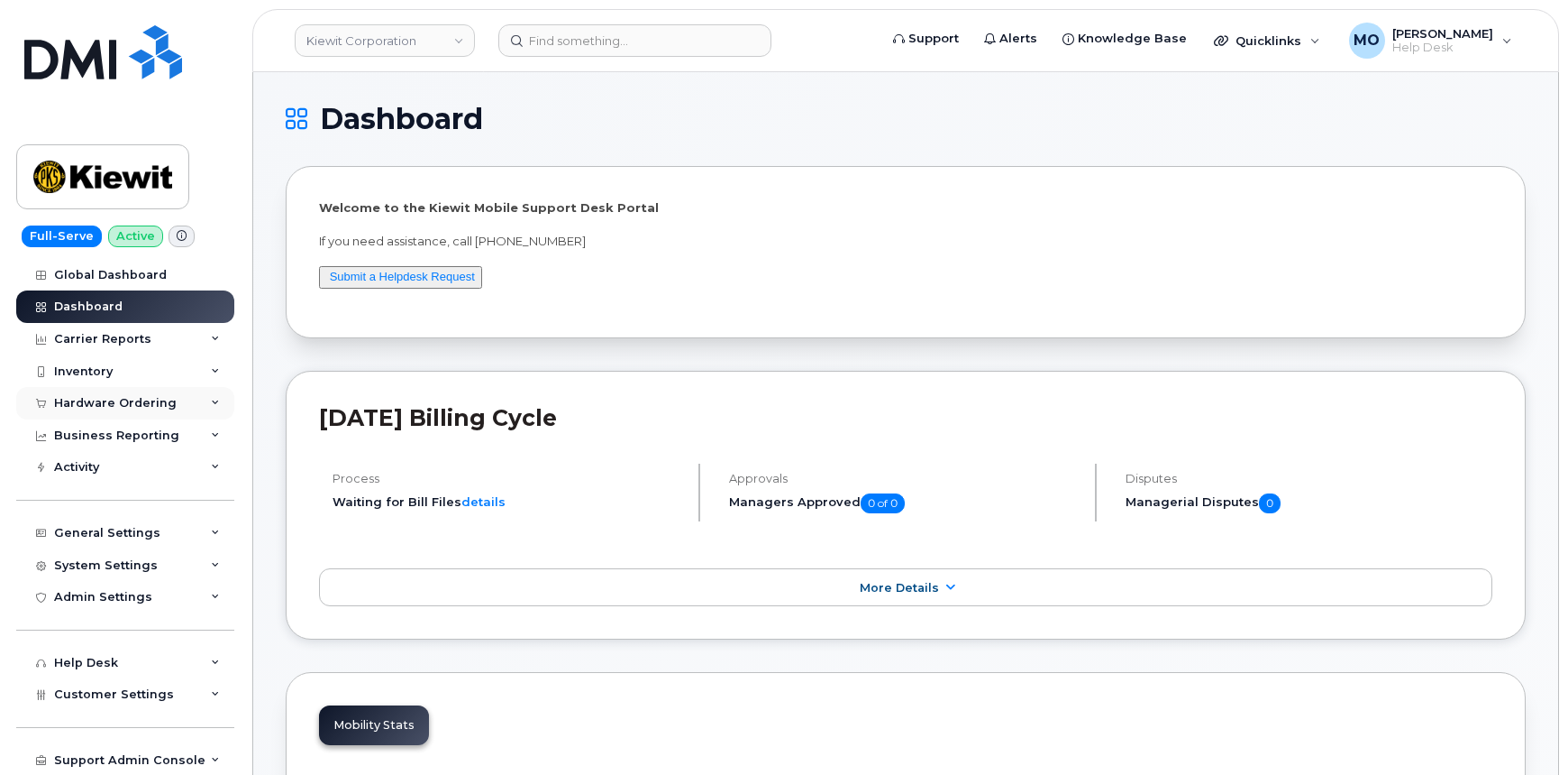
click at [207, 407] on div "Hardware Ordering" at bounding box center [124, 403] width 218 height 33
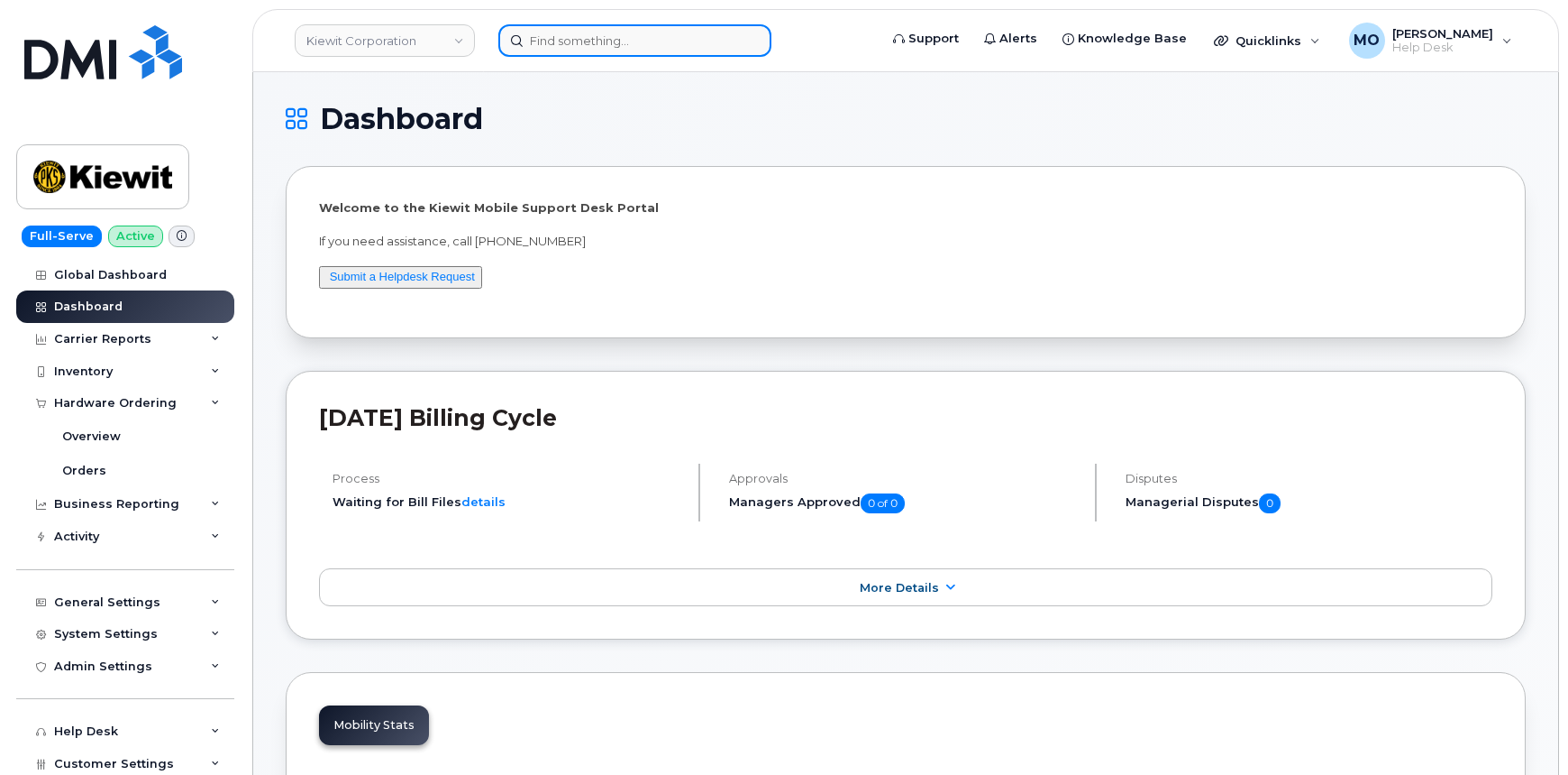
click at [614, 35] on input at bounding box center [635, 40] width 273 height 33
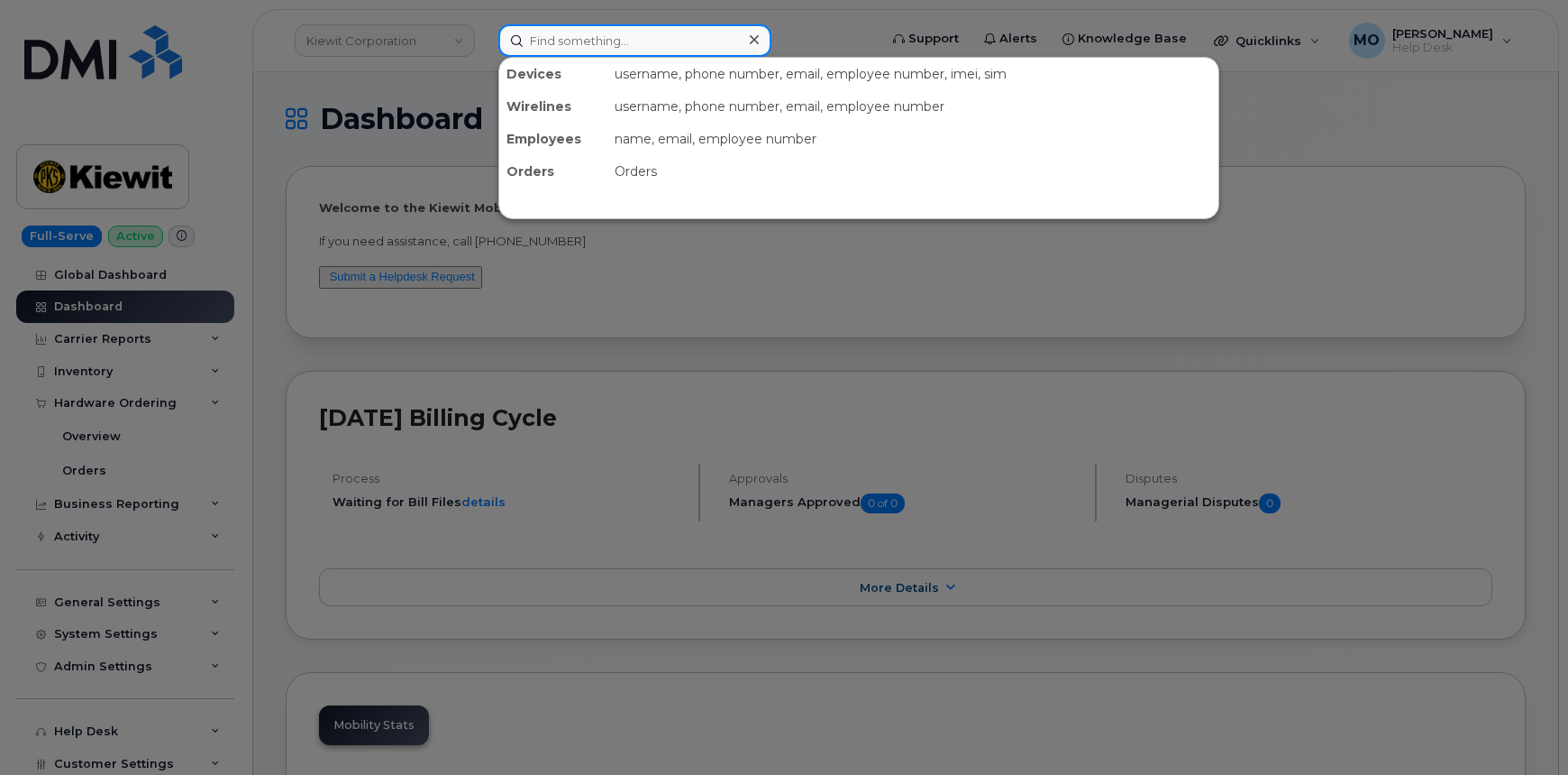
paste input "Name:JEFF RICE Wireless Number:559-630-1515 ACTIVE Address:3555 FARNAM ST OMAHA…"
type input "Name:JEFF RICE Wireless Number:559-630-1515 ACTIVE Address:3555 FARNAM ST OMAHA…"
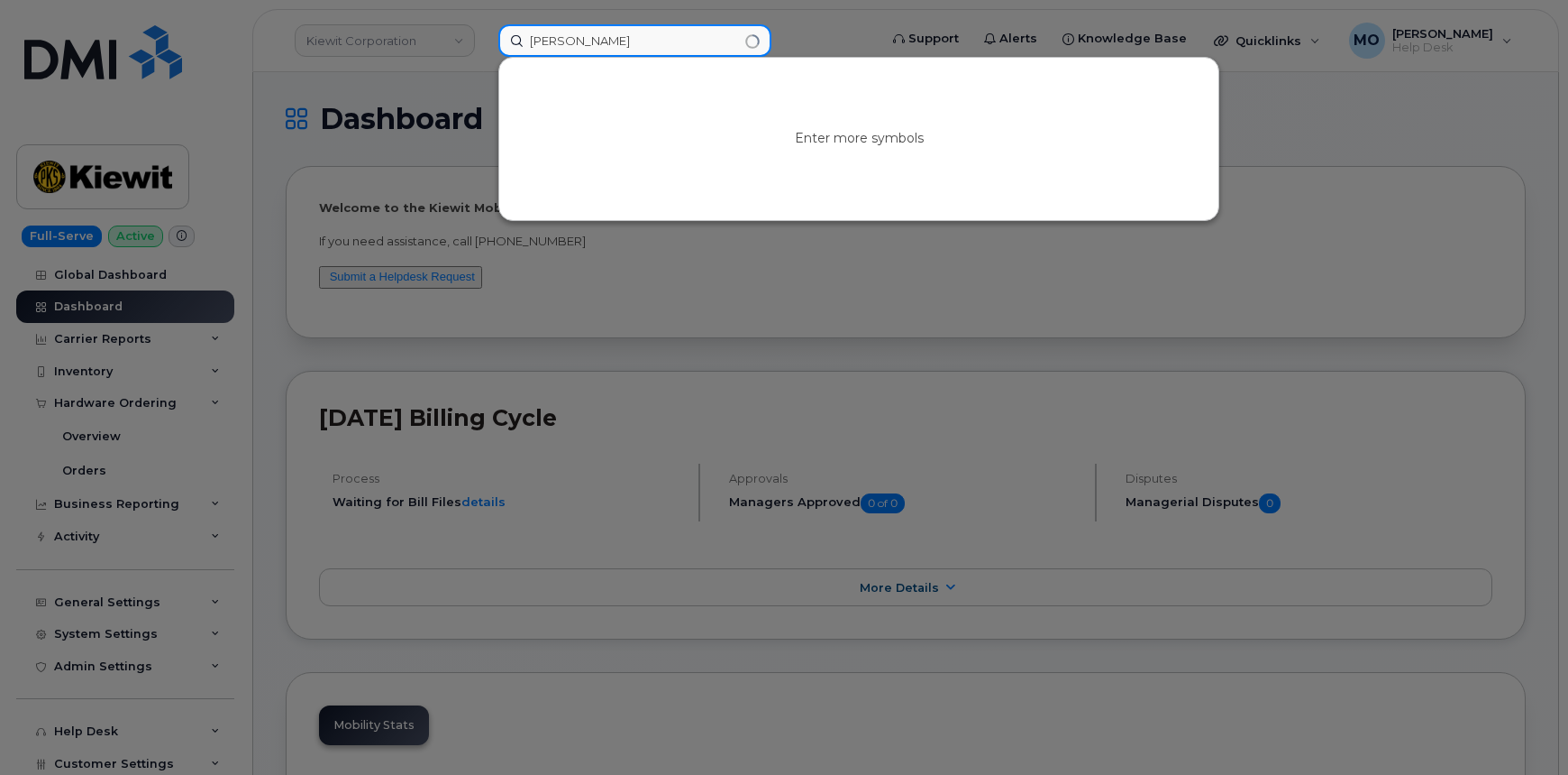
type input "jeff rice"
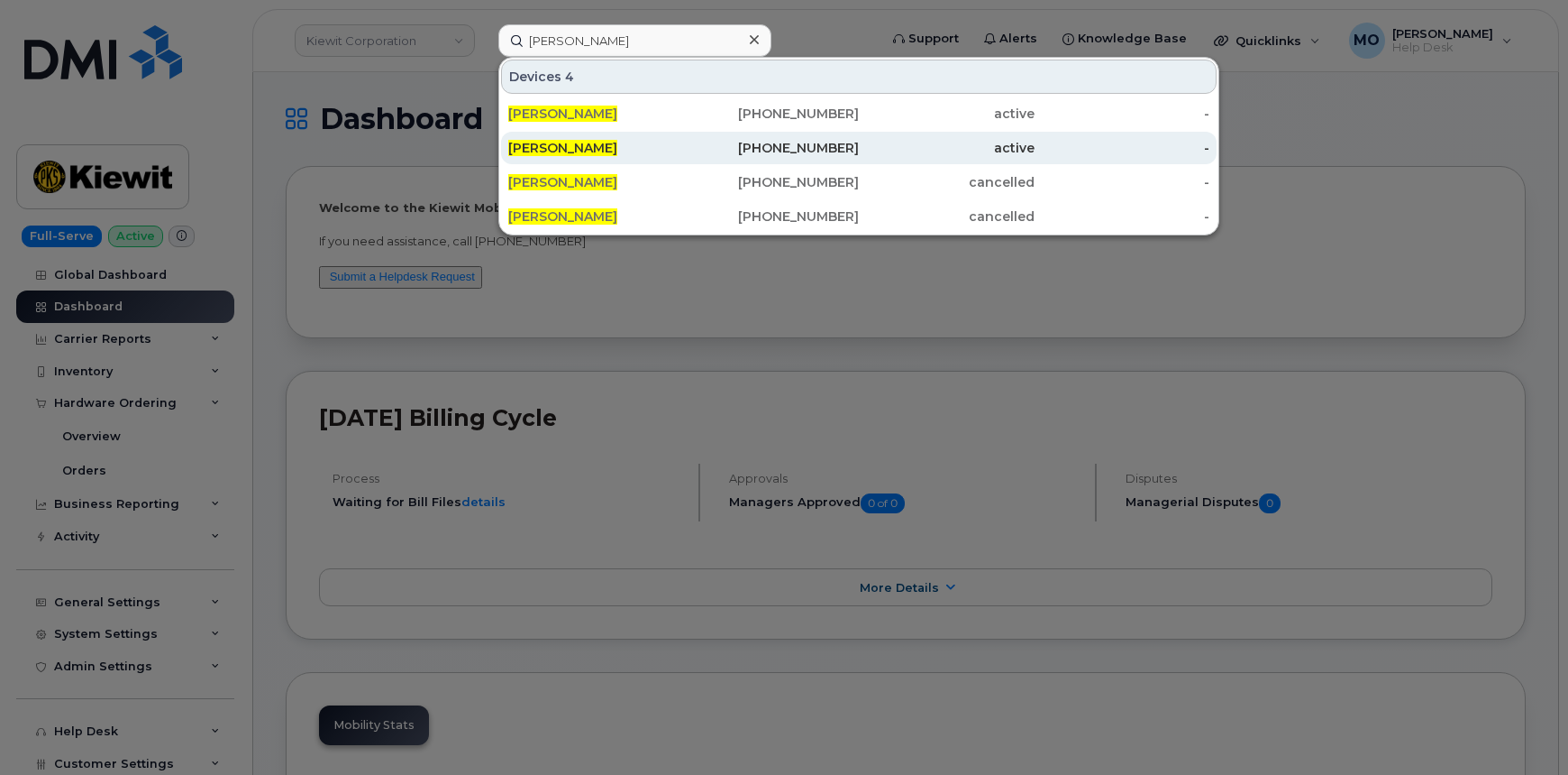
click at [854, 132] on div "559-630-1515" at bounding box center [772, 147] width 176 height 33
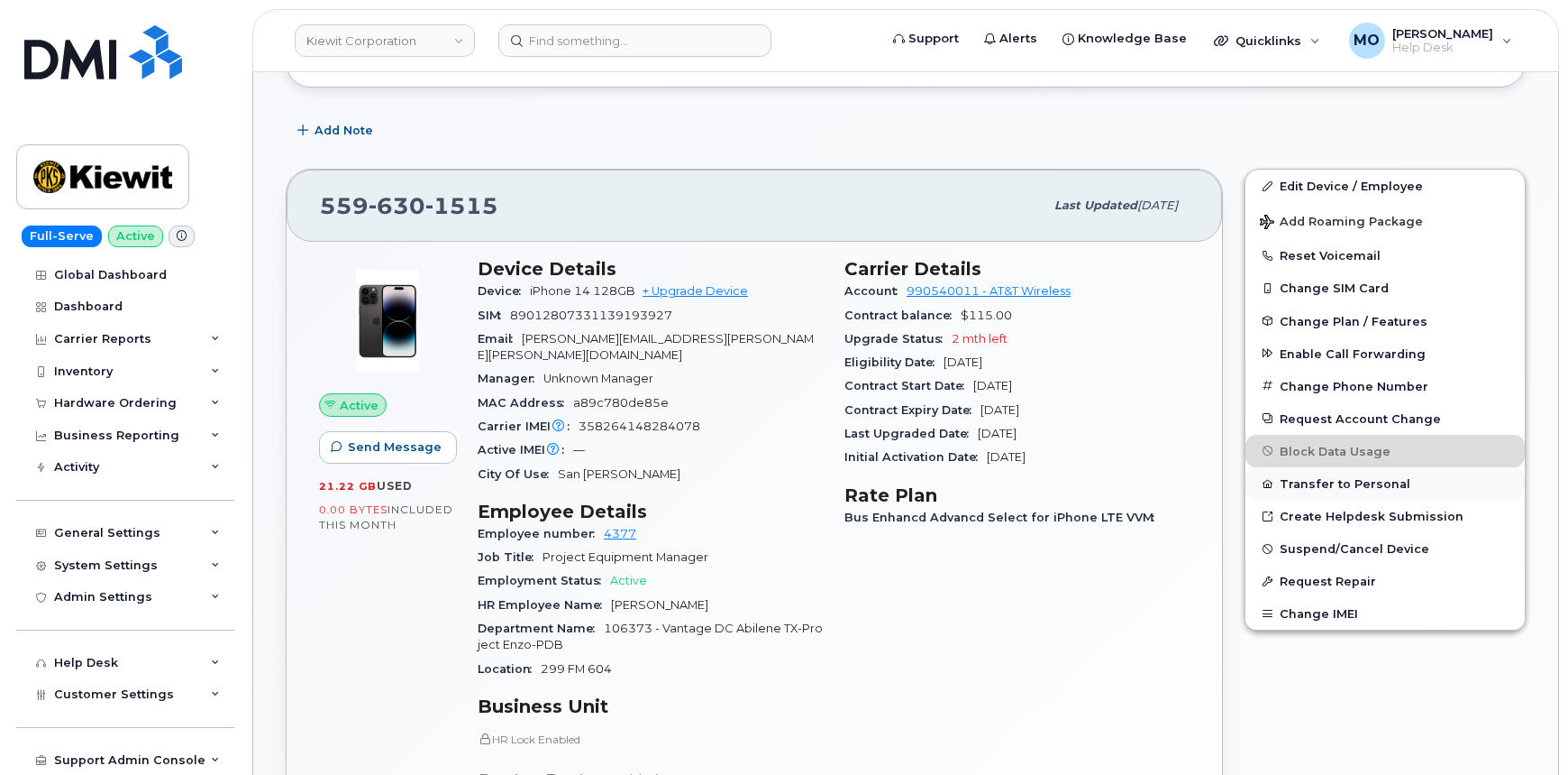
scroll to position [410, 0]
click at [1361, 322] on span "Change Plan / Features" at bounding box center [1354, 322] width 148 height 14
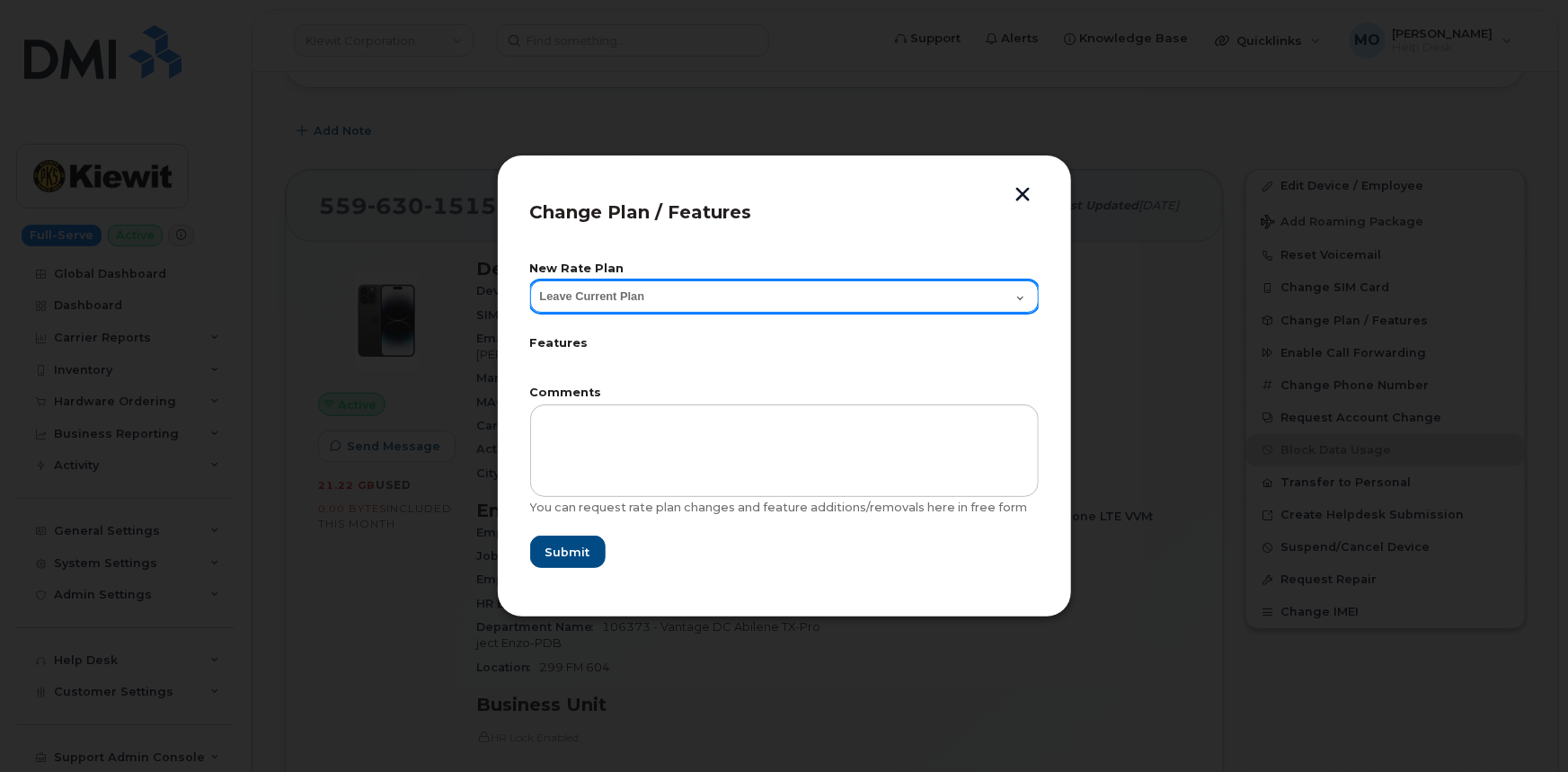
click at [969, 311] on select "Leave Current Plan Bus Enhnc Advncd Select for iPhone 5G/5G+ VVM" at bounding box center [784, 296] width 509 height 32
click at [971, 309] on select "Leave Current Plan Bus Enhnc Advncd Select for iPhone 5G/5G+ VVM" at bounding box center [784, 296] width 509 height 32
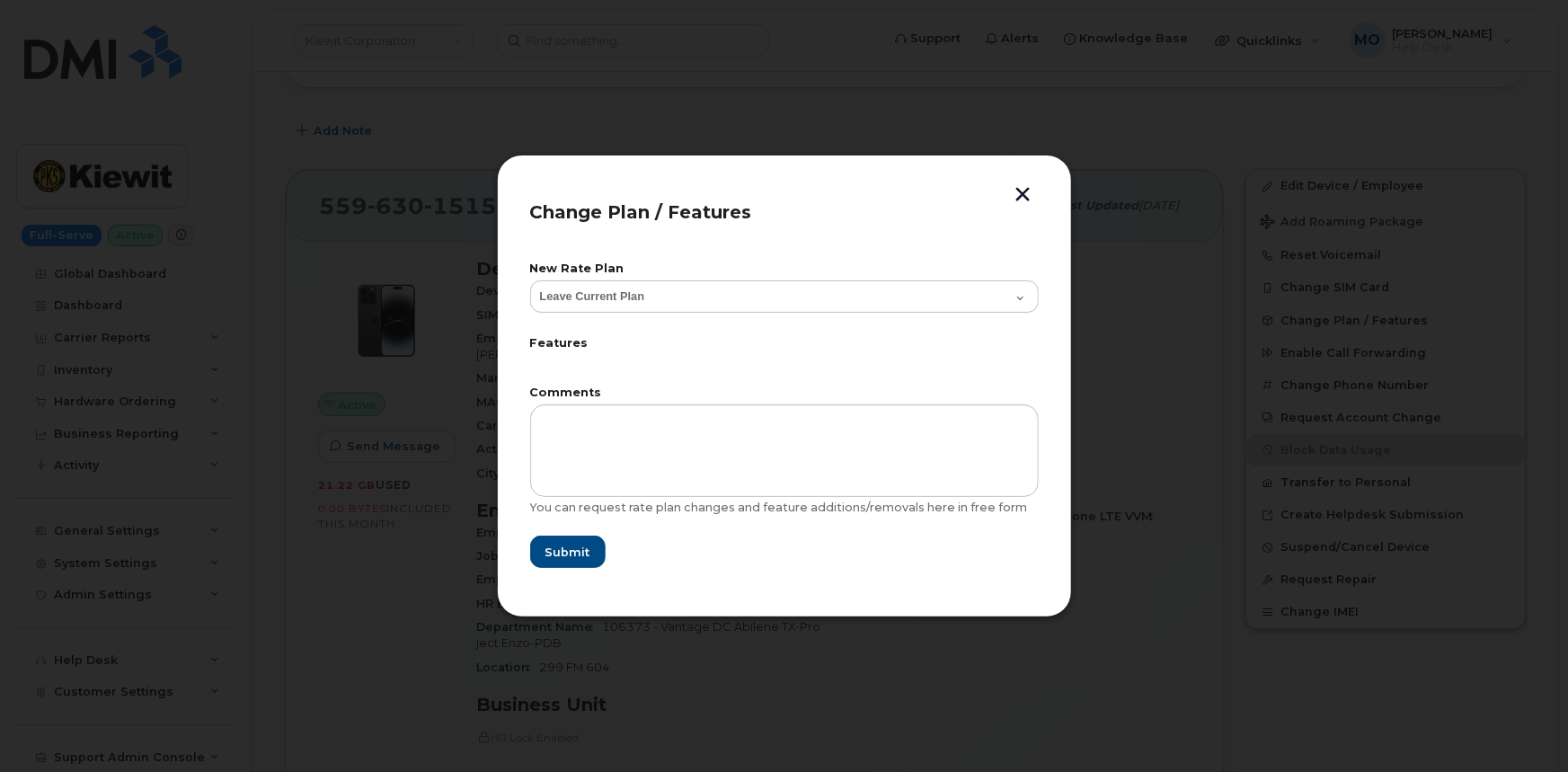
click at [1036, 197] on button "button" at bounding box center [1023, 196] width 27 height 19
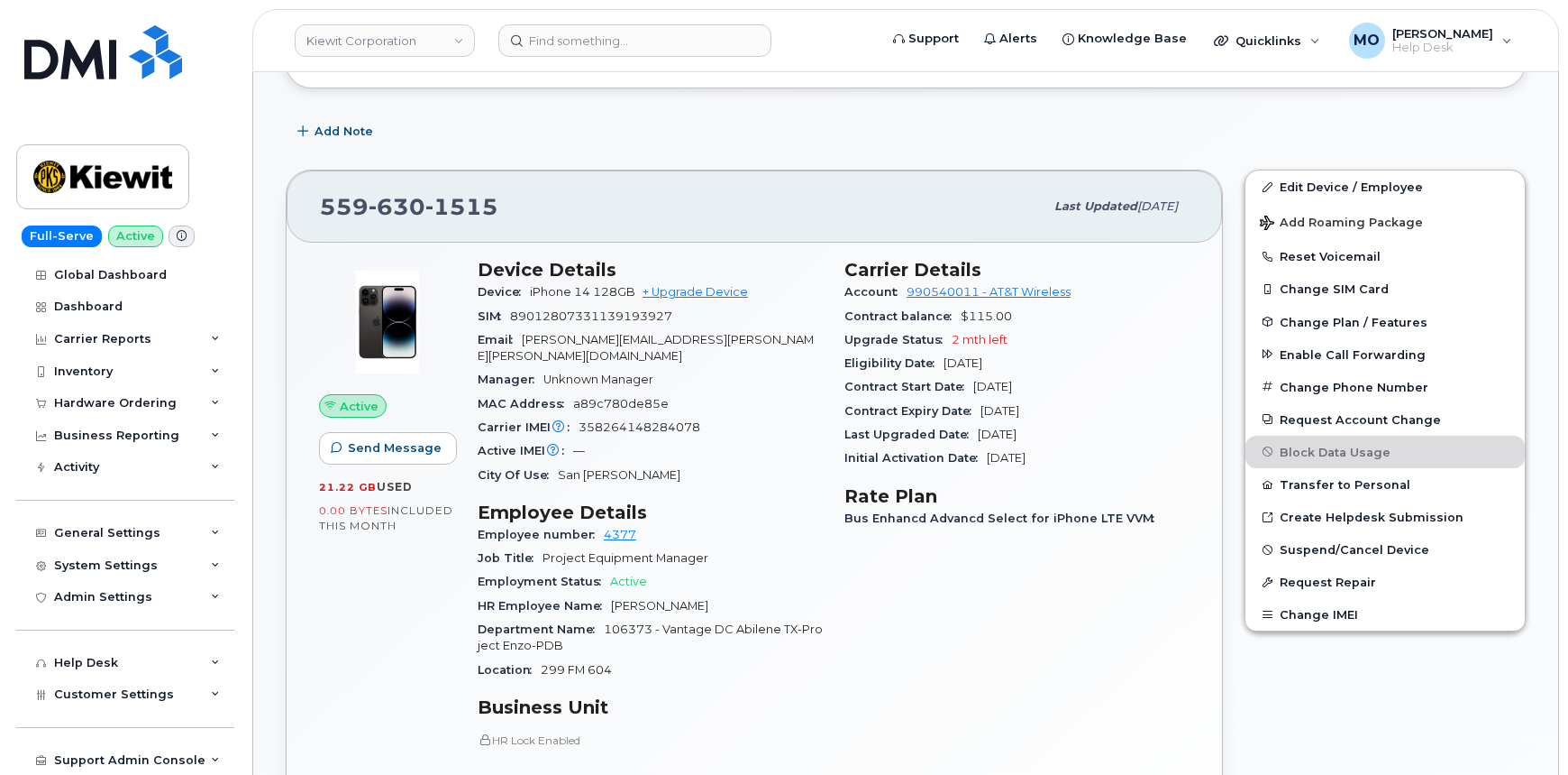
click at [1044, 167] on div "[PHONE_NUMBER] Last updated [DATE] Active Send Message 21.22 GB  used 0.00 Byte…" at bounding box center [755, 616] width 959 height 914
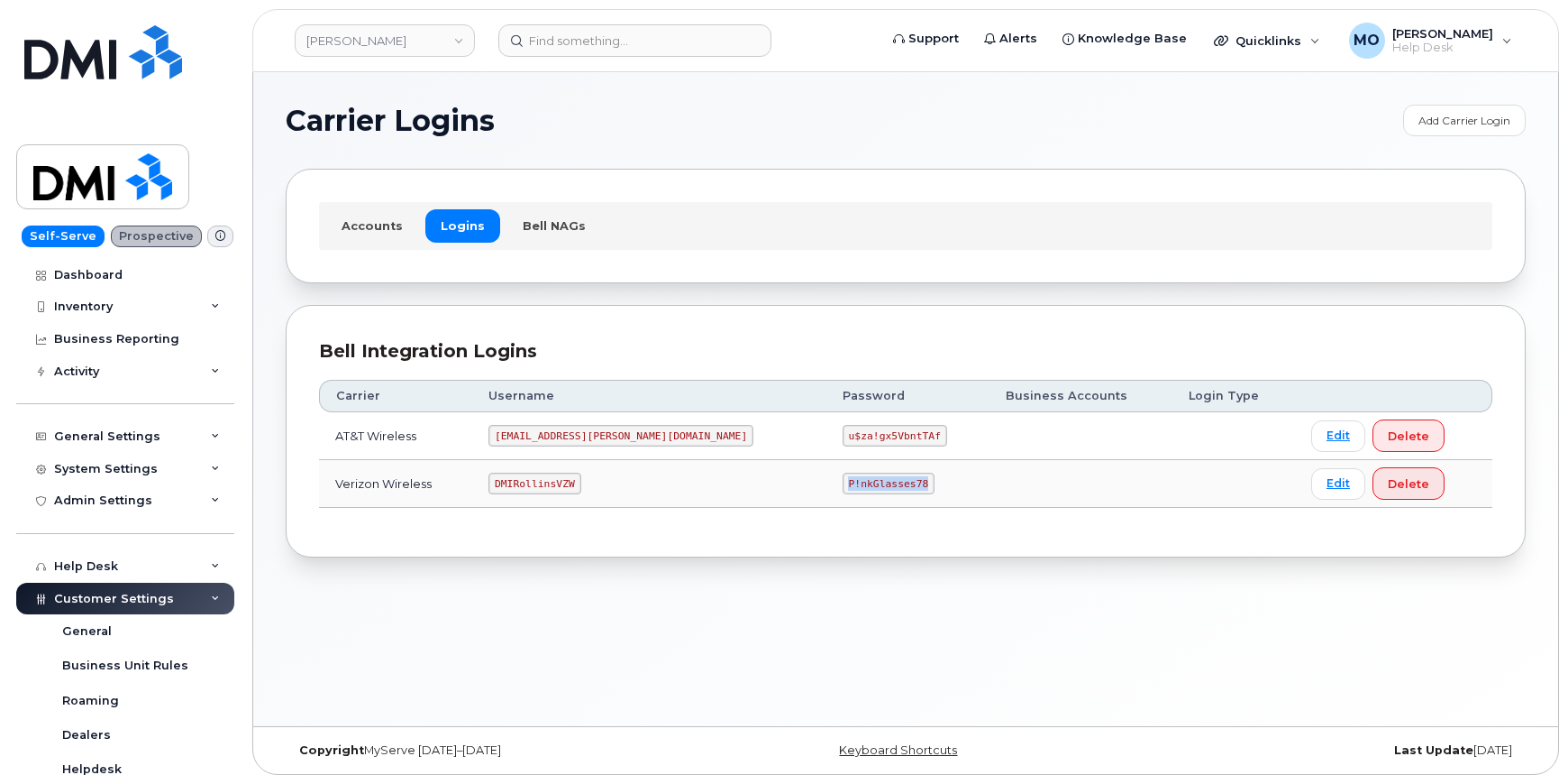
drag, startPoint x: 743, startPoint y: 481, endPoint x: 912, endPoint y: 465, distance: 169.8
click at [912, 465] on tr "Verizon Wireless DMIRollinsVZW P!nkGlasses78 Edit Delete" at bounding box center [905, 484] width 1173 height 47
copy code "P!nkGlasses78"
